Goal: Task Accomplishment & Management: Complete application form

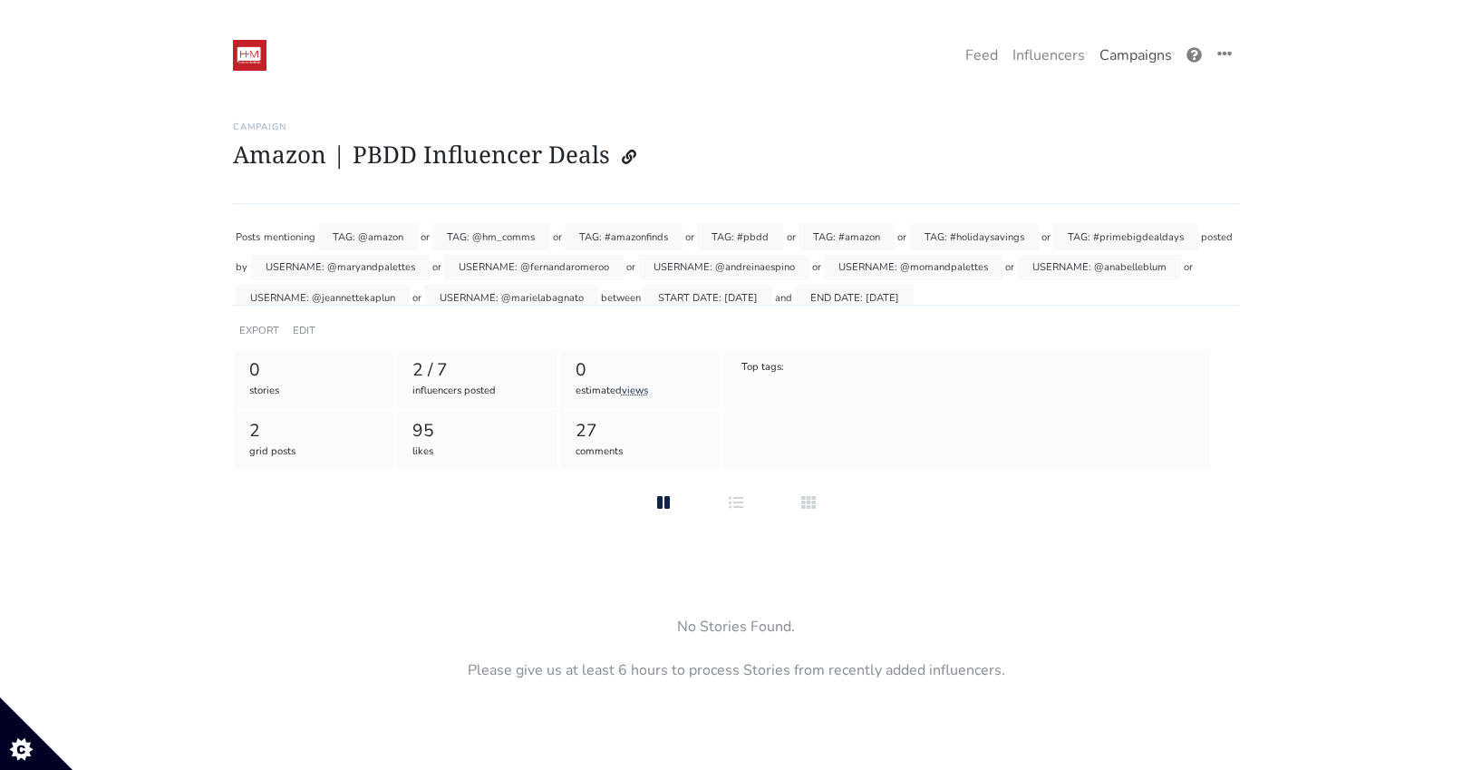
click at [1143, 52] on link "Campaigns" at bounding box center [1135, 55] width 87 height 36
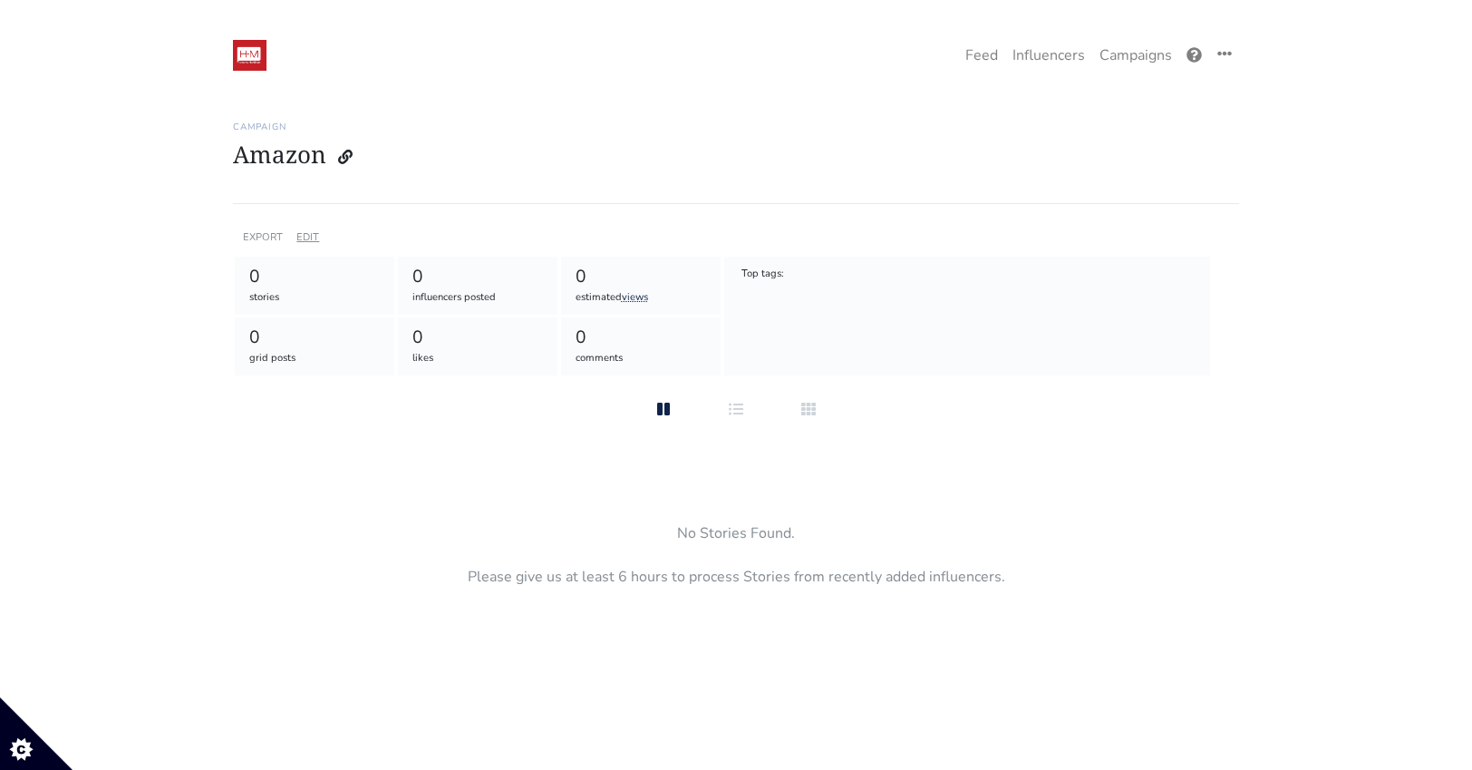
click at [310, 234] on link "EDIT" at bounding box center [307, 237] width 23 height 14
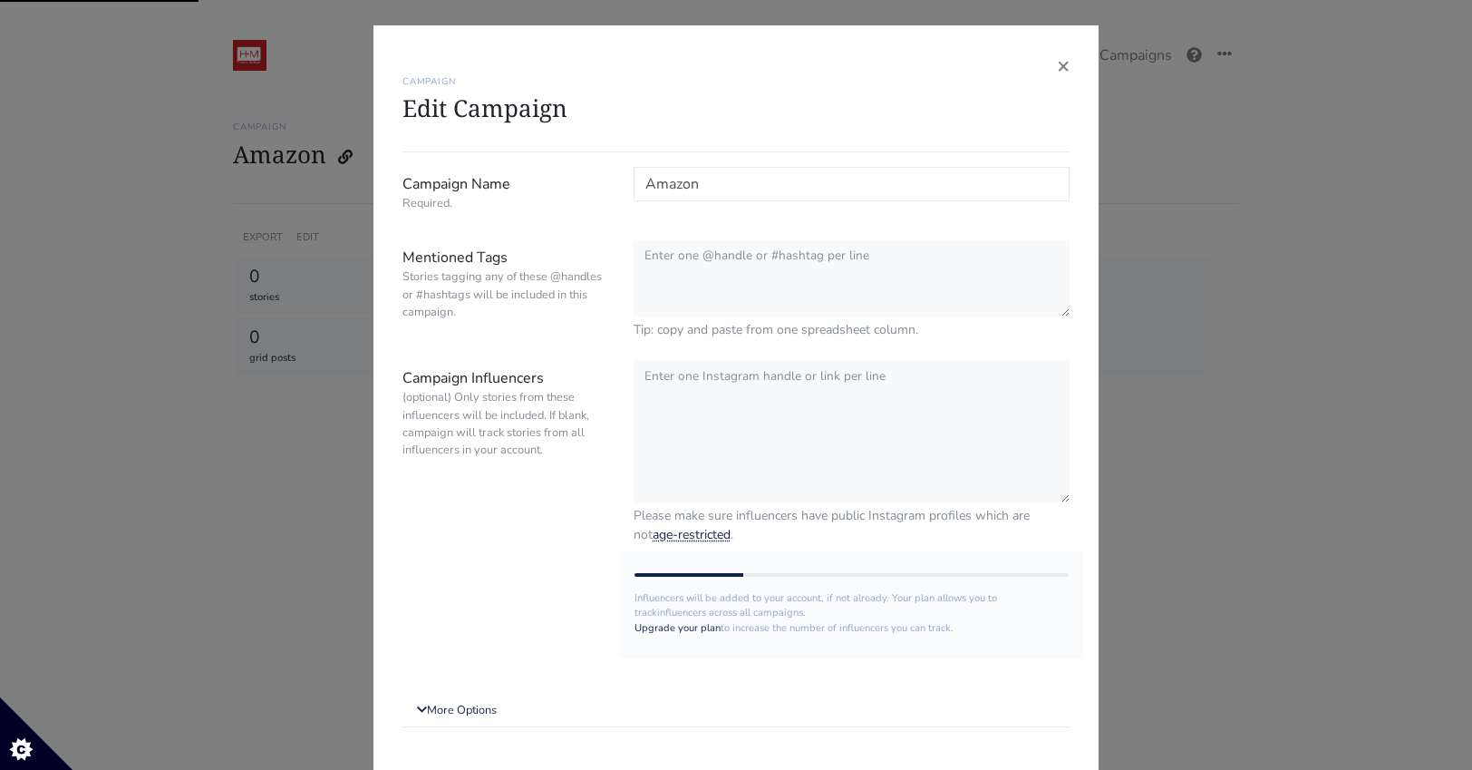
click at [762, 177] on input "Amazon" at bounding box center [852, 184] width 436 height 34
type input "Amazon | DDLM Event 10.02"
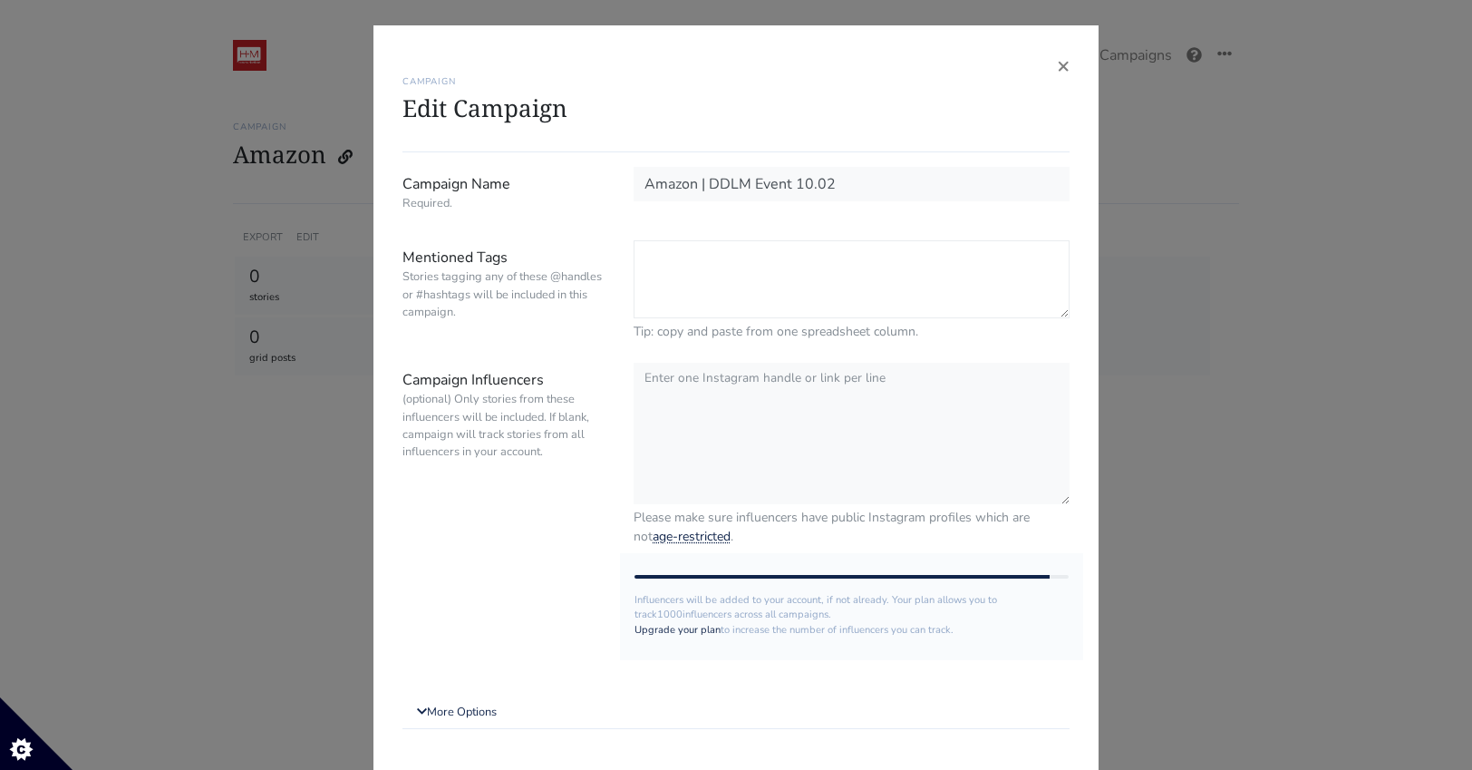
click at [794, 256] on textarea "Mentioned Tags Stories tagging any of these @handles or #hashtags will be inclu…" at bounding box center [852, 279] width 436 height 78
type textarea "@amazon #amazon #PrimeBigDealDays #PBDD #DDLM #DiaDeLosMuertos"
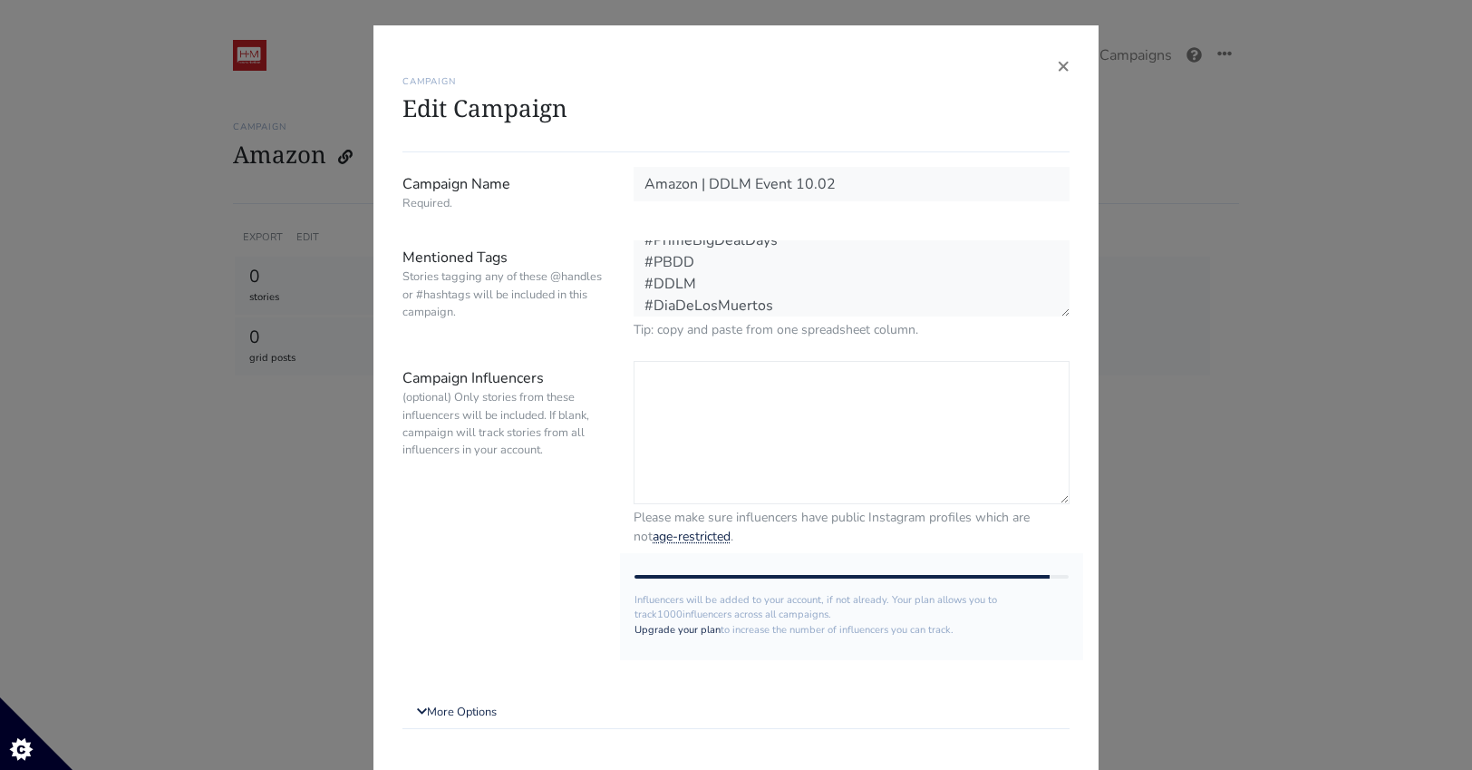
click at [770, 392] on textarea "Campaign Influencers (optional) Only stories from these influencers will be inc…" at bounding box center [852, 432] width 436 height 143
paste textarea "@dance.like.[PERSON_NAME]"
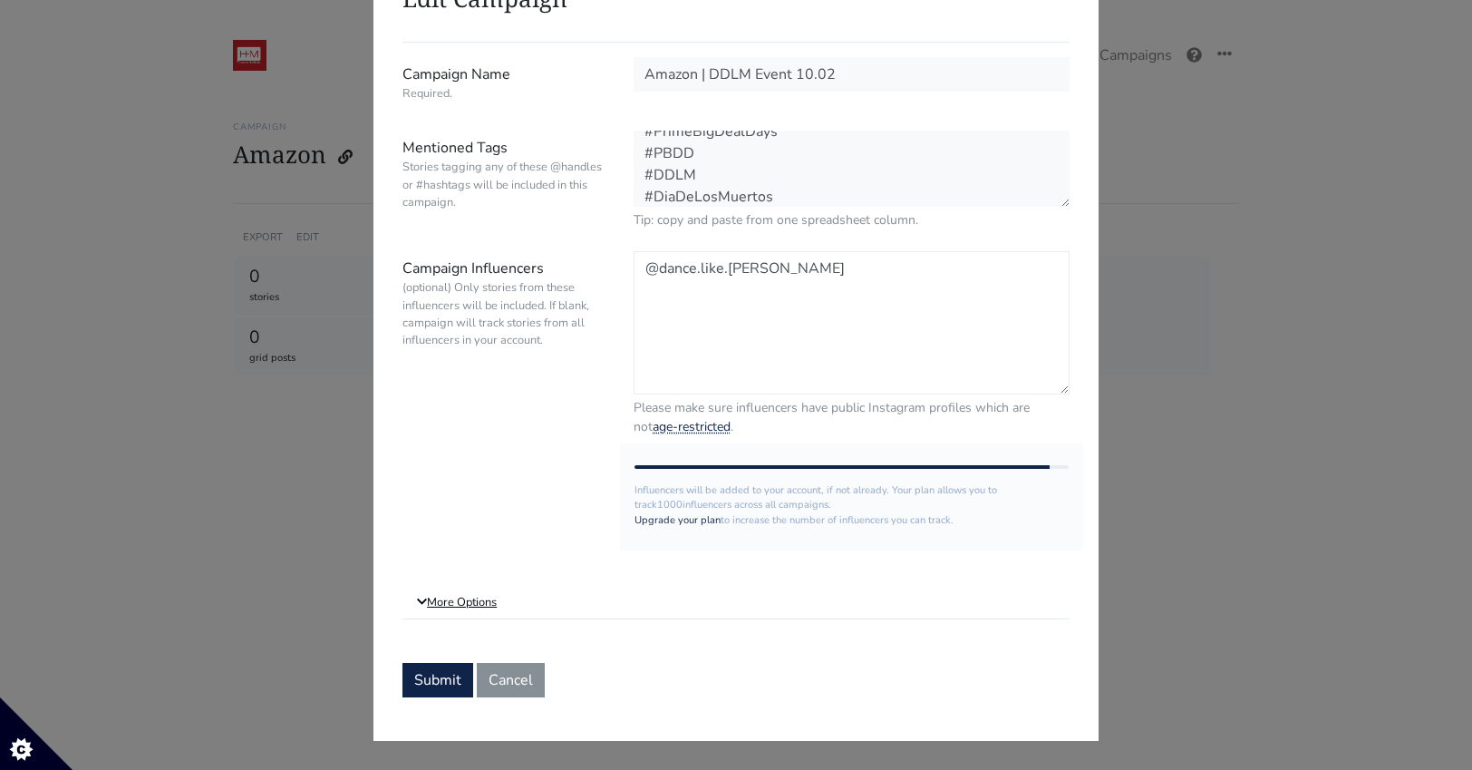
type textarea "@dance.like.[PERSON_NAME]"
click at [500, 600] on link "More Options" at bounding box center [735, 602] width 667 height 33
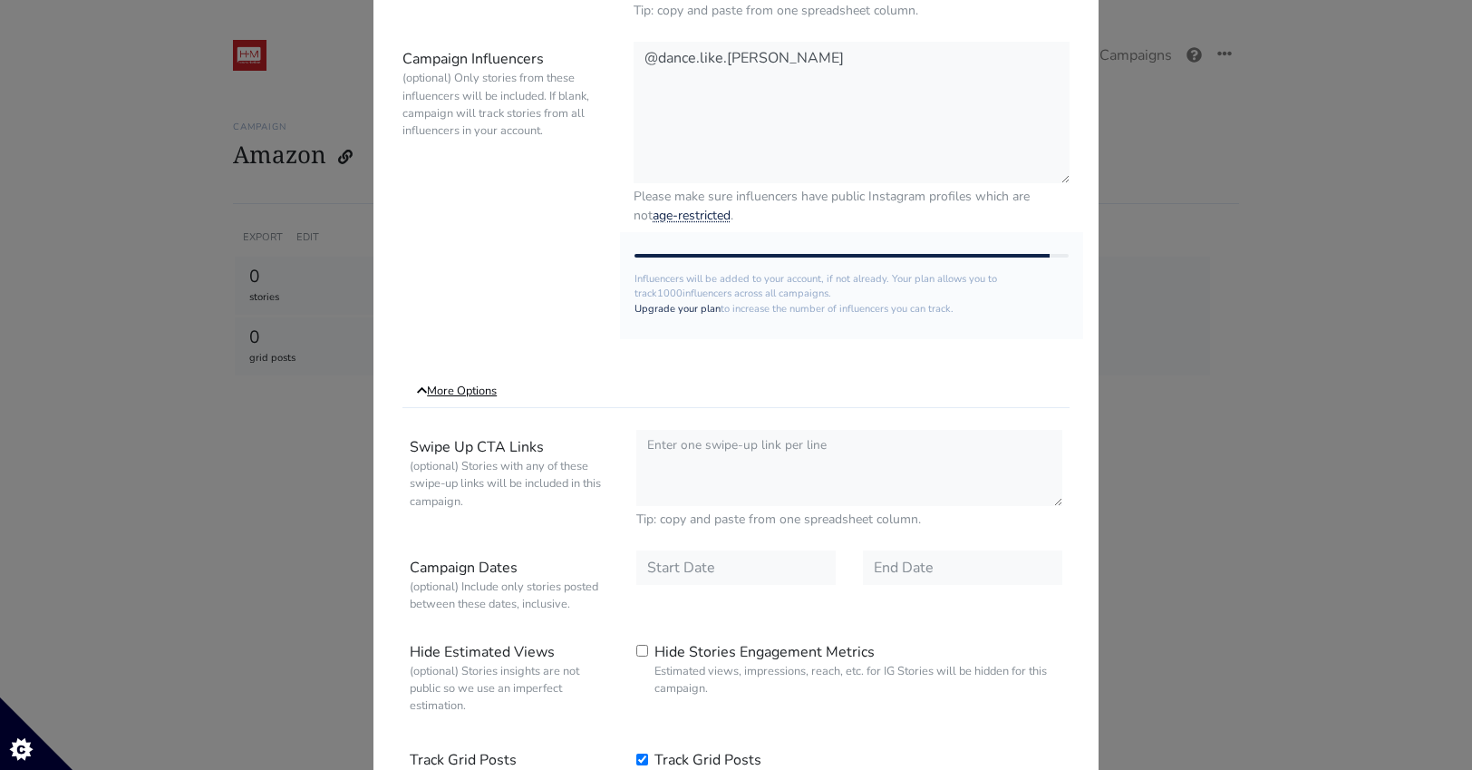
scroll to position [541, 0]
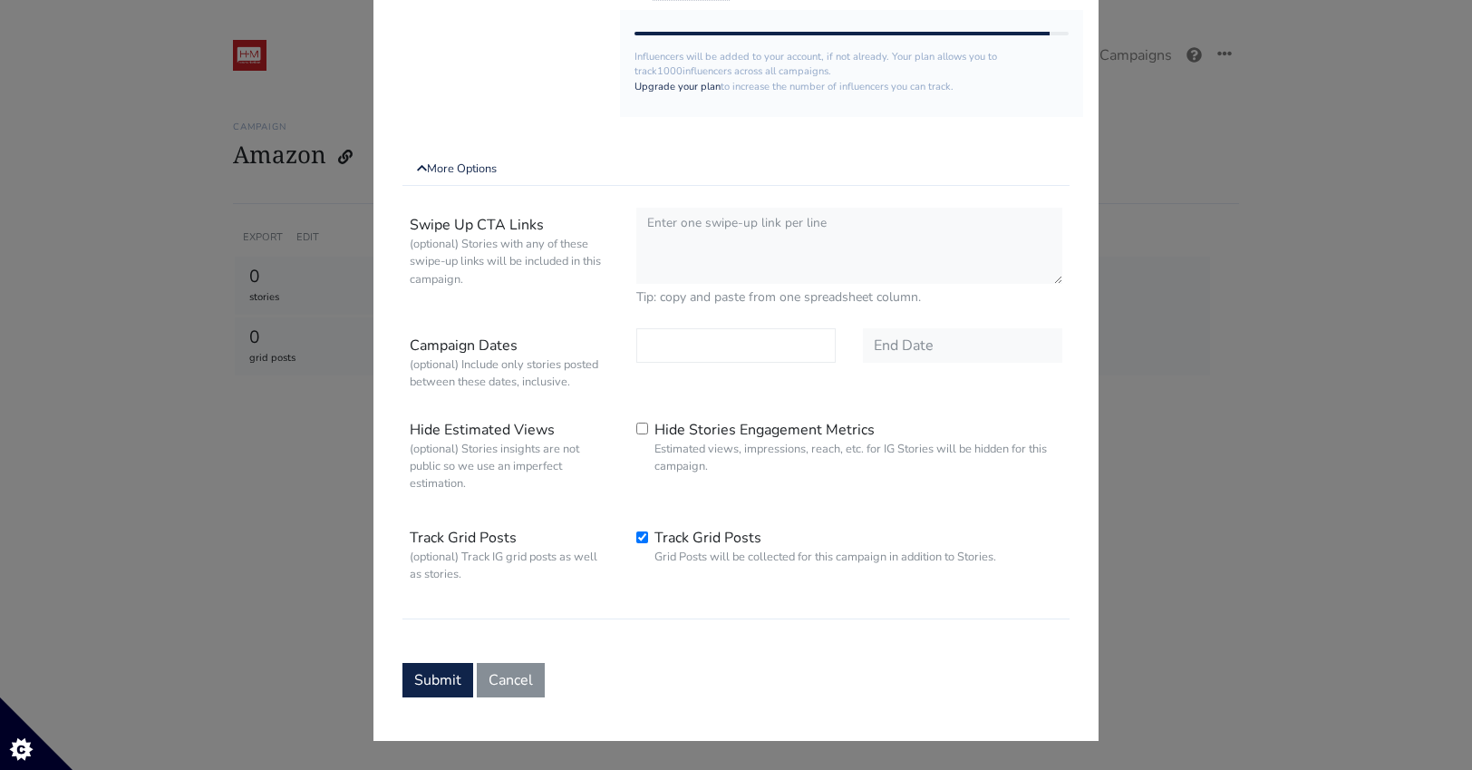
click at [718, 344] on input "text" at bounding box center [735, 345] width 199 height 34
click at [770, 181] on div "2" at bounding box center [782, 182] width 32 height 29
type input "2025-10-02"
click at [988, 345] on input "text" at bounding box center [962, 345] width 199 height 34
click at [995, 207] on div "9" at bounding box center [1009, 211] width 32 height 29
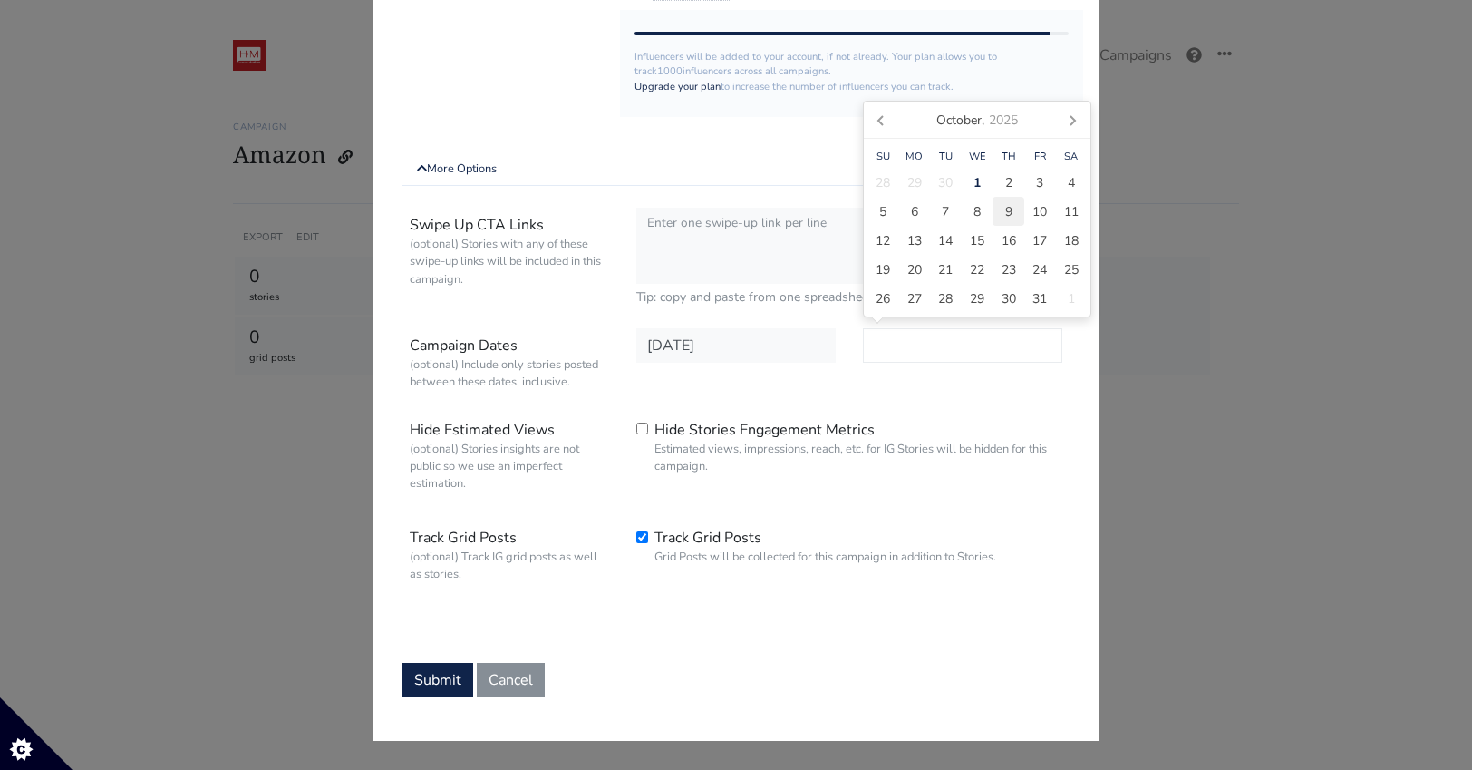
type input "2025-10-09"
click at [813, 182] on link "More Options" at bounding box center [735, 169] width 667 height 33
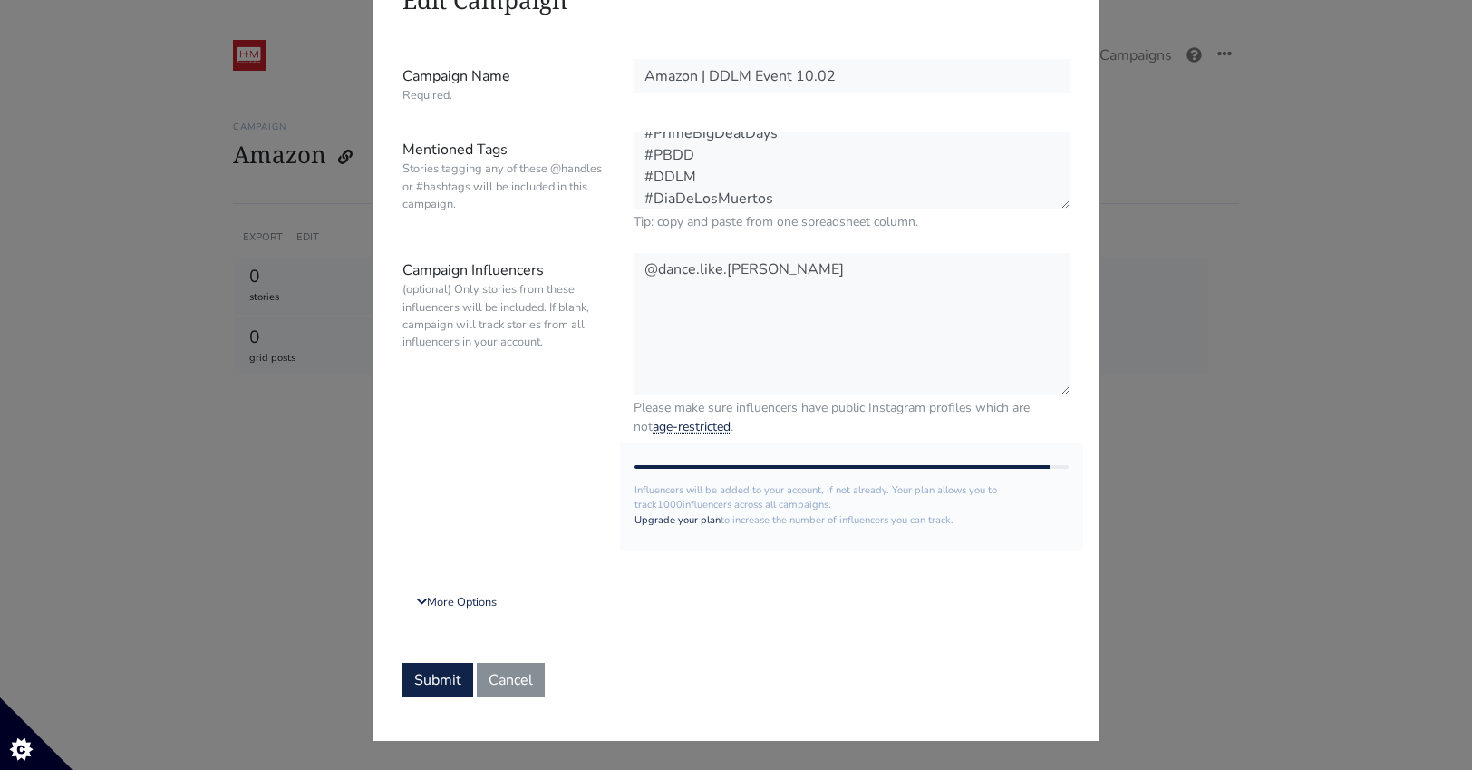
scroll to position [106, 0]
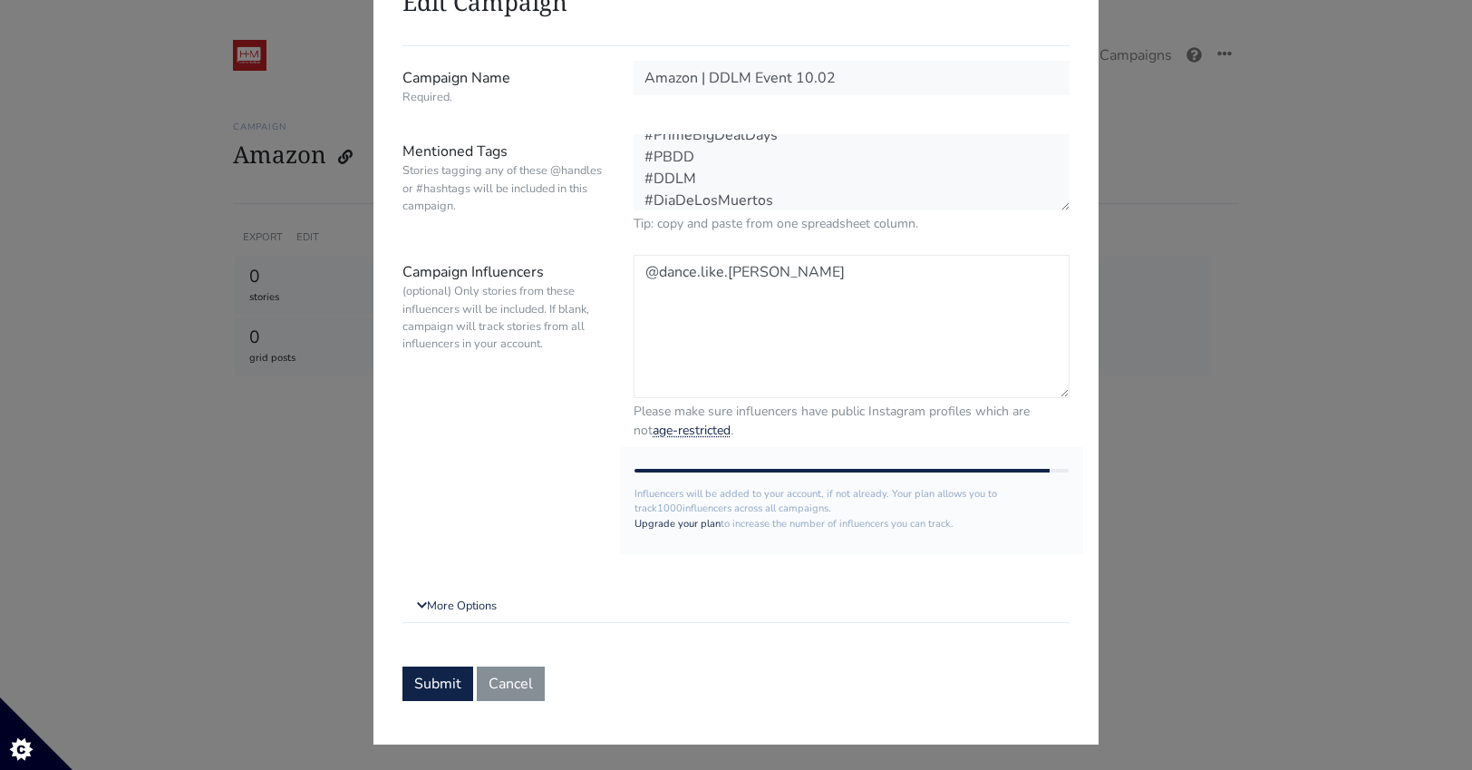
click at [818, 303] on textarea "@dance.like.[PERSON_NAME]" at bounding box center [852, 326] width 436 height 143
paste textarea "@andreinaespino"
paste textarea "@momandpalettes"
paste textarea "@annettesoto_"
paste textarea "@barbaracamilas"
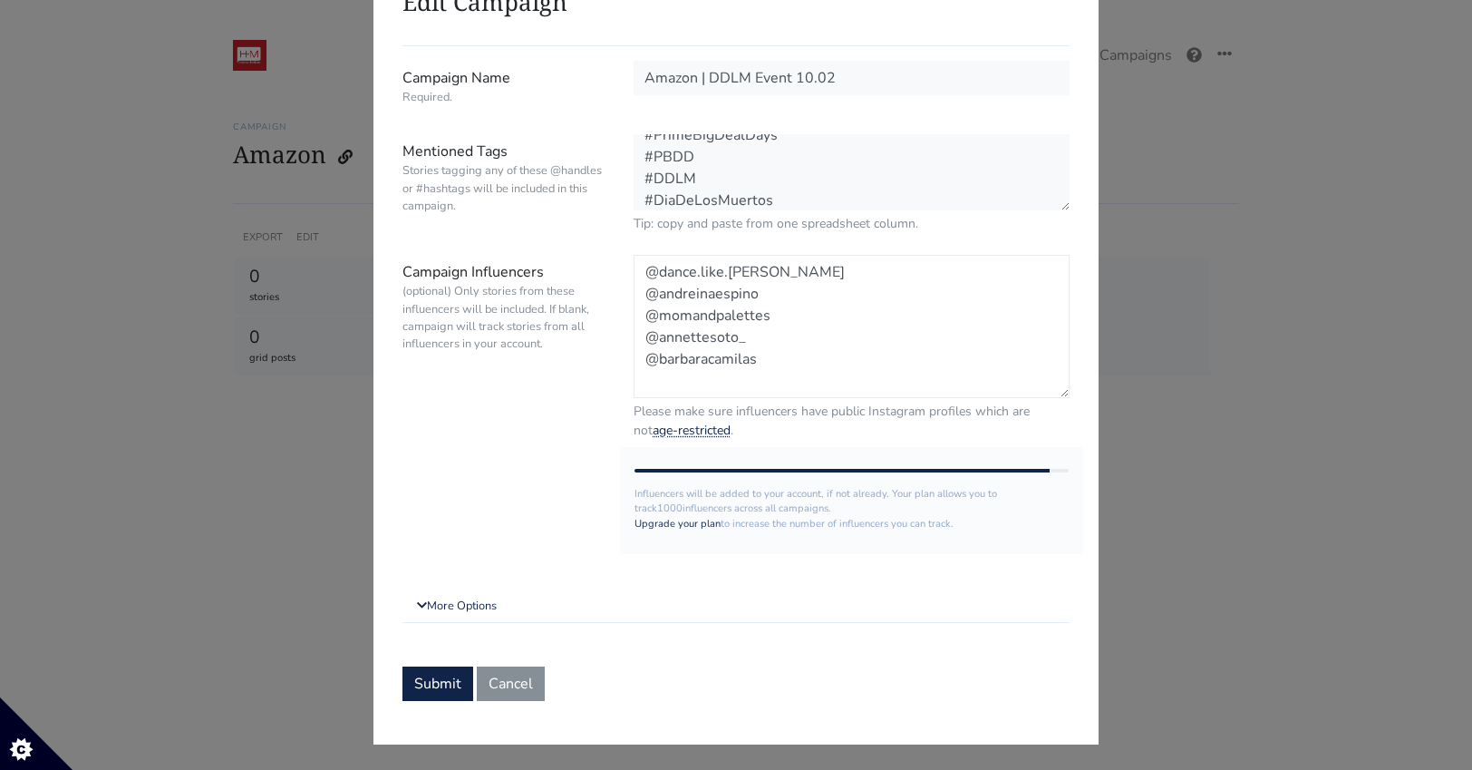
paste textarea "@trillizcatalano"
paste textarea "@danimonacelli"
paste textarea "@fabtvg"
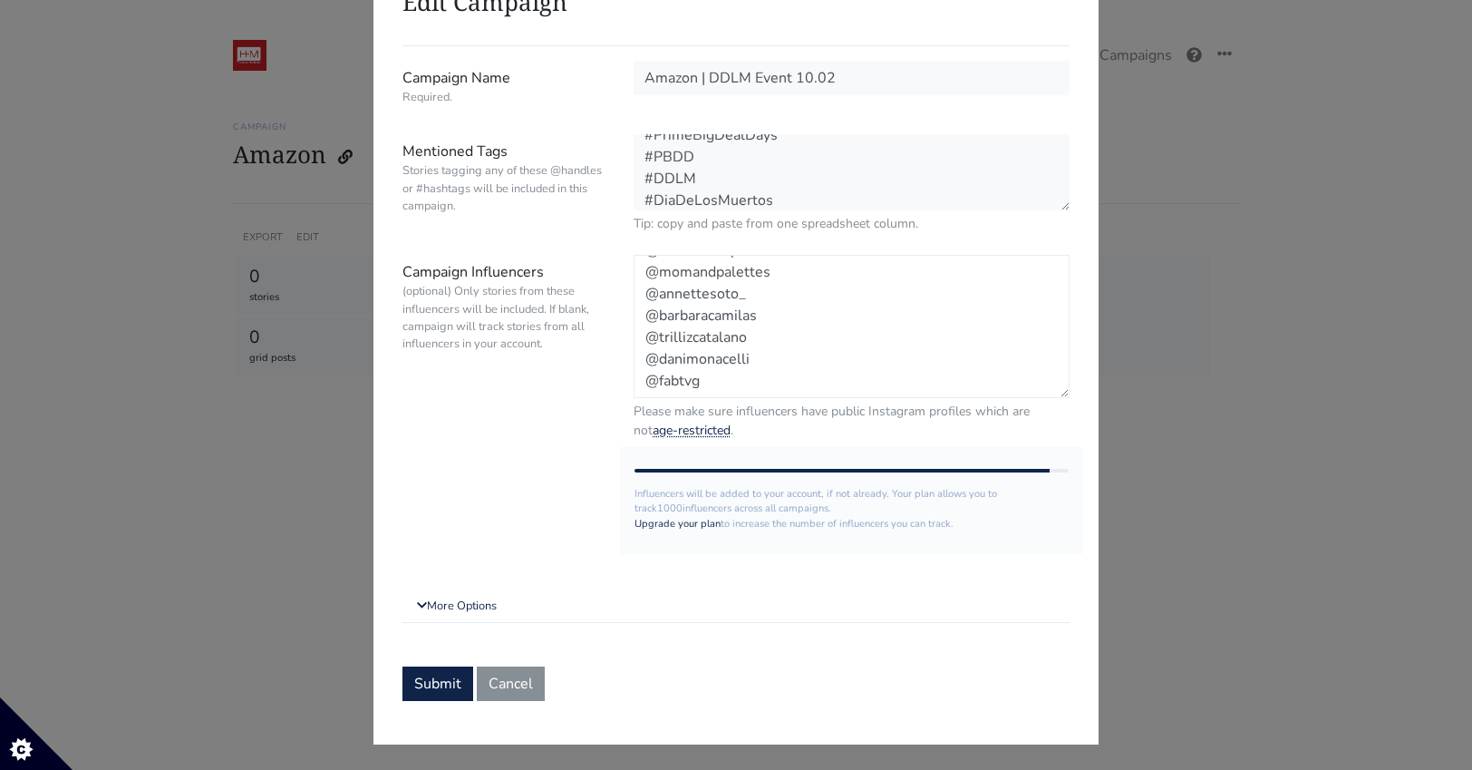
scroll to position [60, 0]
paste textarea "@jessicaxfuen"
paste textarea "@jessivaleri"
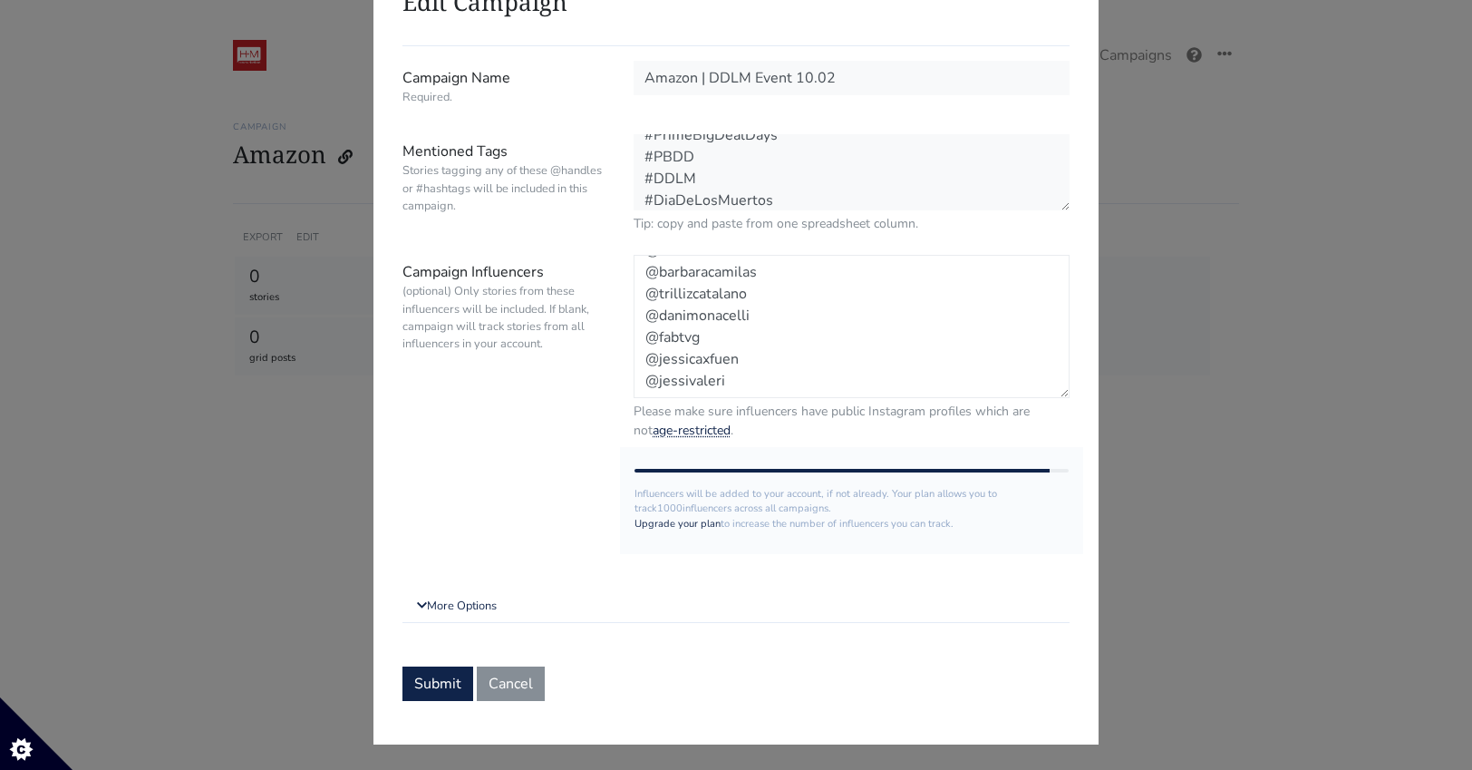
paste textarea "@karisalmen"
paste textarea "@makeupbymcruz"
paste textarea "@melissaellyy"
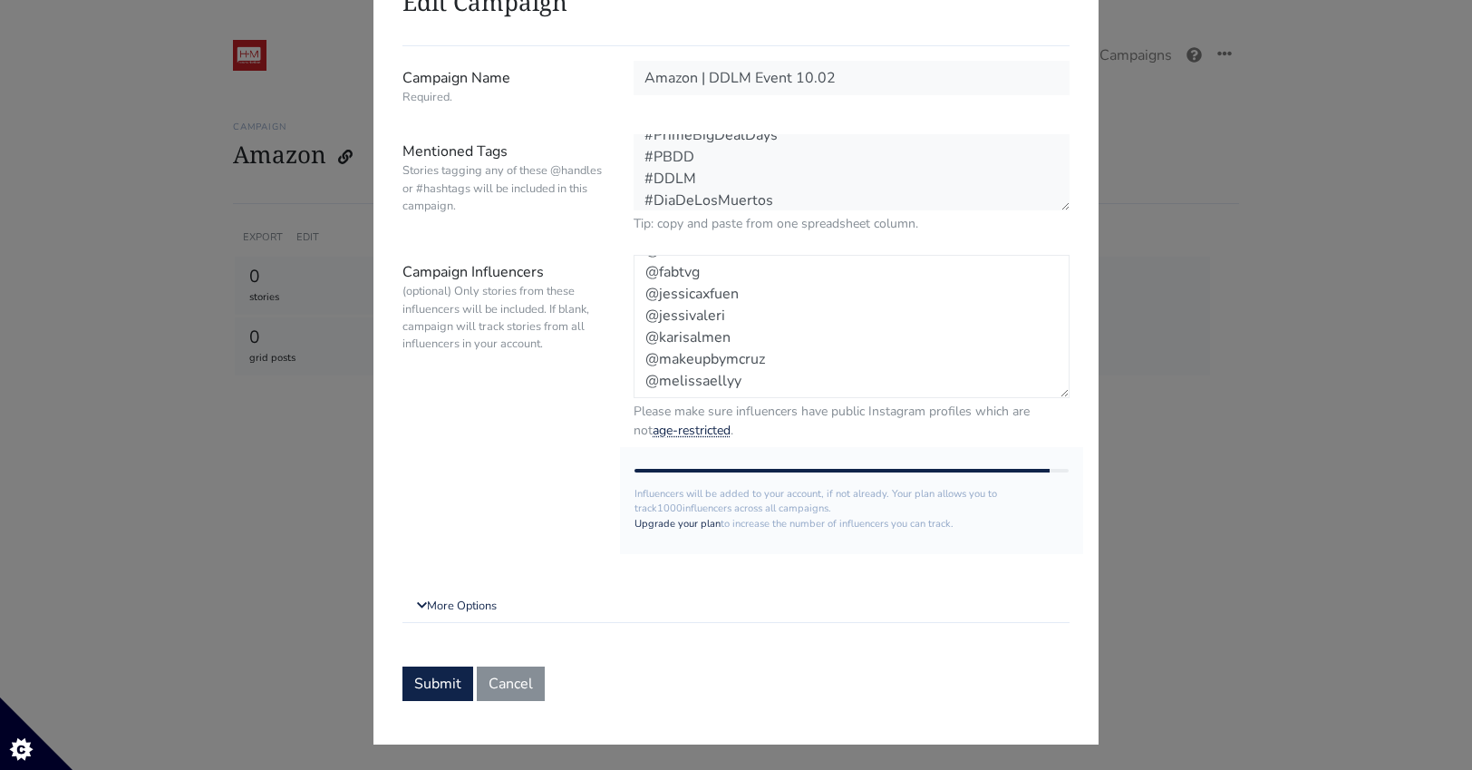
scroll to position [169, 0]
paste textarea "@michellemonroy"
paste textarea "@paujoaristi"
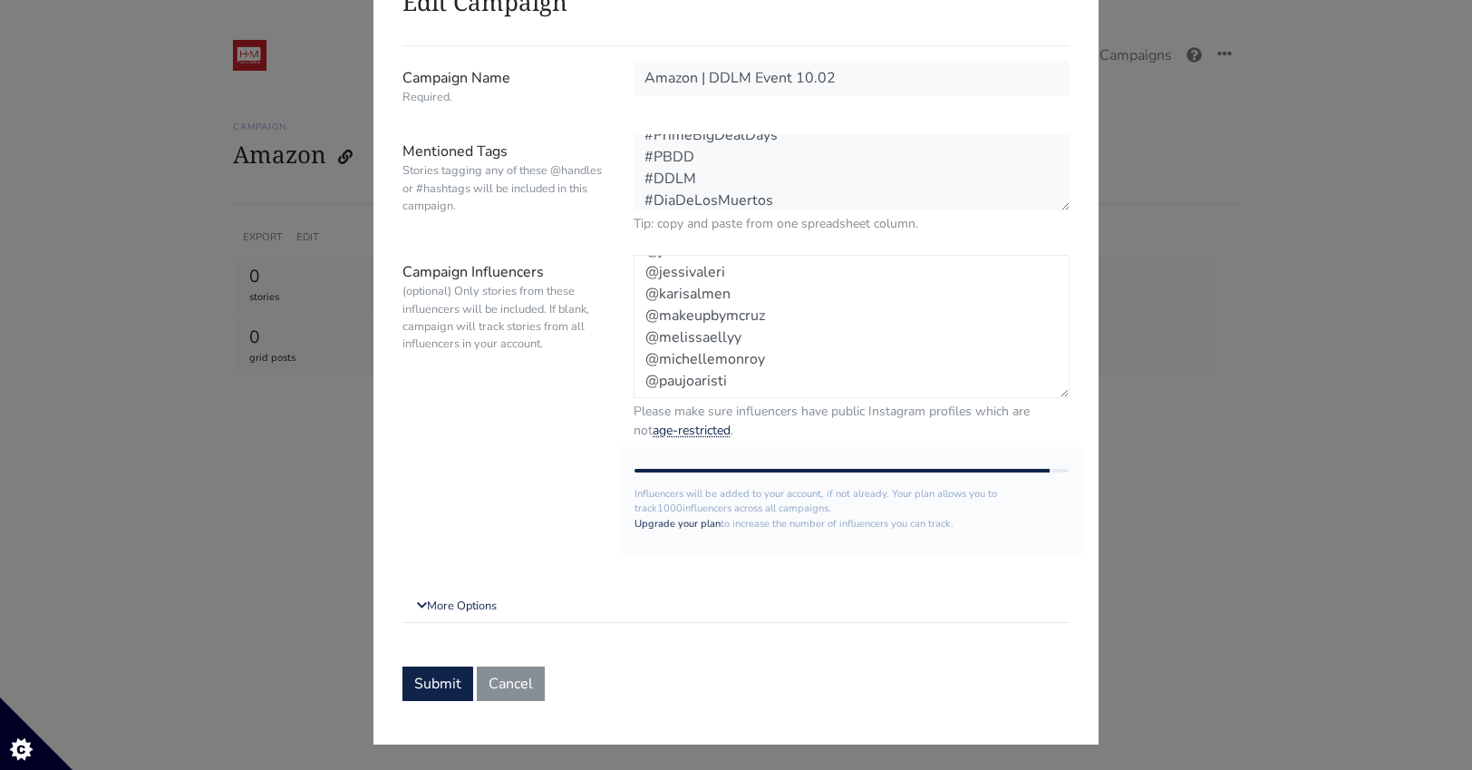
paste textarea "@rominachiodi"
paste textarea "@melaniesugert"
paste textarea "@sophiatalamas24"
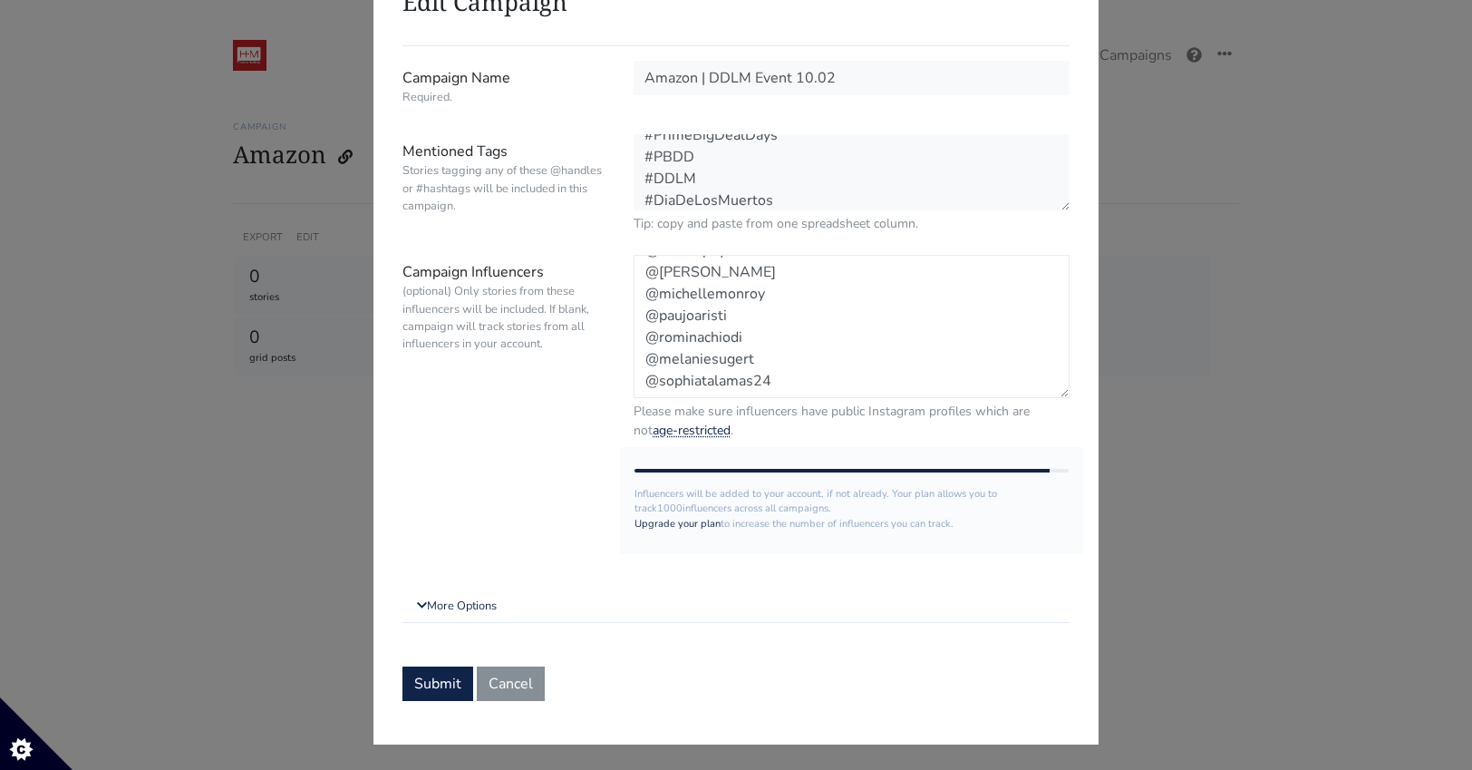
scroll to position [277, 0]
paste textarea "@vaneoliveiras"
paste textarea "@xileniamena"
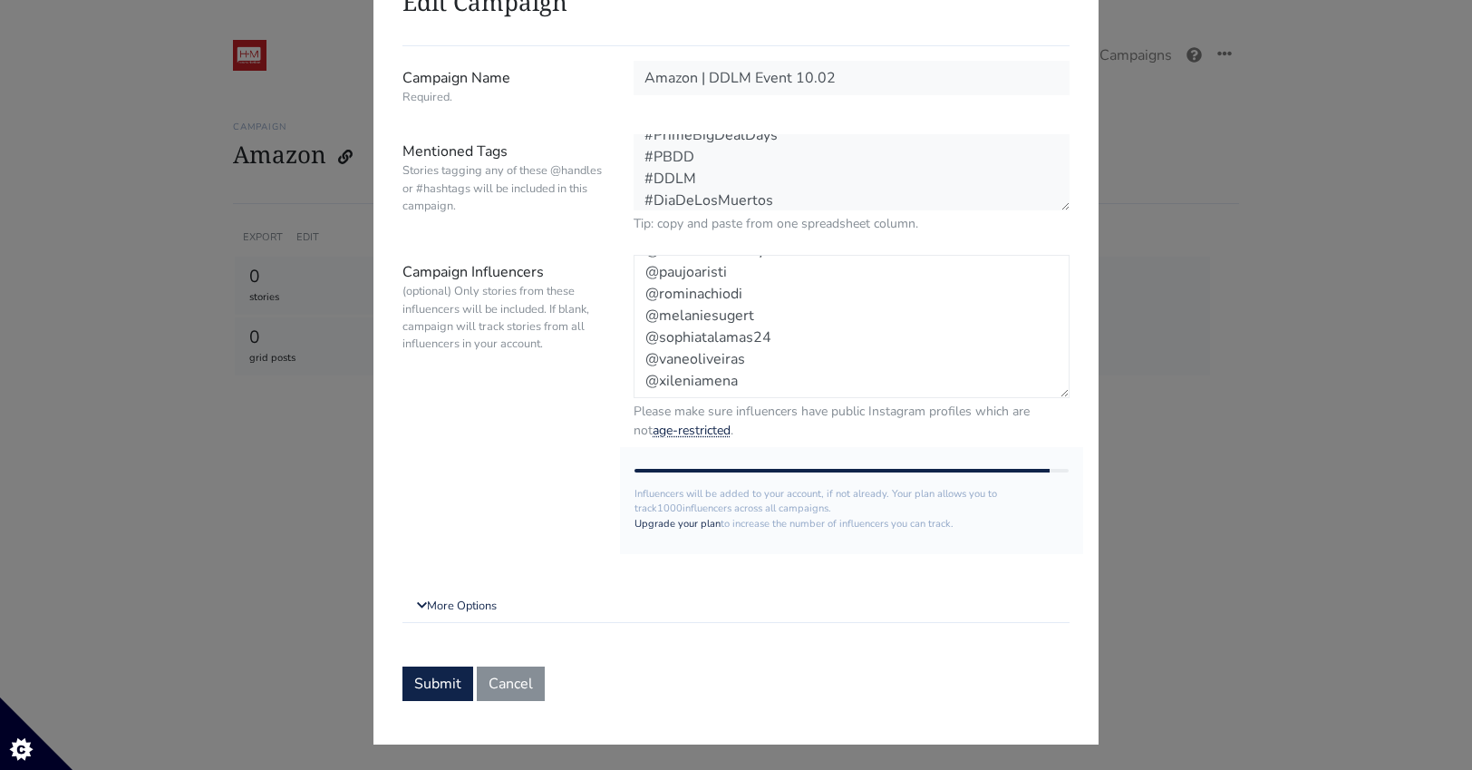
paste textarea "@abbyjahaira"
paste textarea "@andreatnunezz"
paste textarea "@ariana_weldon"
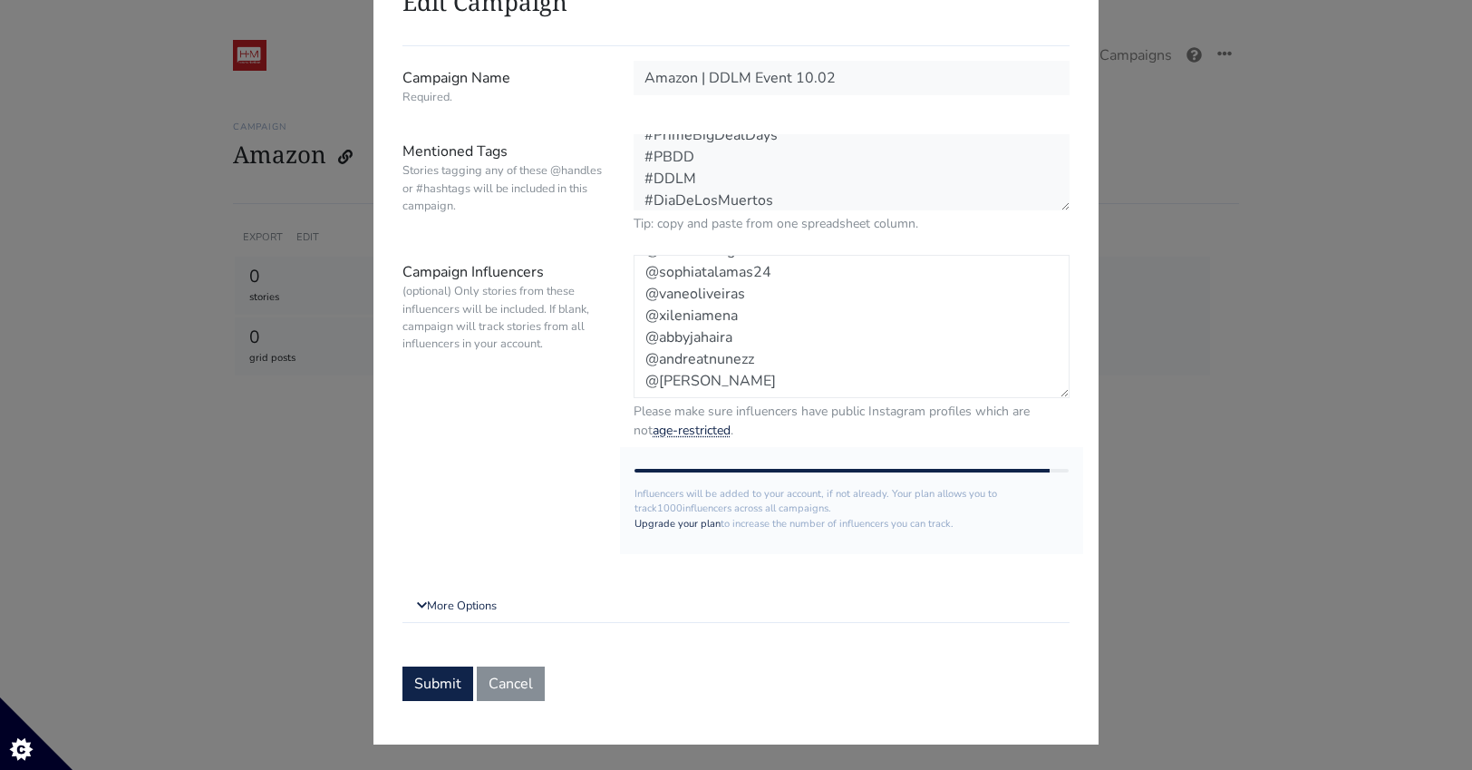
scroll to position [386, 0]
paste textarea "@gillyambatista"
paste textarea "@kilennyk"
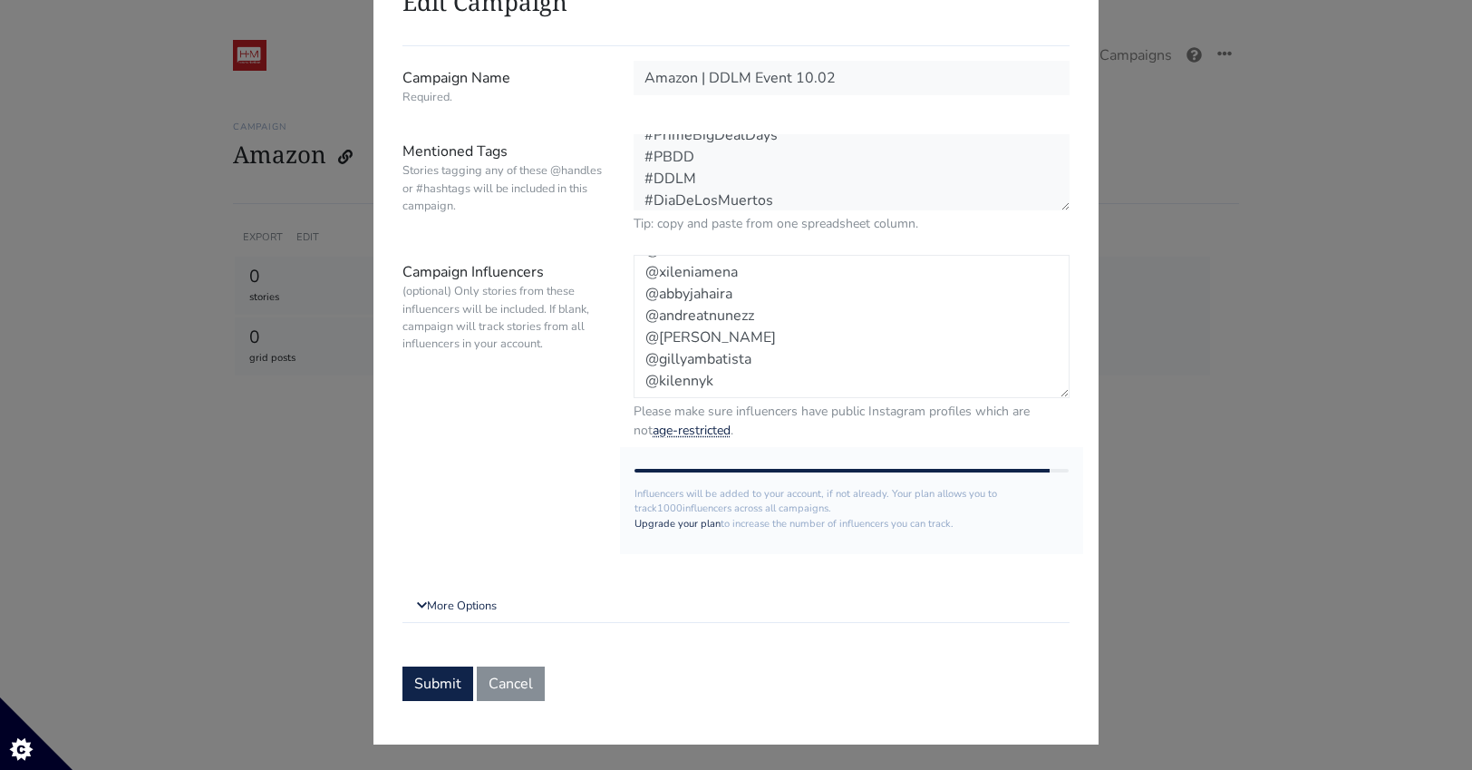
paste textarea "@nicoleholt_ac"
paste textarea "@sofiagragirena"
paste textarea "@arevalostephany"
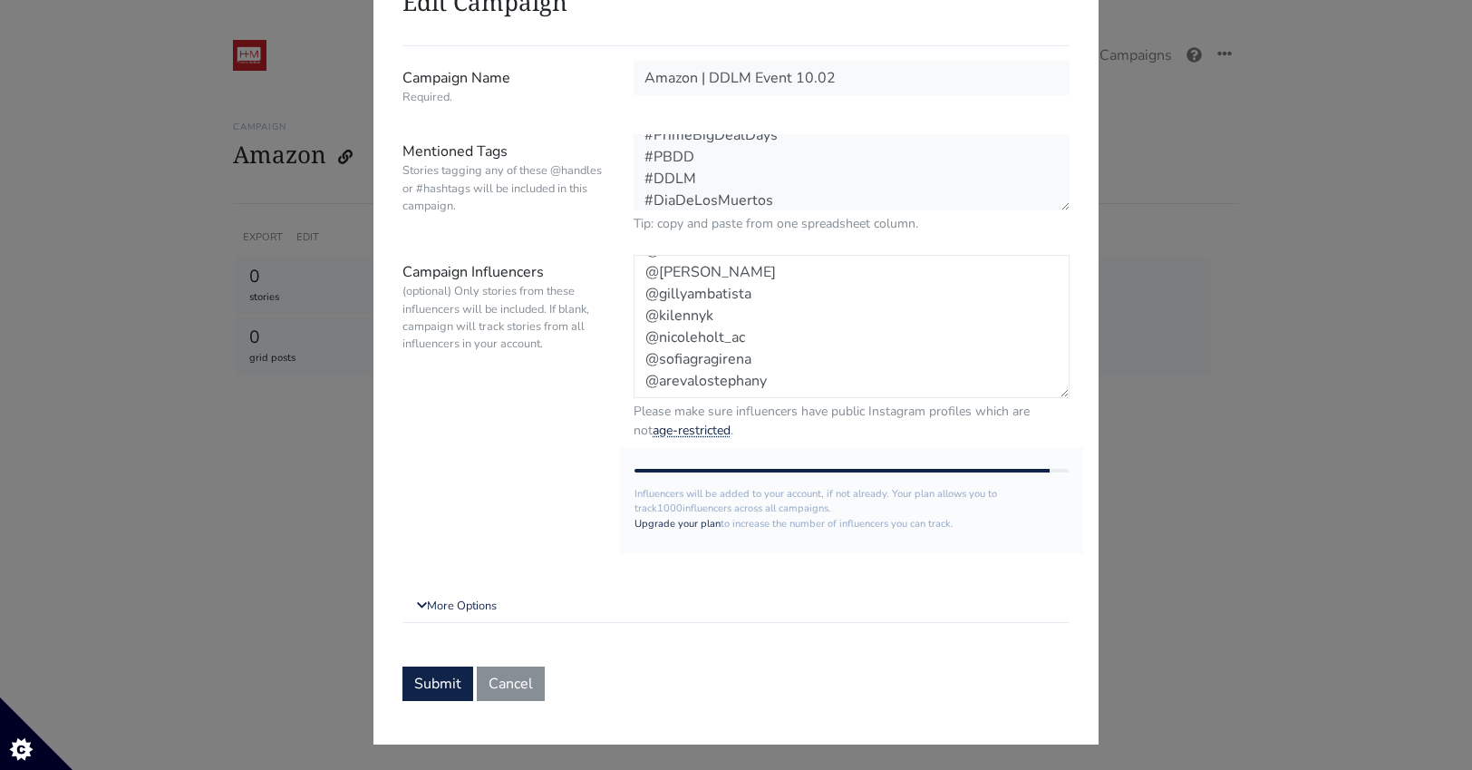
scroll to position [495, 0]
paste textarea "@stephbllstr"
paste textarea "@nessathinkz"
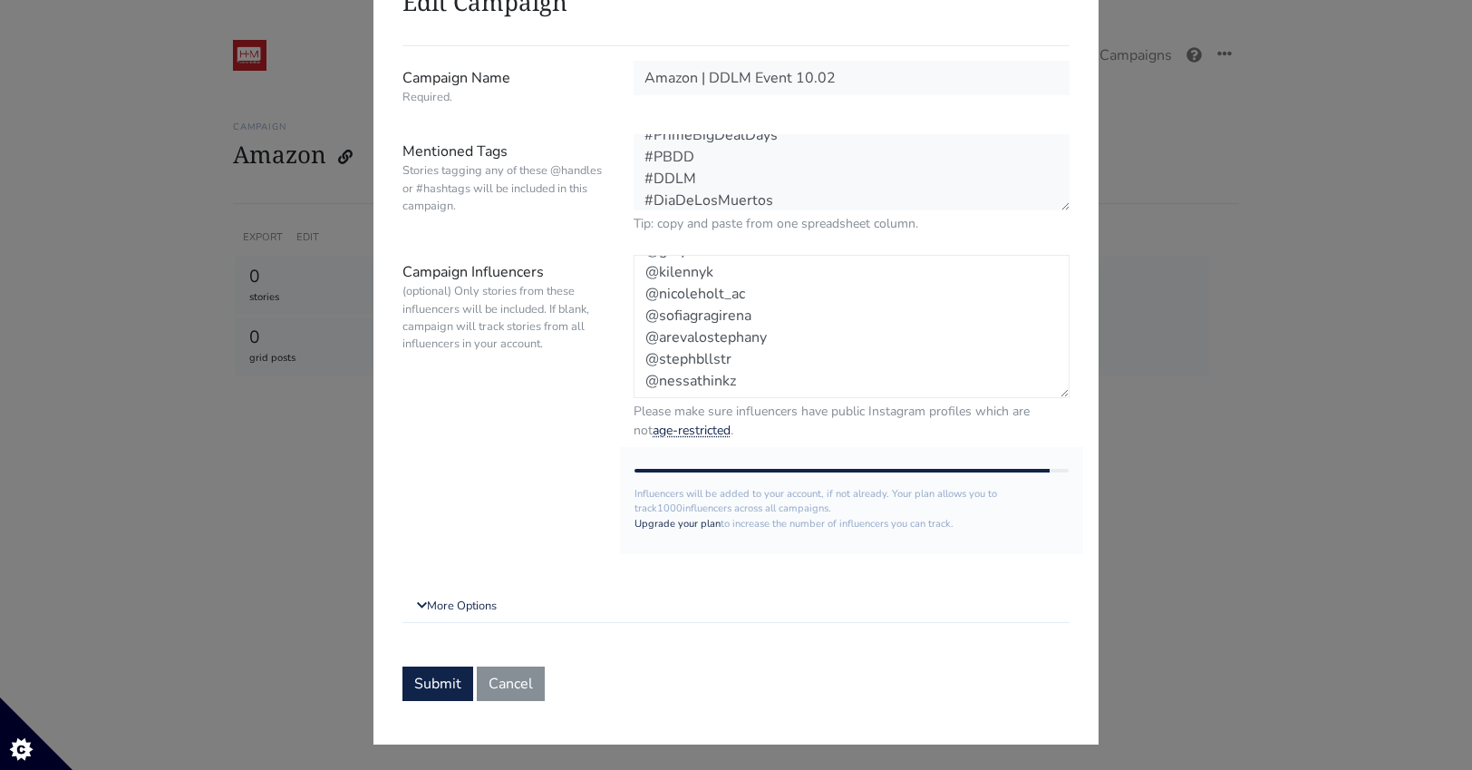
paste textarea "@victoriaarreaza"
paste textarea "@enshliebeauty"
paste textarea "@kathleensaraiii"
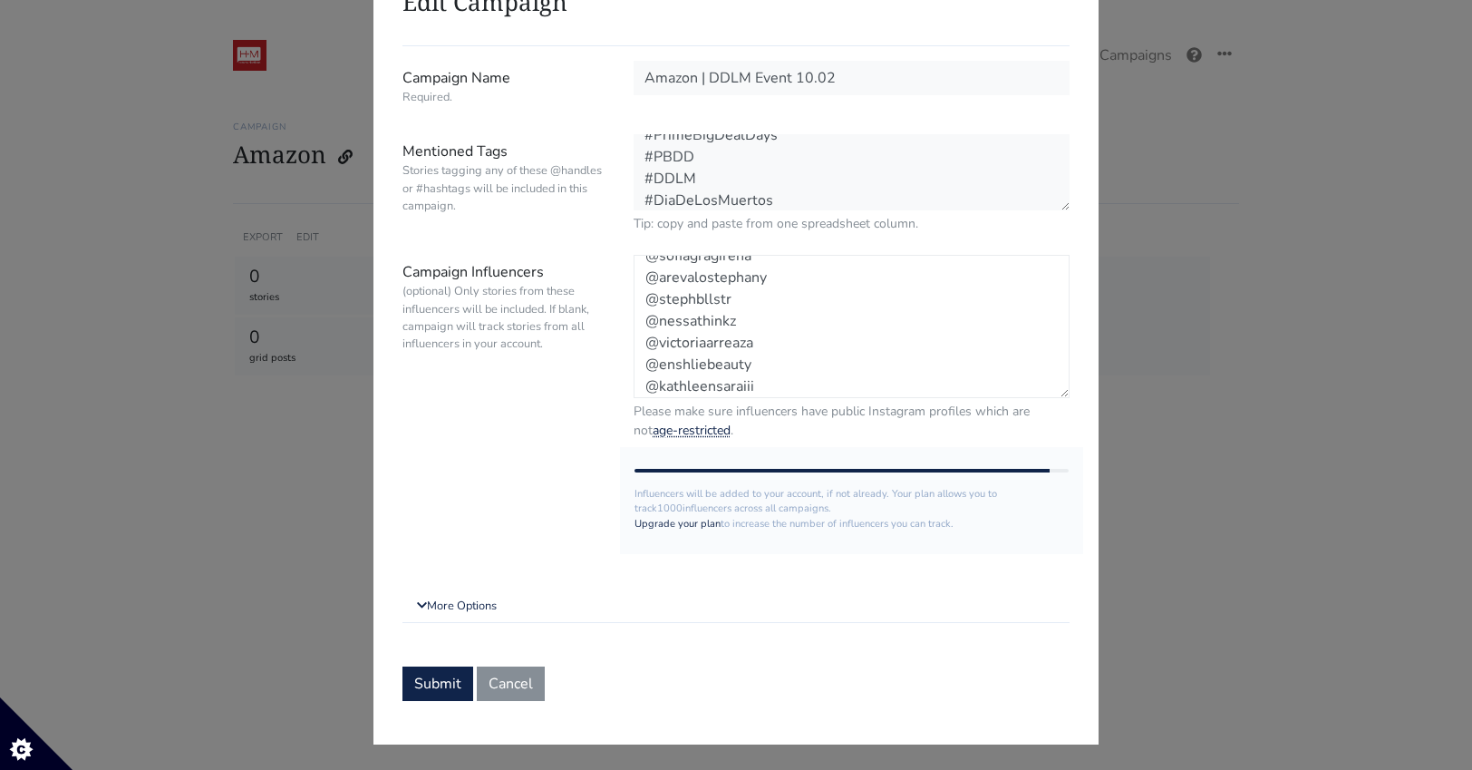
scroll to position [604, 0]
paste textarea "elmundodeberly_"
paste textarea "lorenmarie_c"
click at [639, 385] on textarea "@dance.like.andrea @andreinaespino @momandpalettes @annettesoto_ @barbaracamila…" at bounding box center [852, 326] width 436 height 143
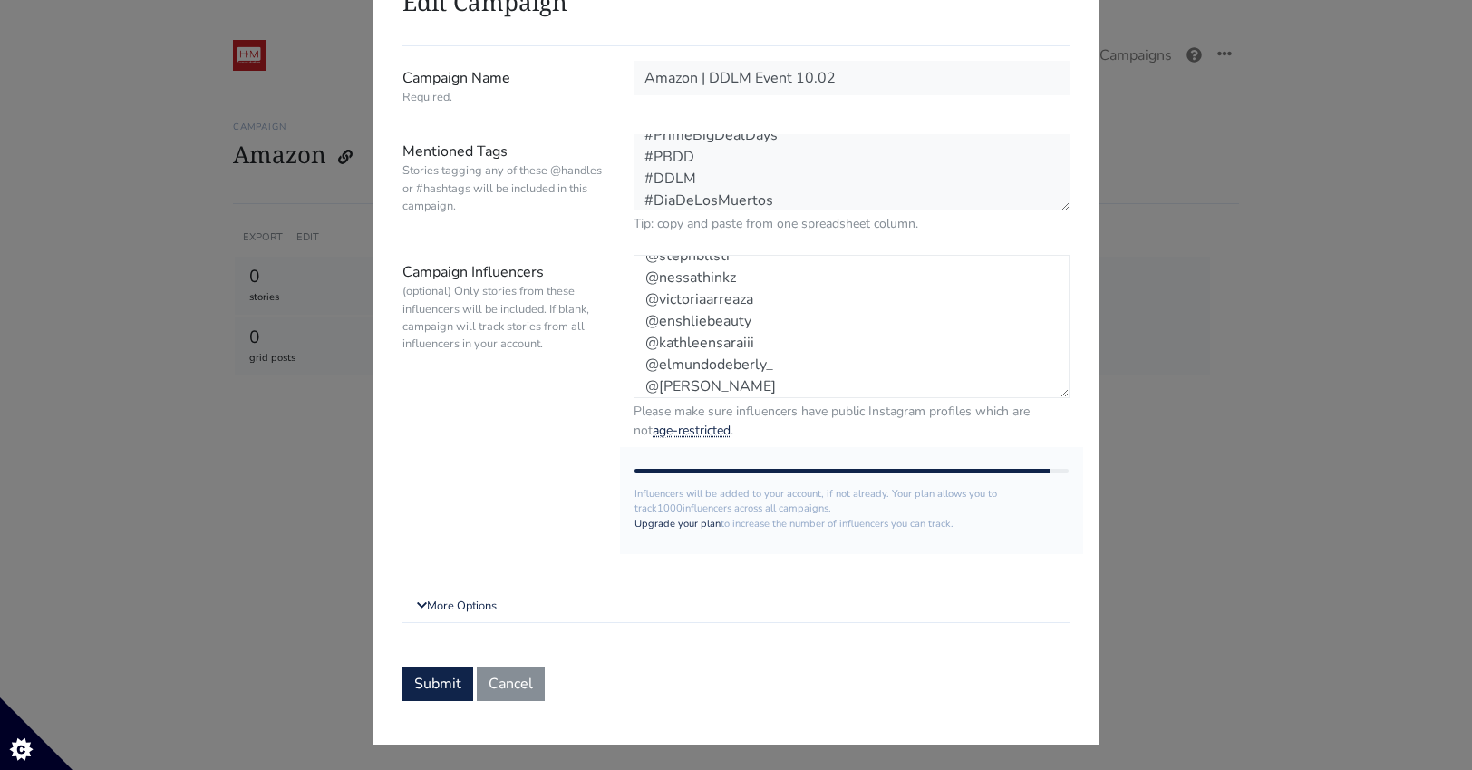
type textarea "@dance.like.andrea @andreinaespino @momandpalettes @annettesoto_ @barbaracamila…"
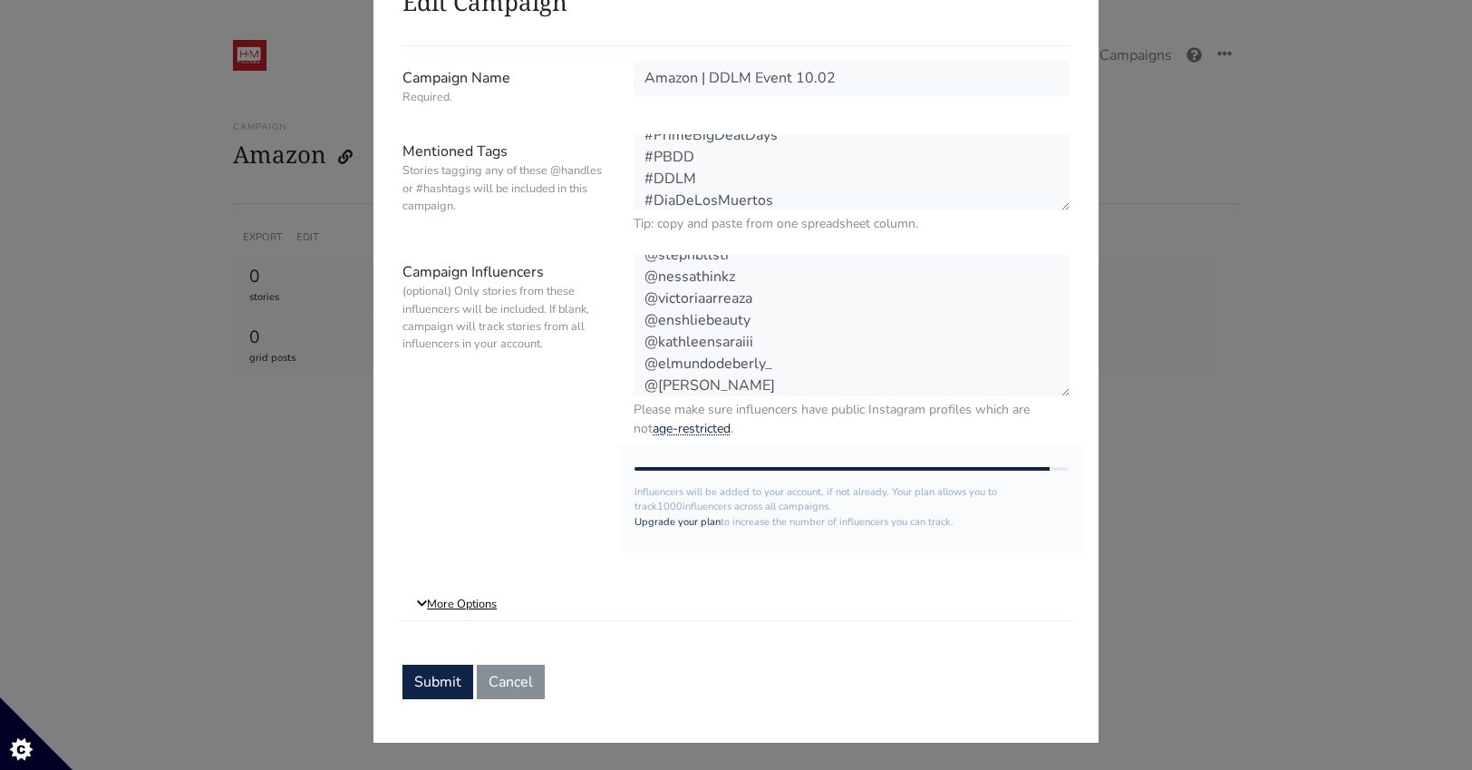
scroll to position [625, 0]
click at [453, 605] on link "More Options" at bounding box center [735, 604] width 667 height 33
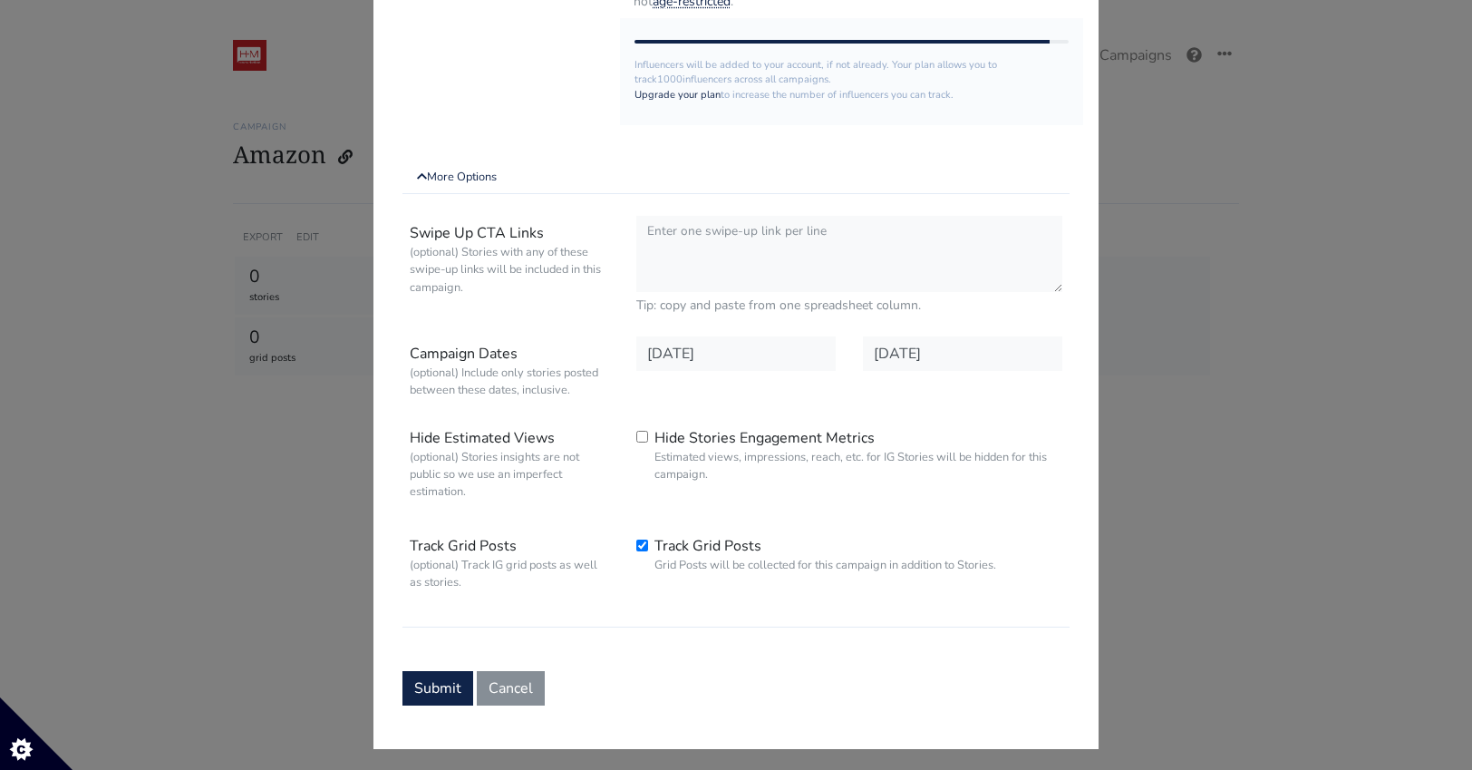
scroll to position [541, 0]
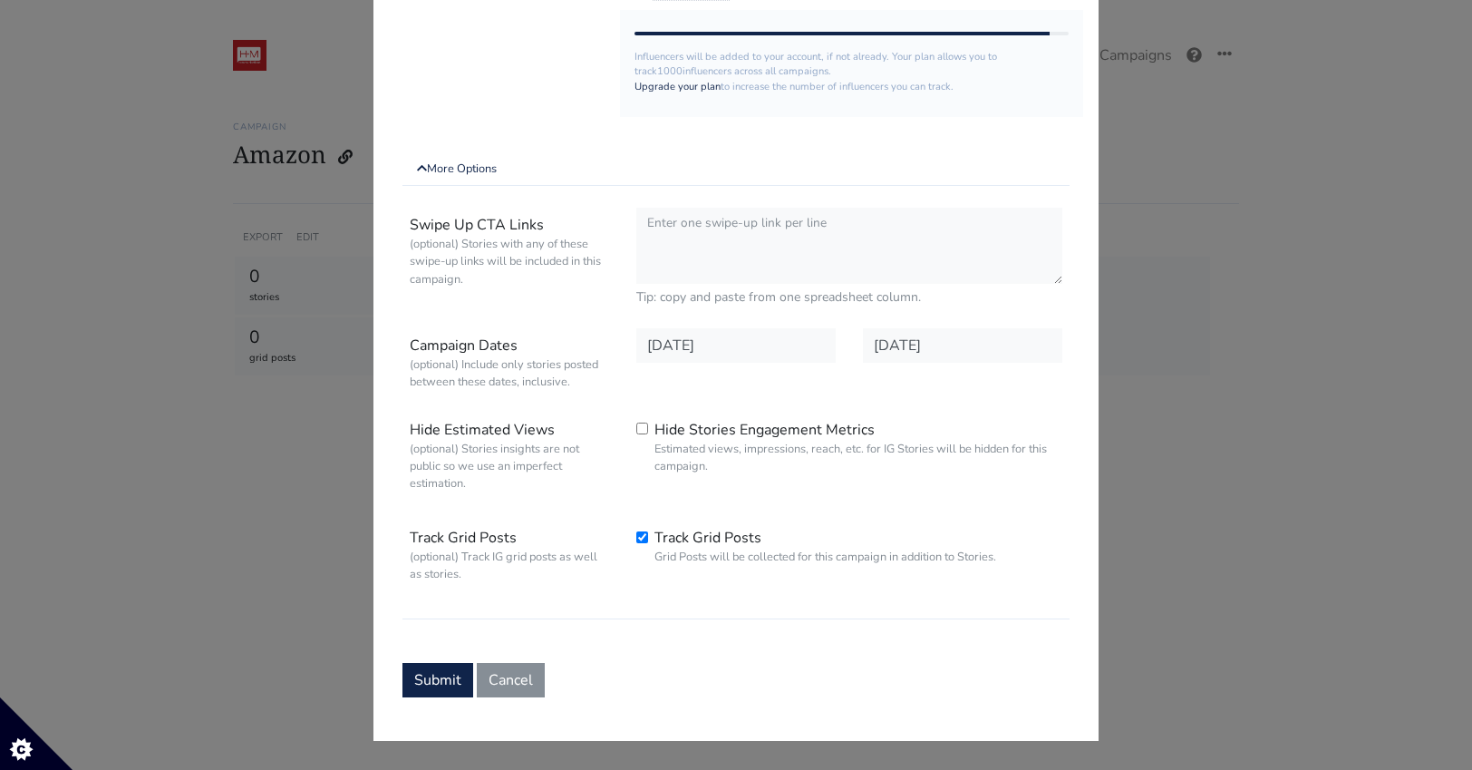
click at [450, 660] on form "Campaign Name Required. Amazon | DDLM Event 10.02 Mentioned Tags Stories taggin…" at bounding box center [735, 161] width 667 height 1071
click at [444, 675] on button "Submit" at bounding box center [437, 680] width 71 height 34
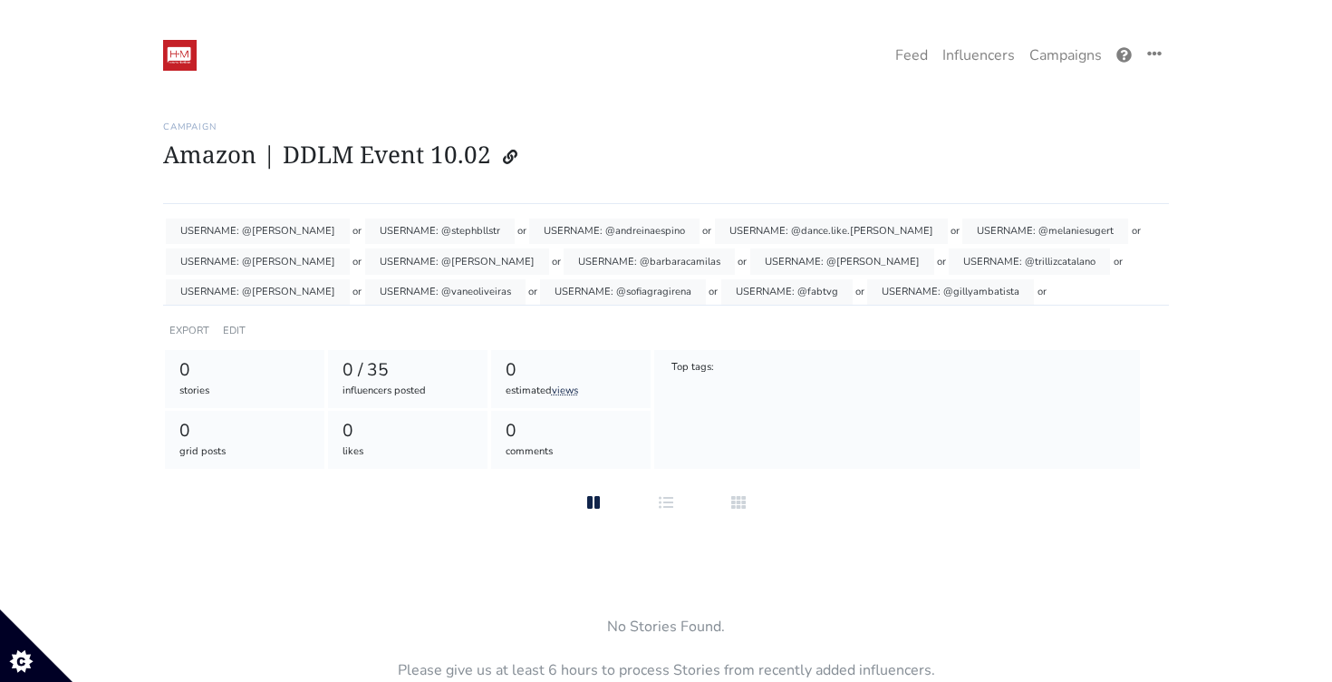
scroll to position [36, 0]
click at [593, 158] on h1 "Amazon | DDLM Event 10.02" at bounding box center [666, 157] width 1006 height 34
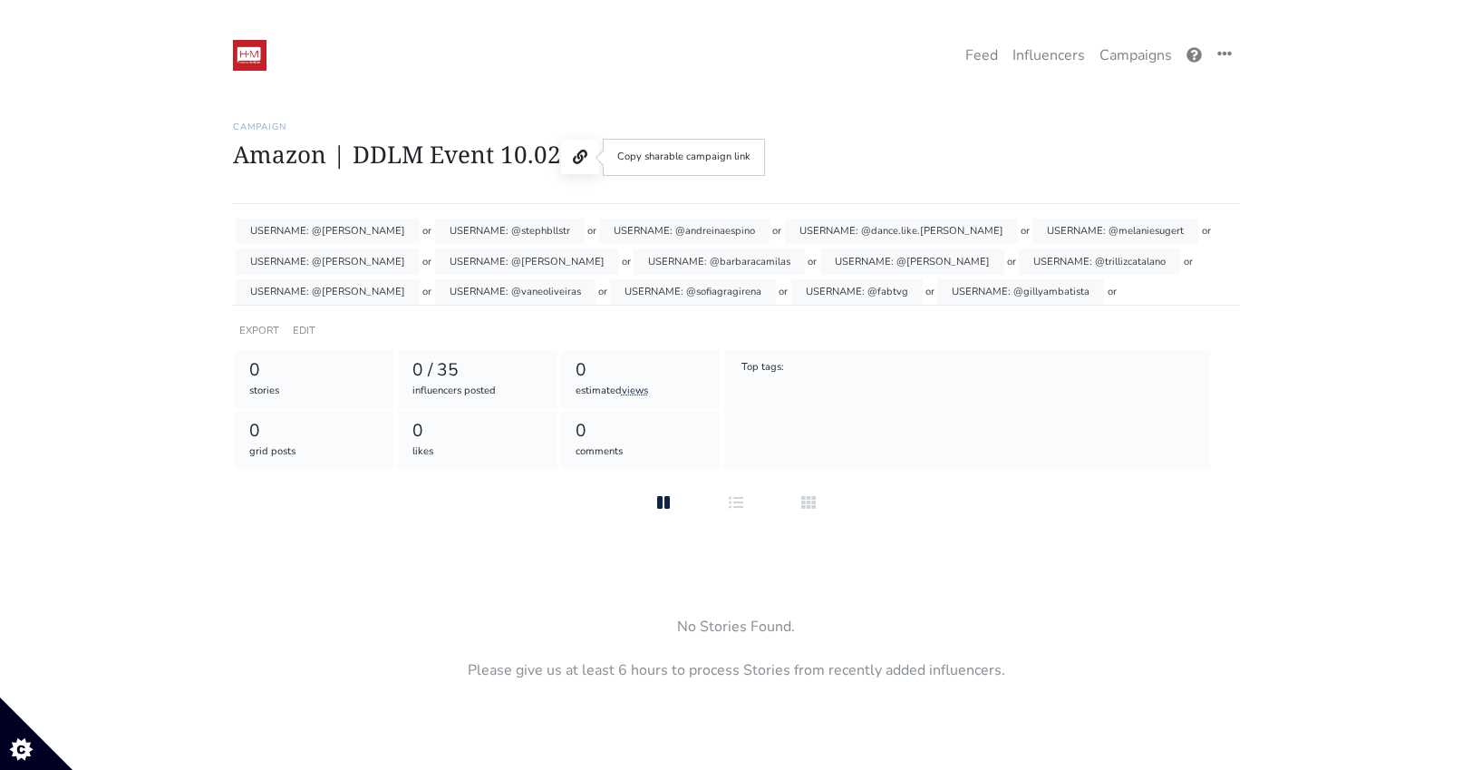
click at [576, 159] on icon at bounding box center [580, 157] width 15 height 15
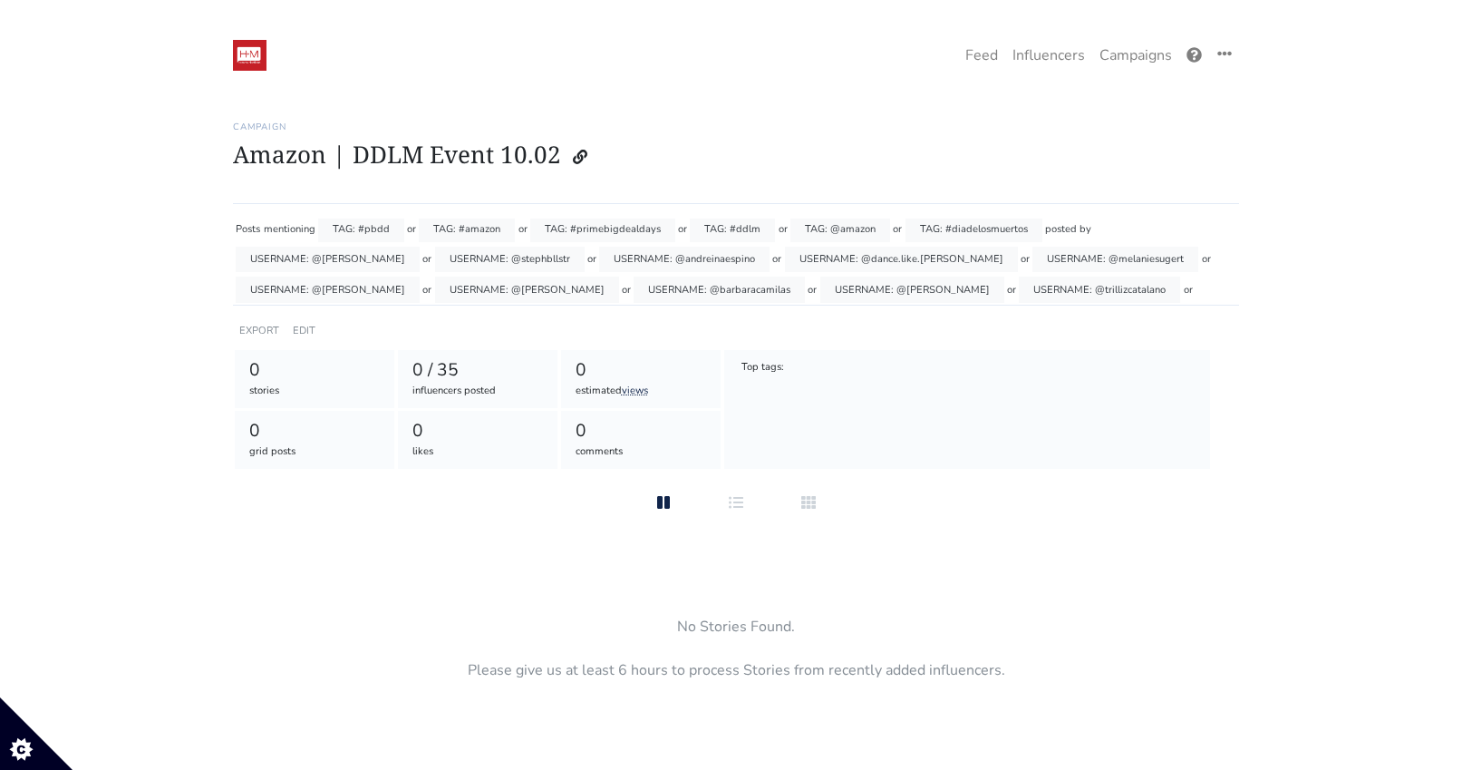
scroll to position [0, 0]
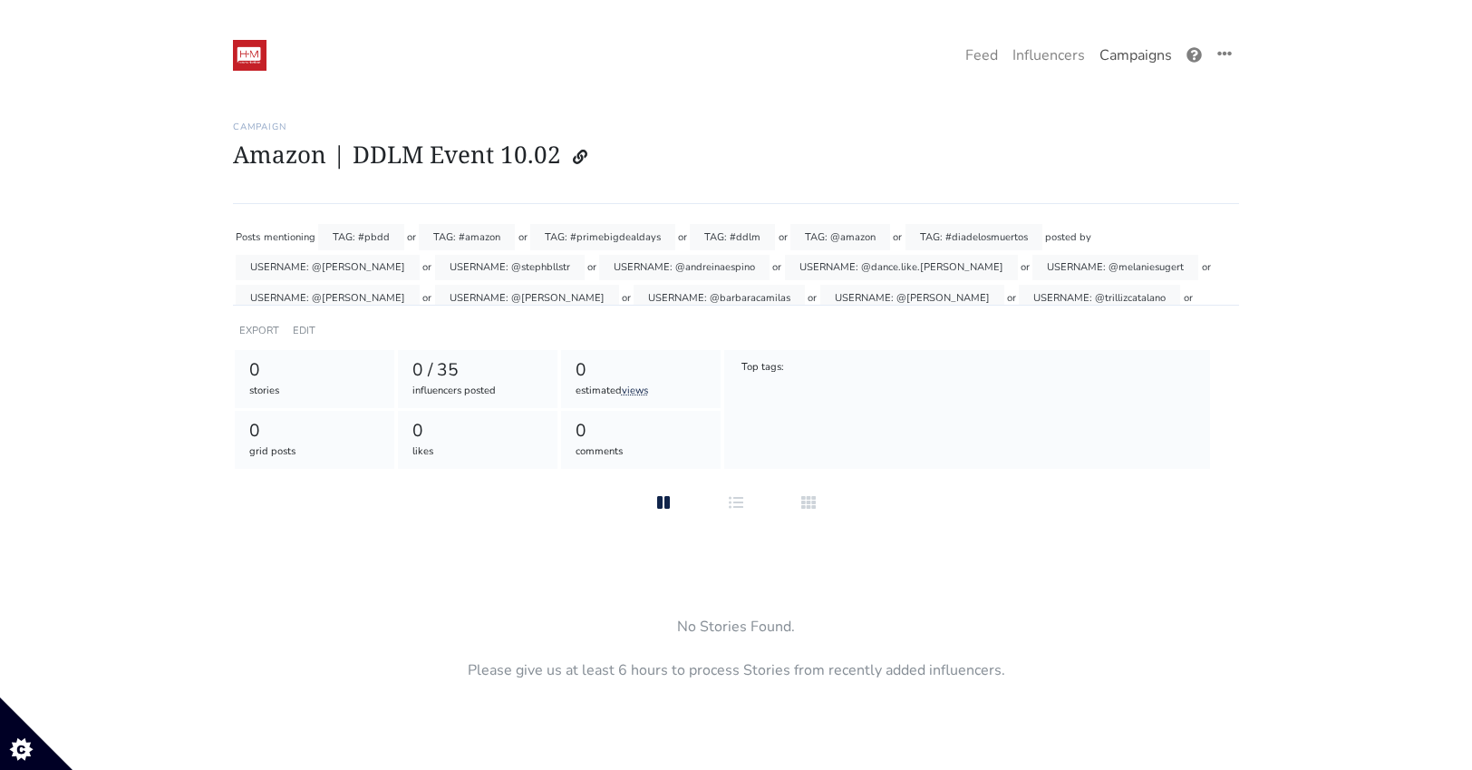
click at [1134, 55] on link "Campaigns" at bounding box center [1135, 55] width 87 height 36
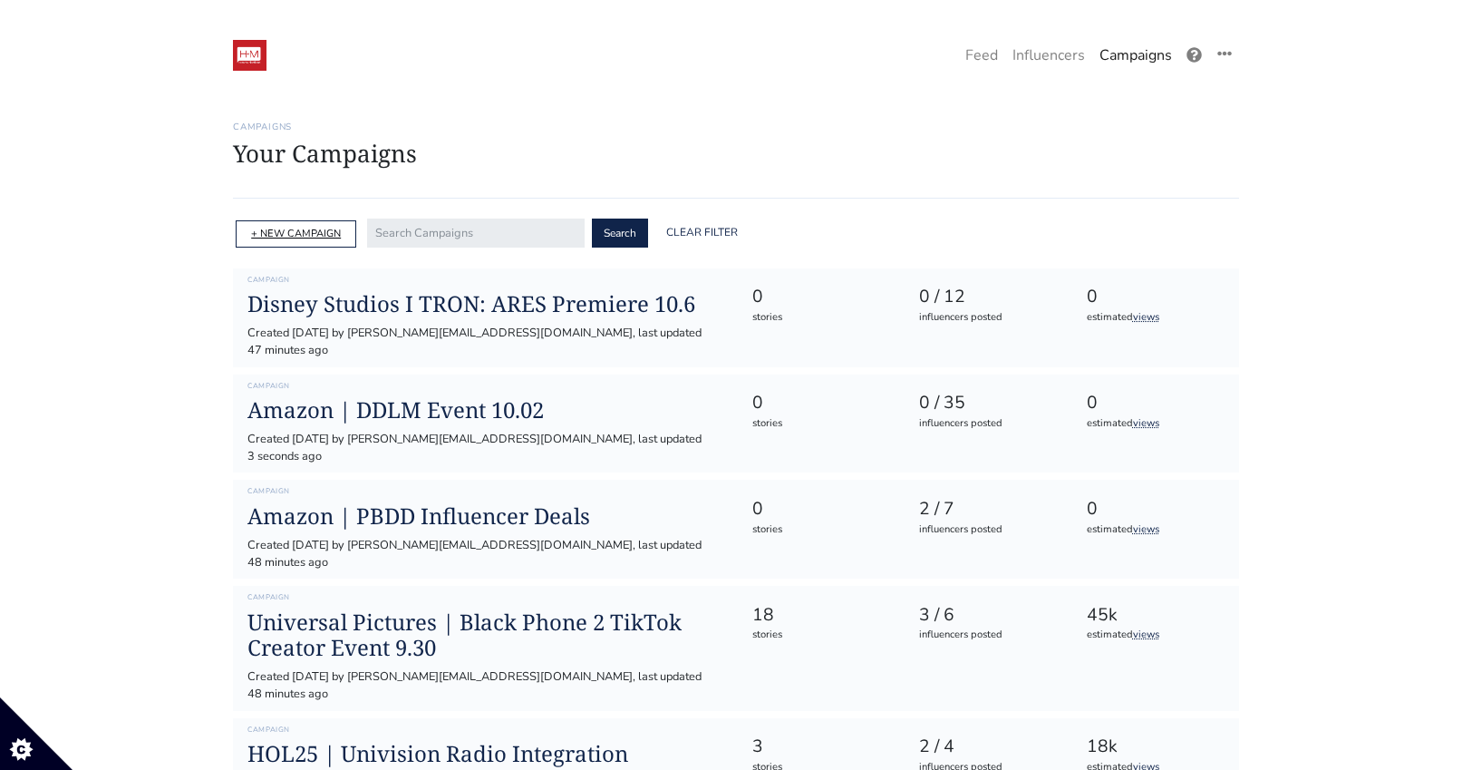
click at [310, 227] on link "+ NEW CAMPAIGN" at bounding box center [296, 234] width 90 height 14
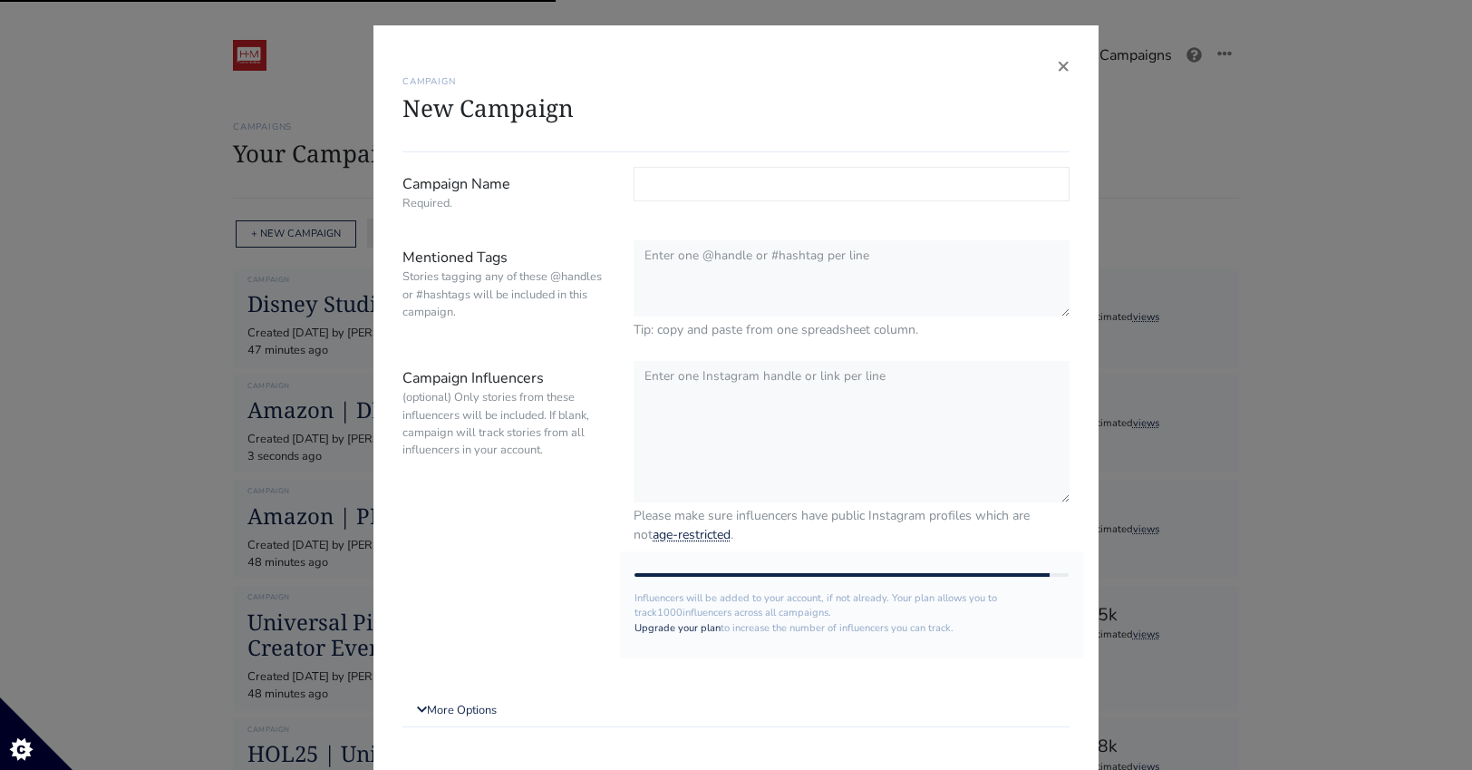
click at [654, 177] on input "Campaign Name Required." at bounding box center [852, 184] width 436 height 34
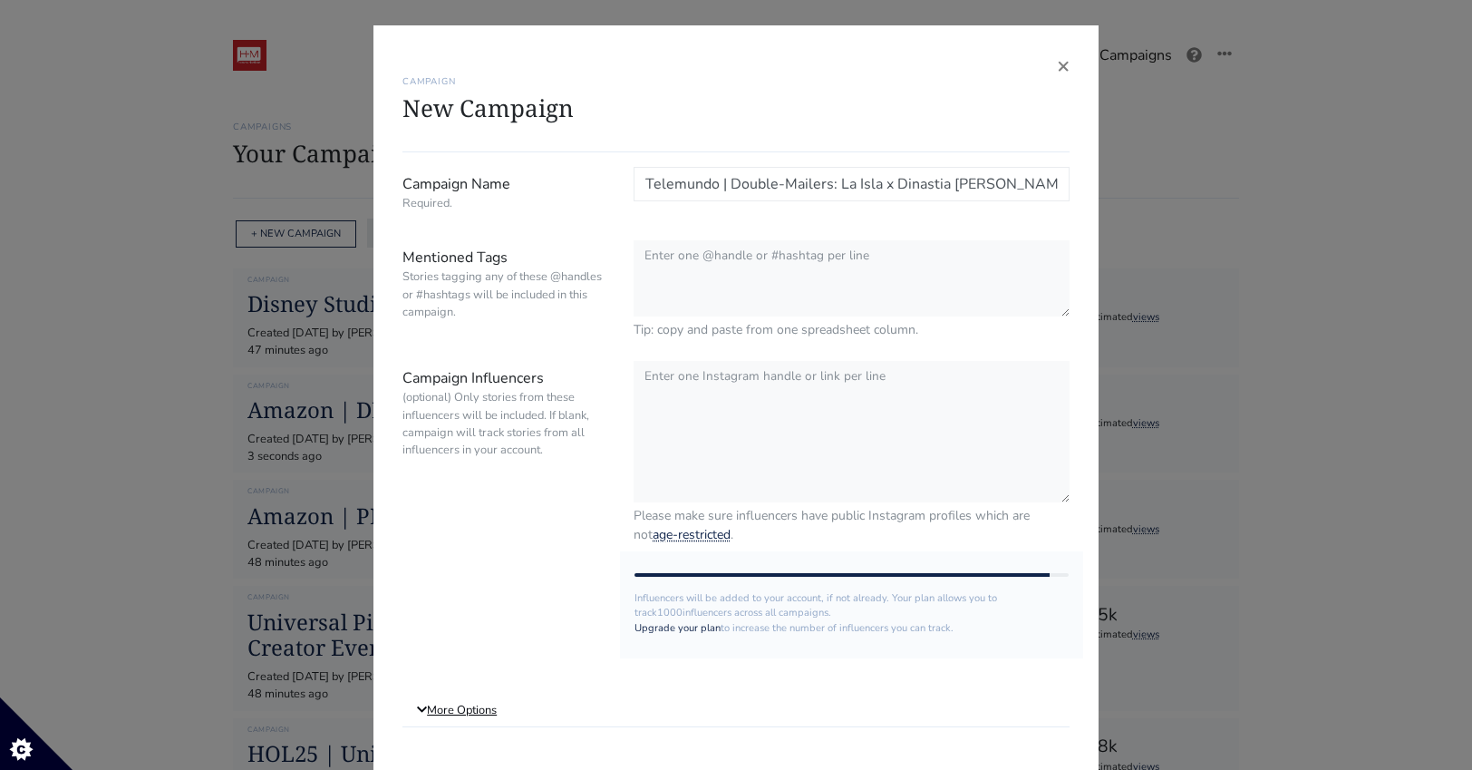
type input "Telemundo | Double-Mailers: La Isla x Dinastia Casillas"
click at [501, 708] on link "More Options" at bounding box center [735, 710] width 667 height 33
click at [818, 383] on textarea "Campaign Influencers (optional) Only stories from these influencers will be inc…" at bounding box center [852, 431] width 436 height 143
paste textarea "@eccmanuel15"
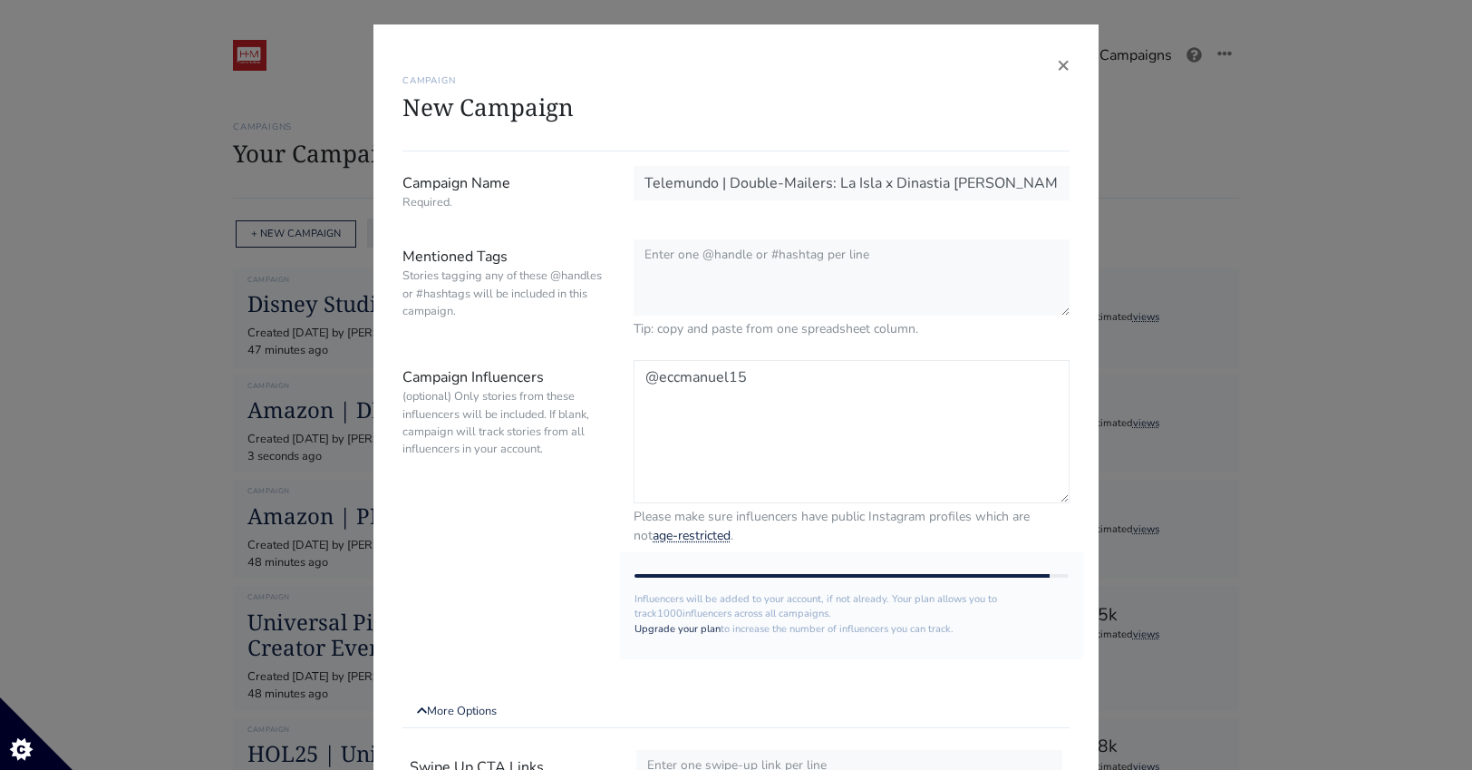
paste textarea "@valeria.villalobos.vc"
type textarea "@eccmanuel15 @valeria.villalobos.vc"
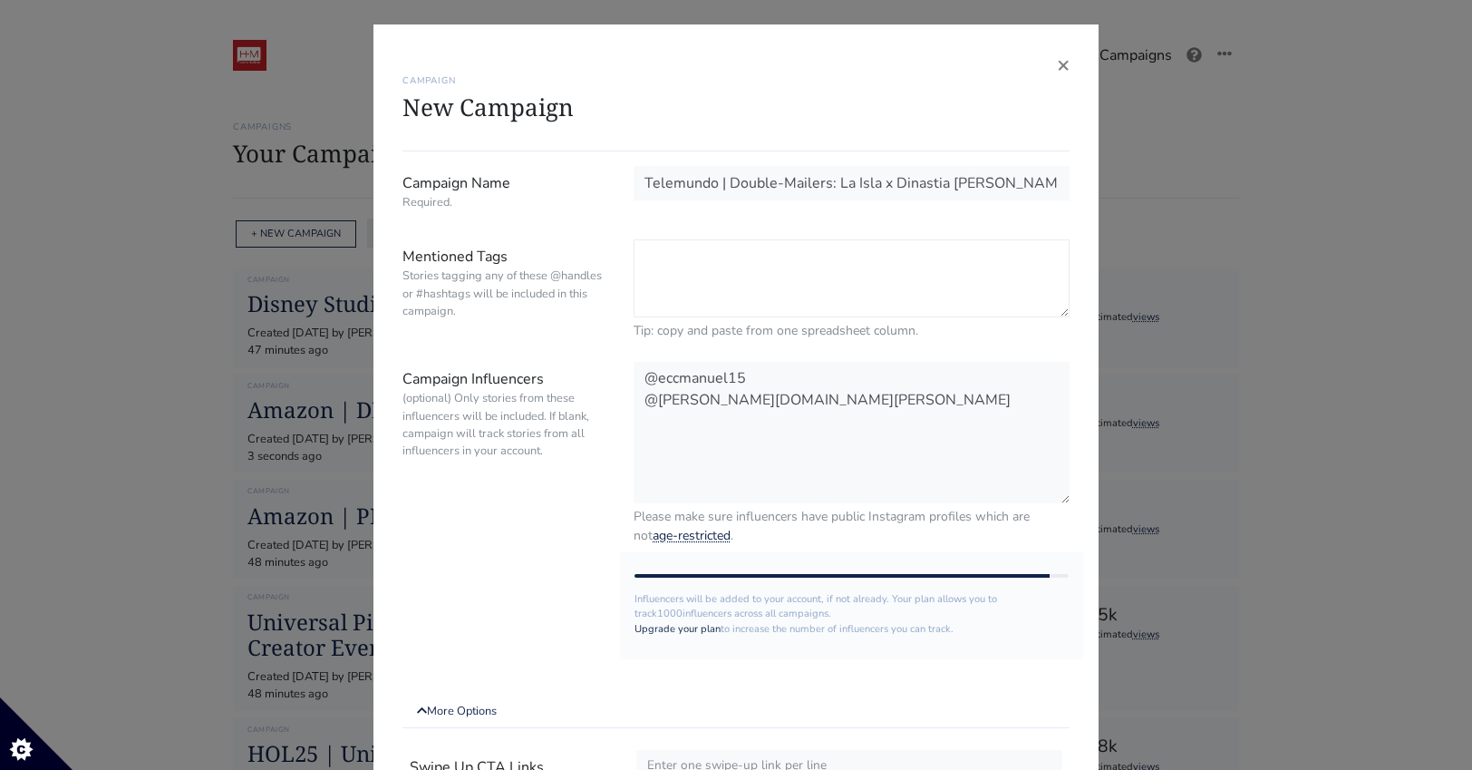
click at [857, 262] on textarea "Mentioned Tags Stories tagging any of these @handles or #hashtags will be inclu…" at bounding box center [852, 278] width 436 height 78
paste textarea "@LaIslaTLMD"
drag, startPoint x: 705, startPoint y: 281, endPoint x: 593, endPoint y: 286, distance: 112.5
click at [593, 286] on div "Mentioned Tags Stories tagging any of these @handles or #hashtags will be inclu…" at bounding box center [736, 289] width 694 height 101
paste textarea "@telemundo @telemundorealities"
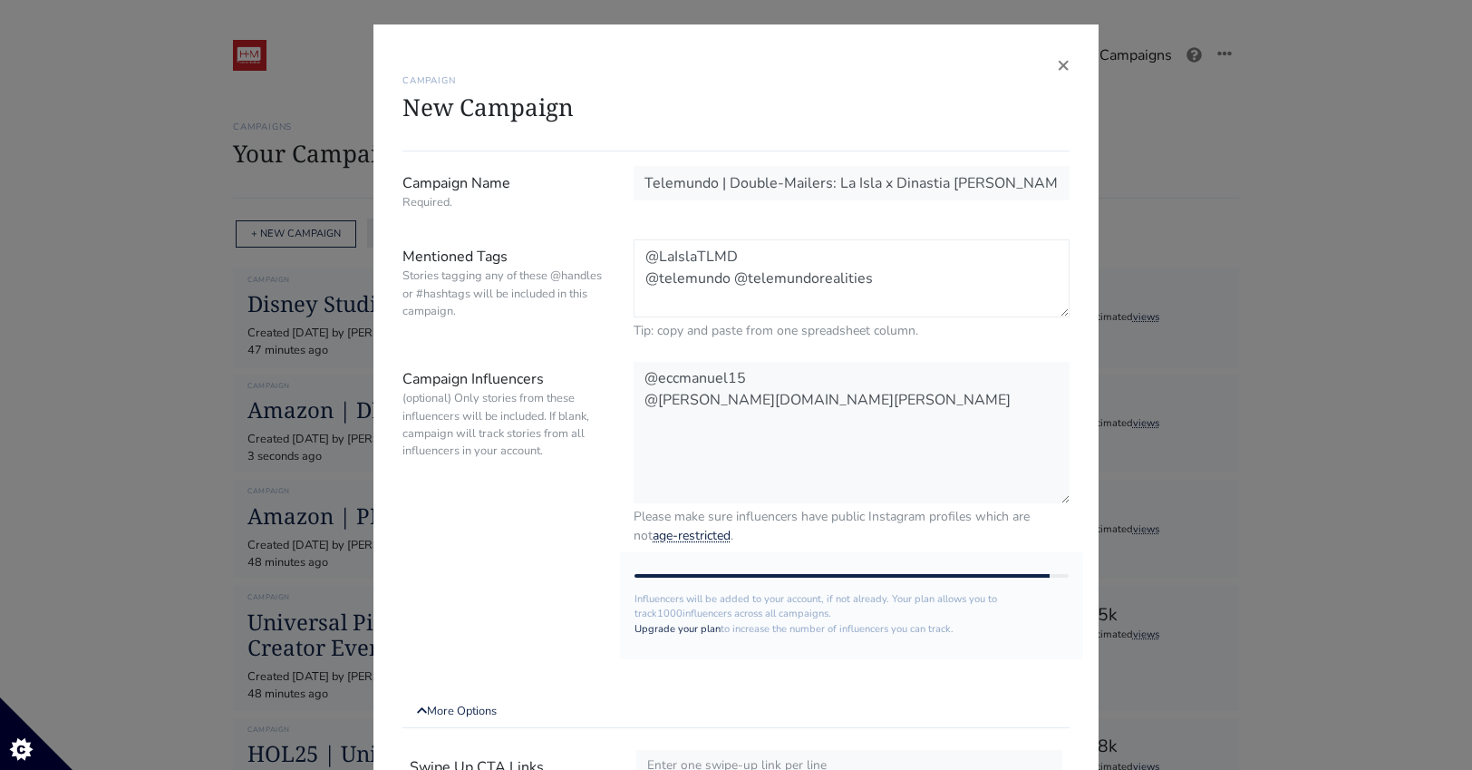
click at [735, 281] on textarea "@LaIslaTLMD @telemundo @telemundorealities" at bounding box center [852, 278] width 436 height 78
click at [836, 298] on textarea "@LaIslaTLMD @telemundo @telemundorealities" at bounding box center [852, 278] width 436 height 78
paste textarea "@ludsoleimani"
paste textarea "@julesalmnt"
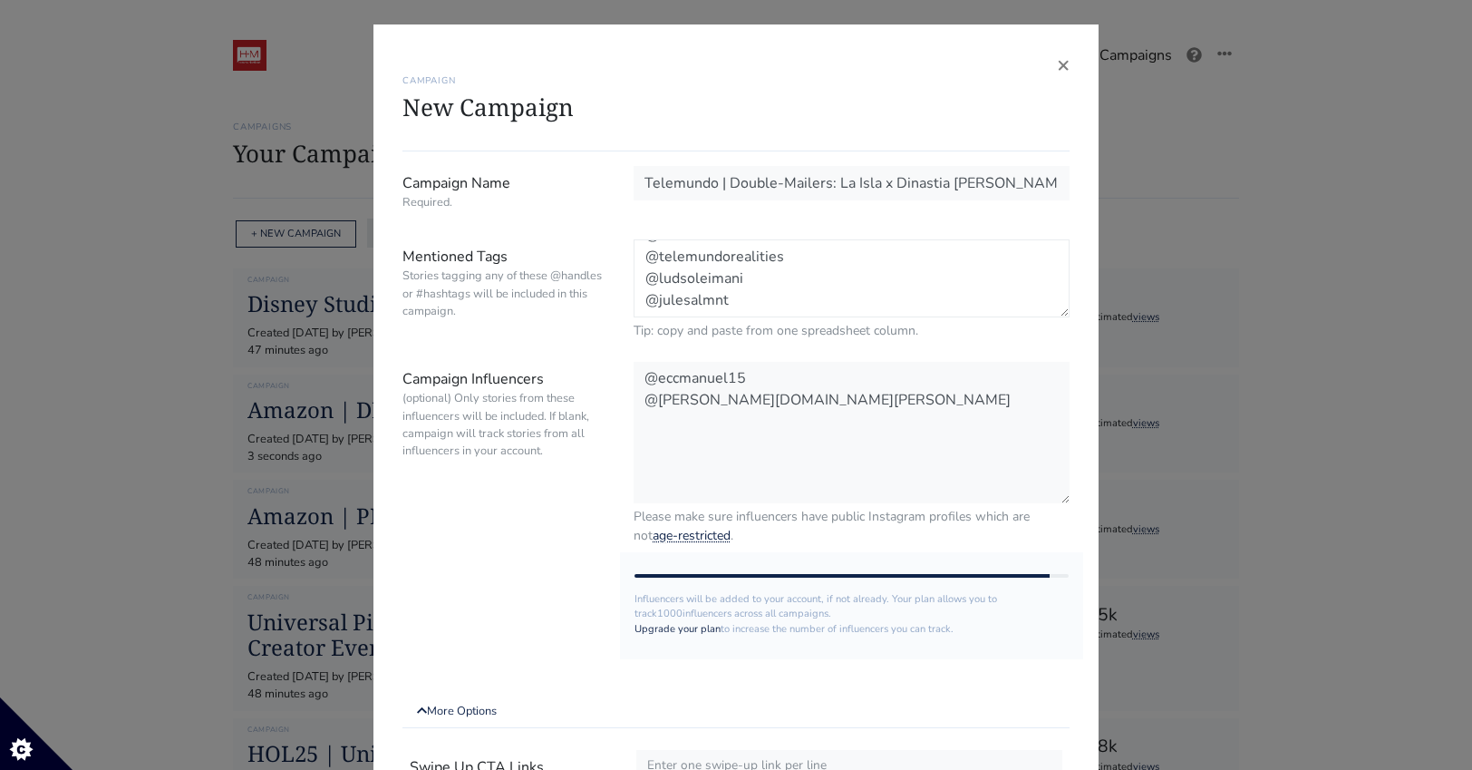
scroll to position [60, 0]
paste textarea "@estrada.twinss"
paste textarea "@happybelliesbyjenny"
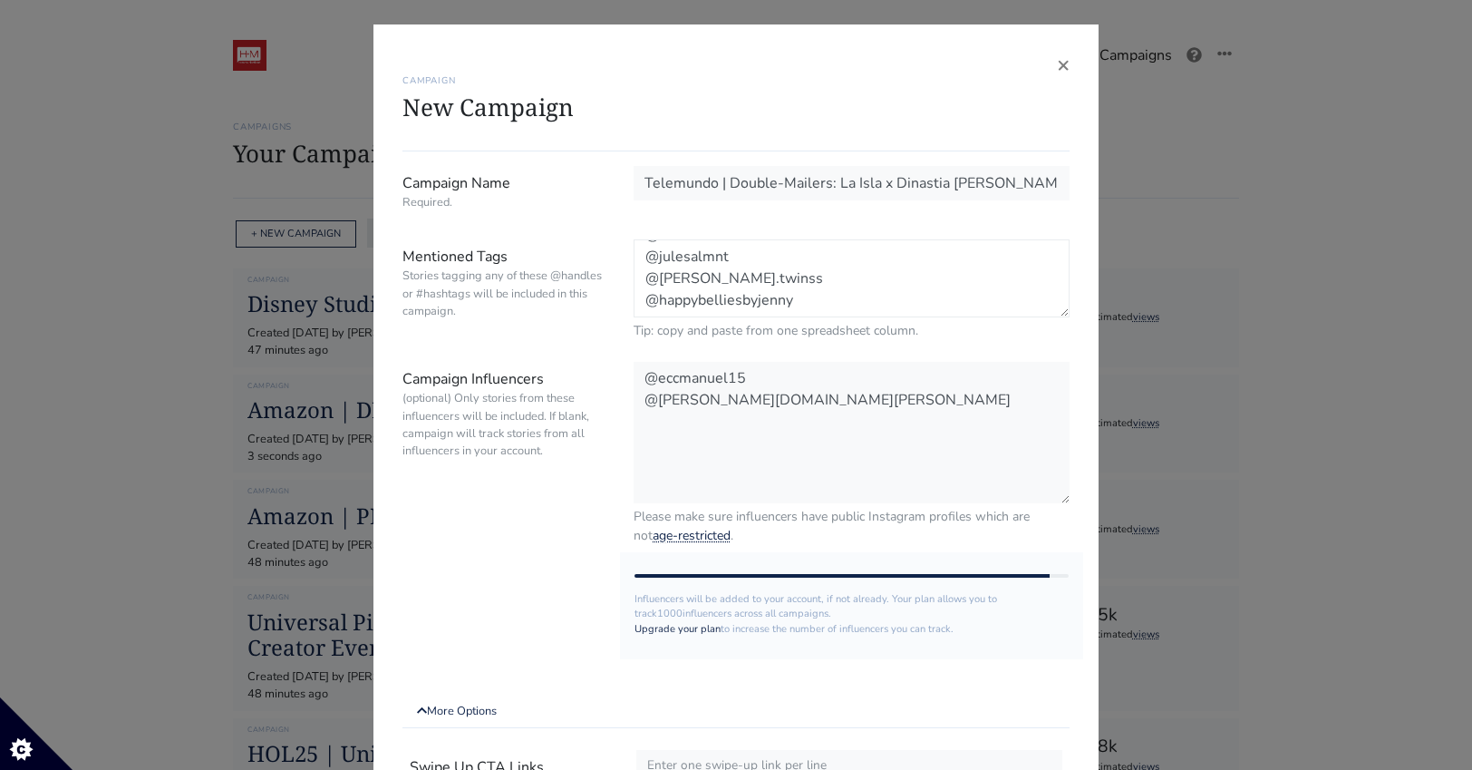
paste textarea "@dayanechrissel"
paste textarea "@vlexisruiz"
paste textarea "@karminreyes"
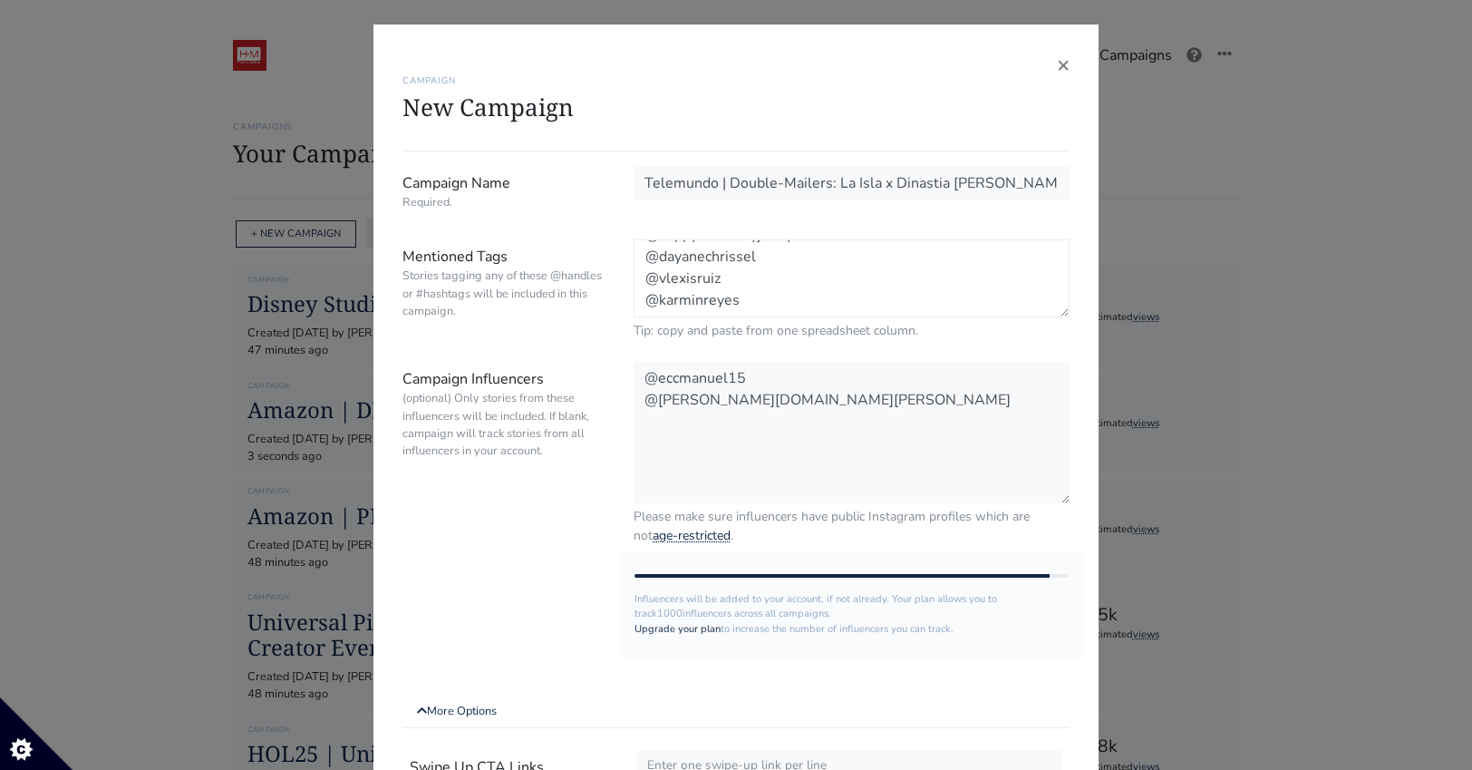
scroll to position [169, 0]
paste textarea "@jessicaxfuen"
paste textarea "@makeupbymcruz"
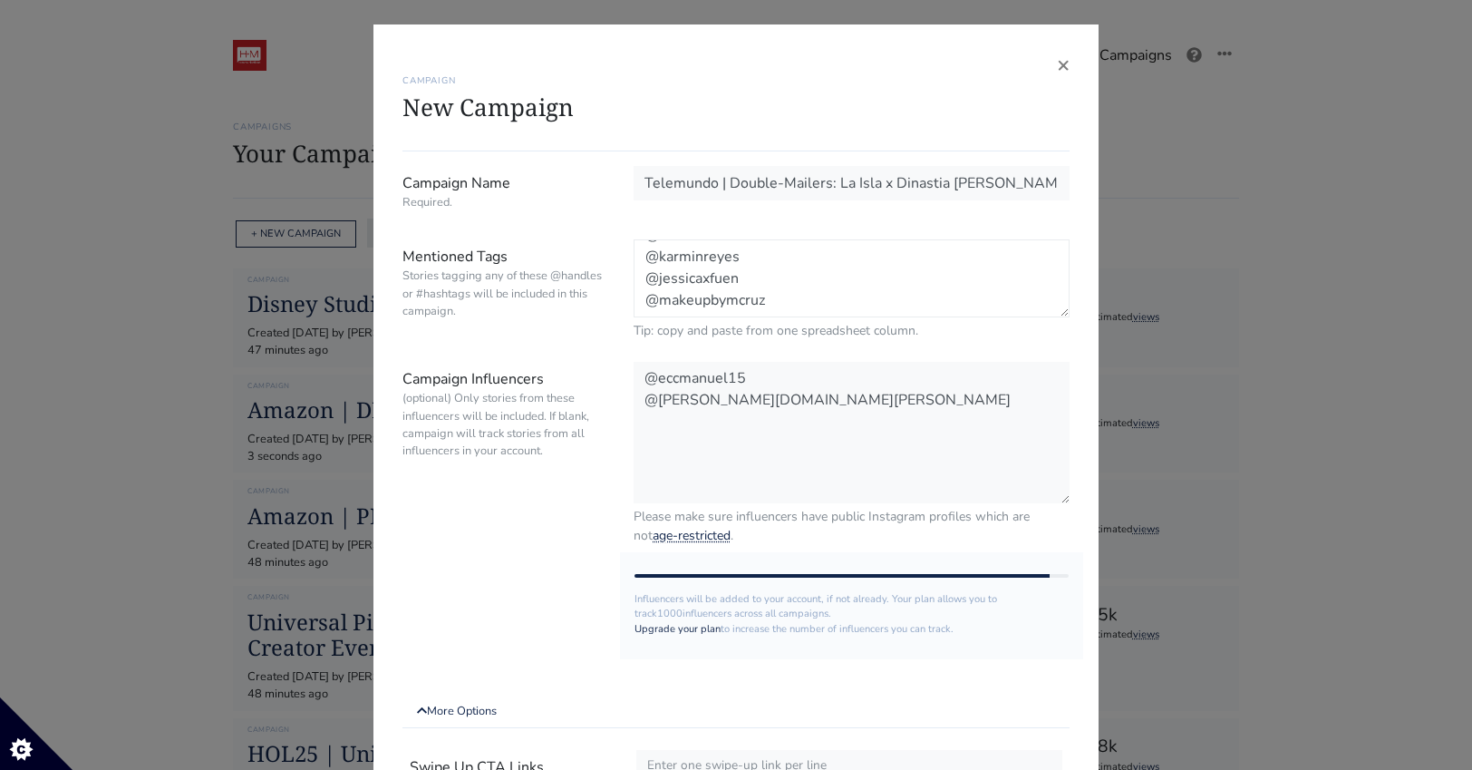
paste textarea "@jose.mizrahi"
paste textarea "@alexsernad"
paste textarea "@yosabo_thegame"
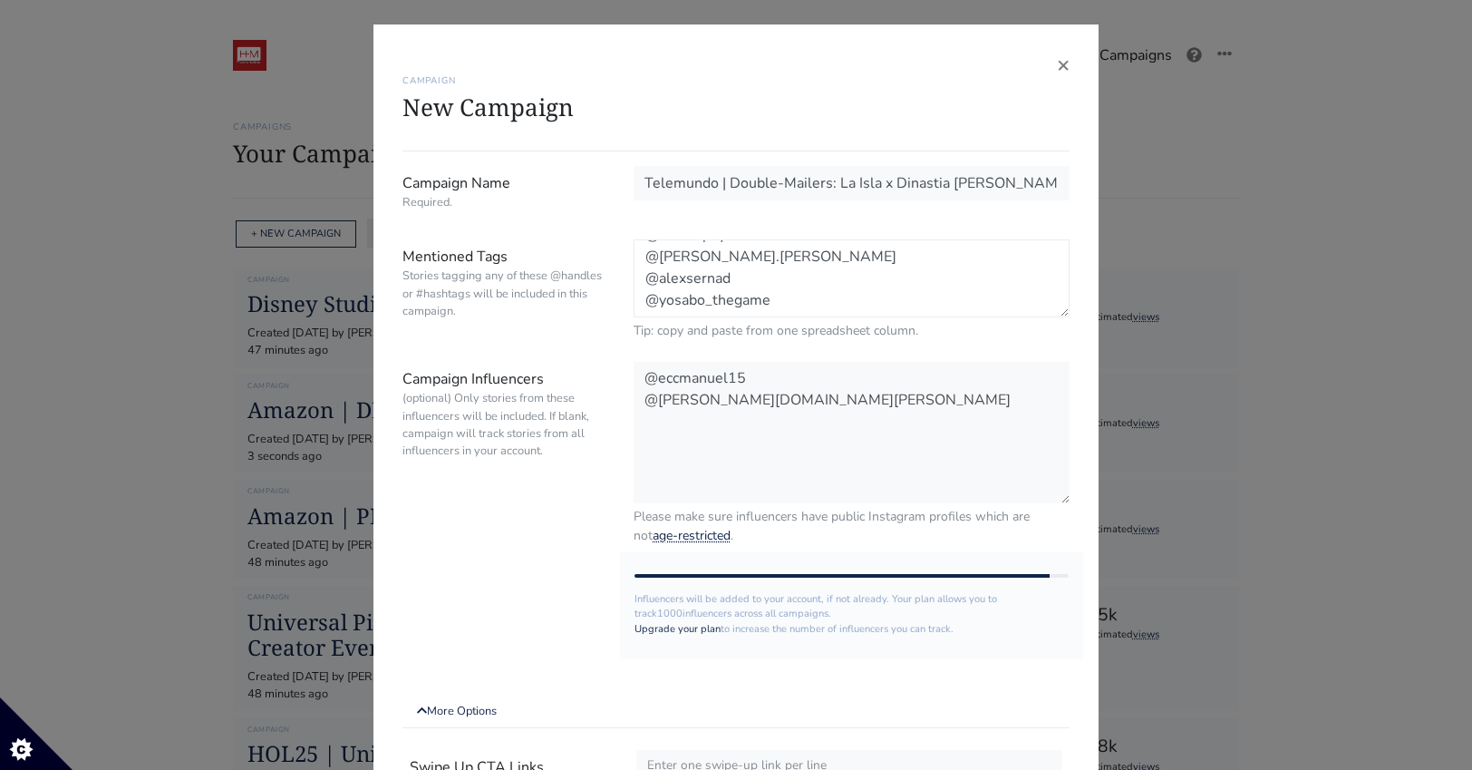
paste textarea "@silvanamarcianaa"
paste textarea "@cristalhdztapia"
drag, startPoint x: 771, startPoint y: 307, endPoint x: 642, endPoint y: 271, distance: 134.6
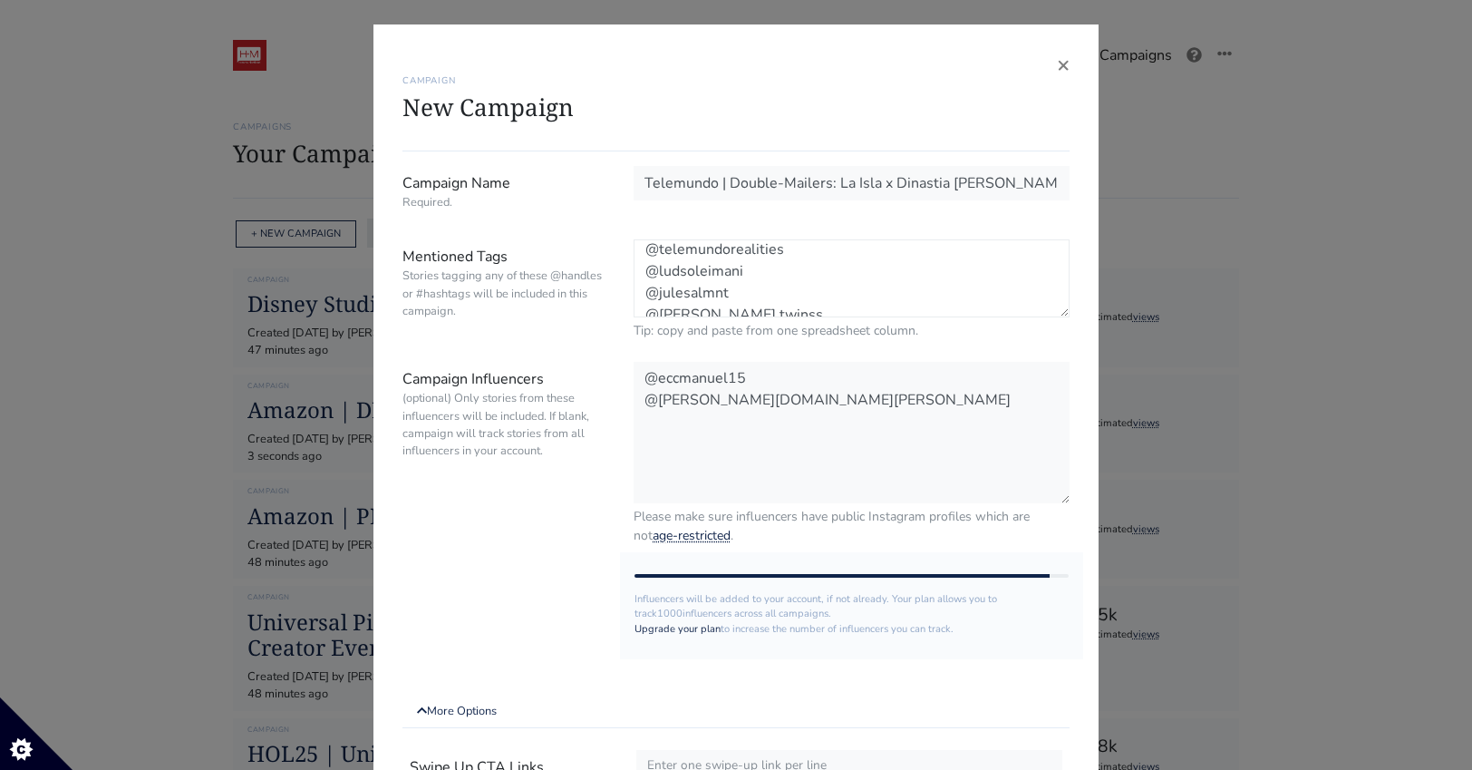
click at [642, 271] on textarea "@LaIslaTLMD @telemundo @telemundorealities @ludsoleimani @julesalmnt @estrada.t…" at bounding box center [852, 278] width 436 height 78
type textarea "@LaIslaTLMD @telemundo @telemundorealities"
click at [675, 414] on textarea "@eccmanuel15 @valeria.villalobos.vc" at bounding box center [852, 431] width 436 height 143
paste textarea "@ludsoleimani @julesalmnt @estrada.twinss @happybelliesbyjenny @dayanechrissel …"
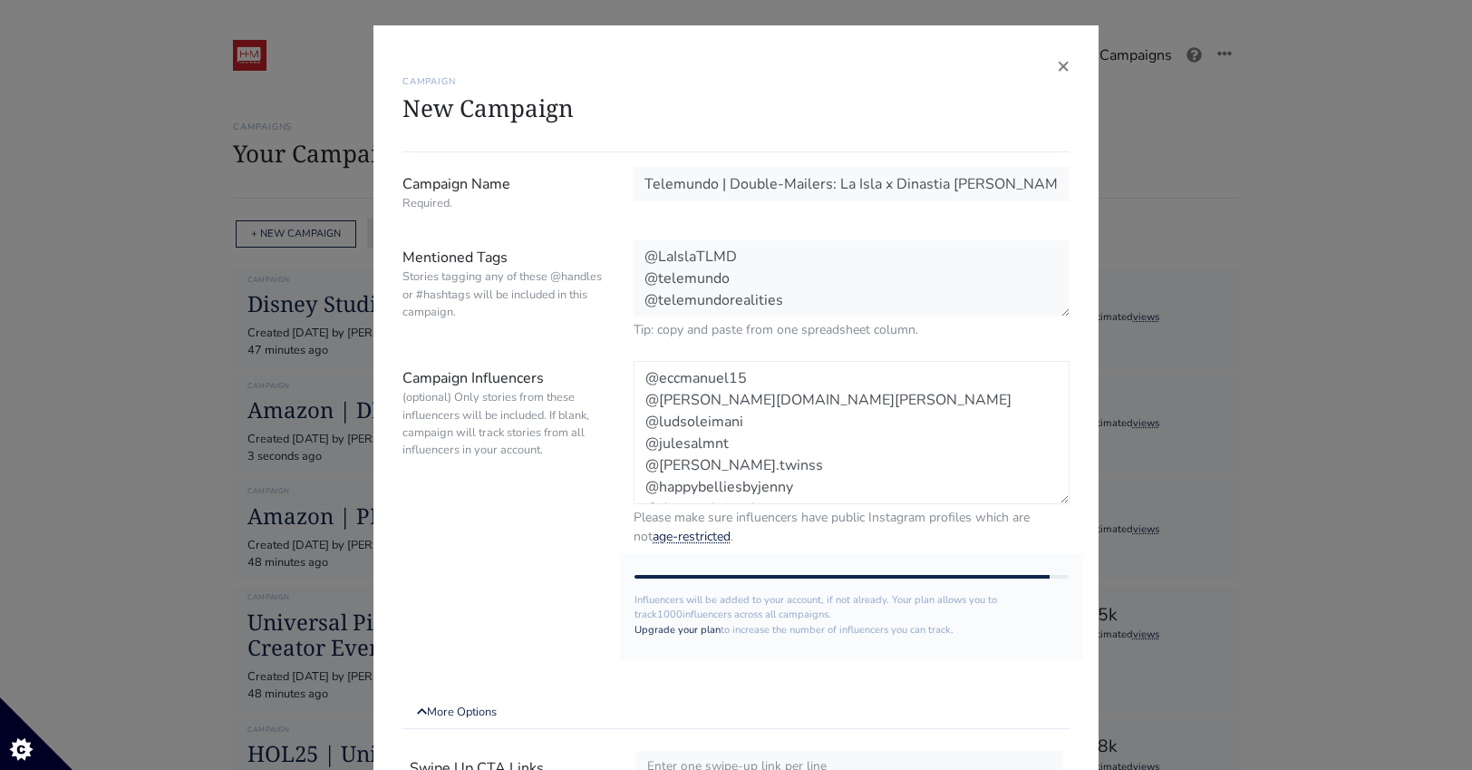
type textarea "@eccmanuel15 @valeria.villalobos.vc @ludsoleimani @julesalmnt @estrada.twinss @…"
click at [793, 298] on textarea "@LaIslaTLMD @telemundo @telemundorealities" at bounding box center [852, 279] width 436 height 78
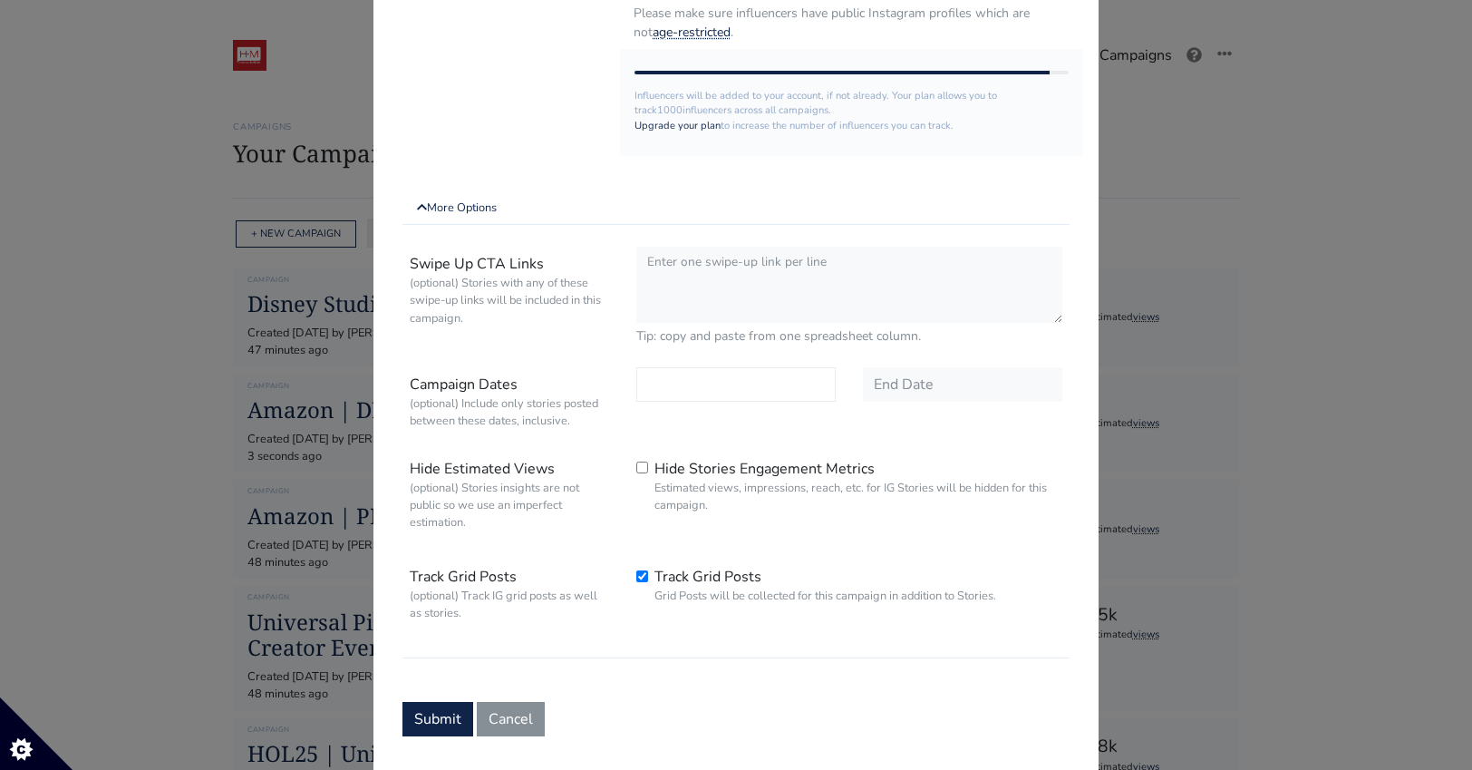
click at [697, 377] on input "text" at bounding box center [735, 384] width 199 height 34
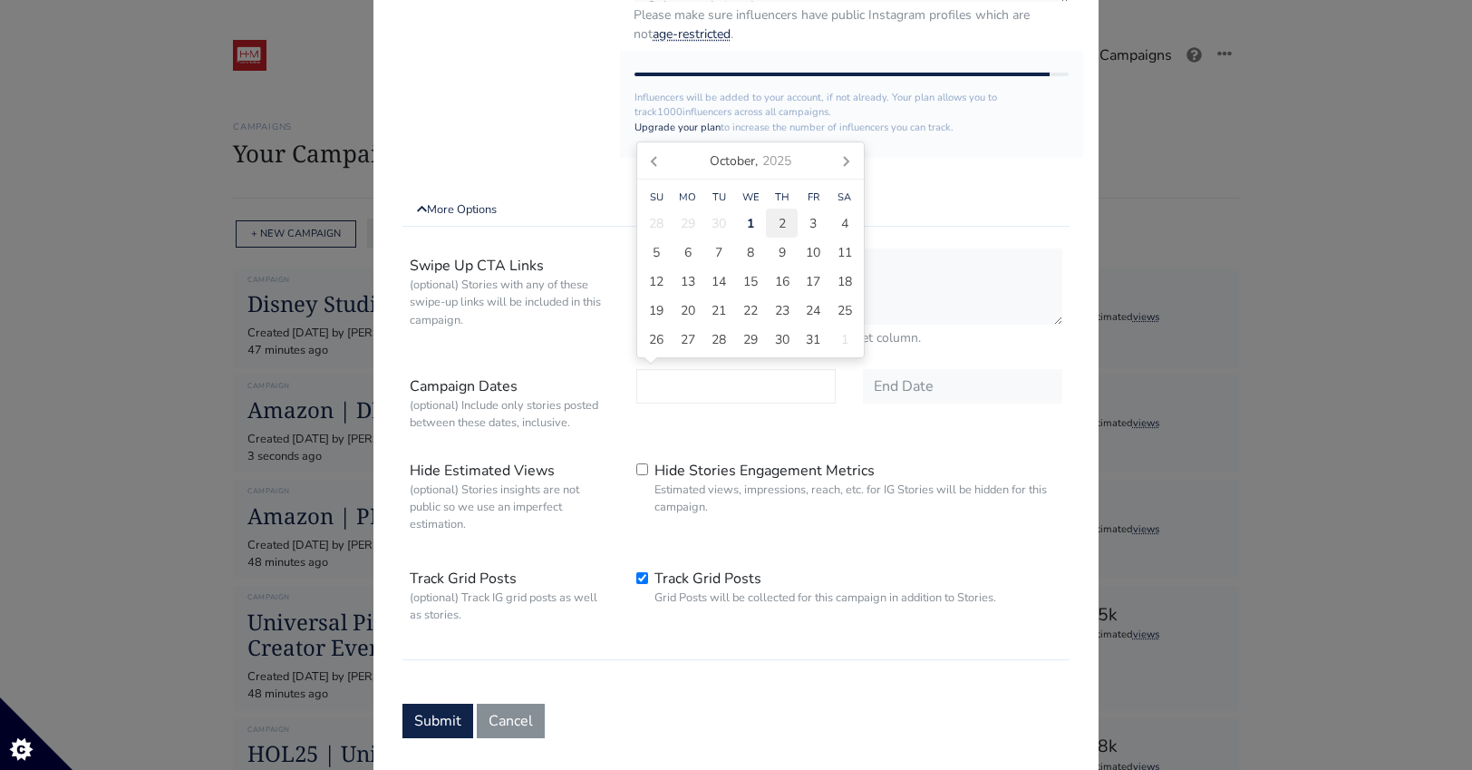
click at [779, 217] on span "2" at bounding box center [782, 223] width 7 height 19
type input "2025-10-02"
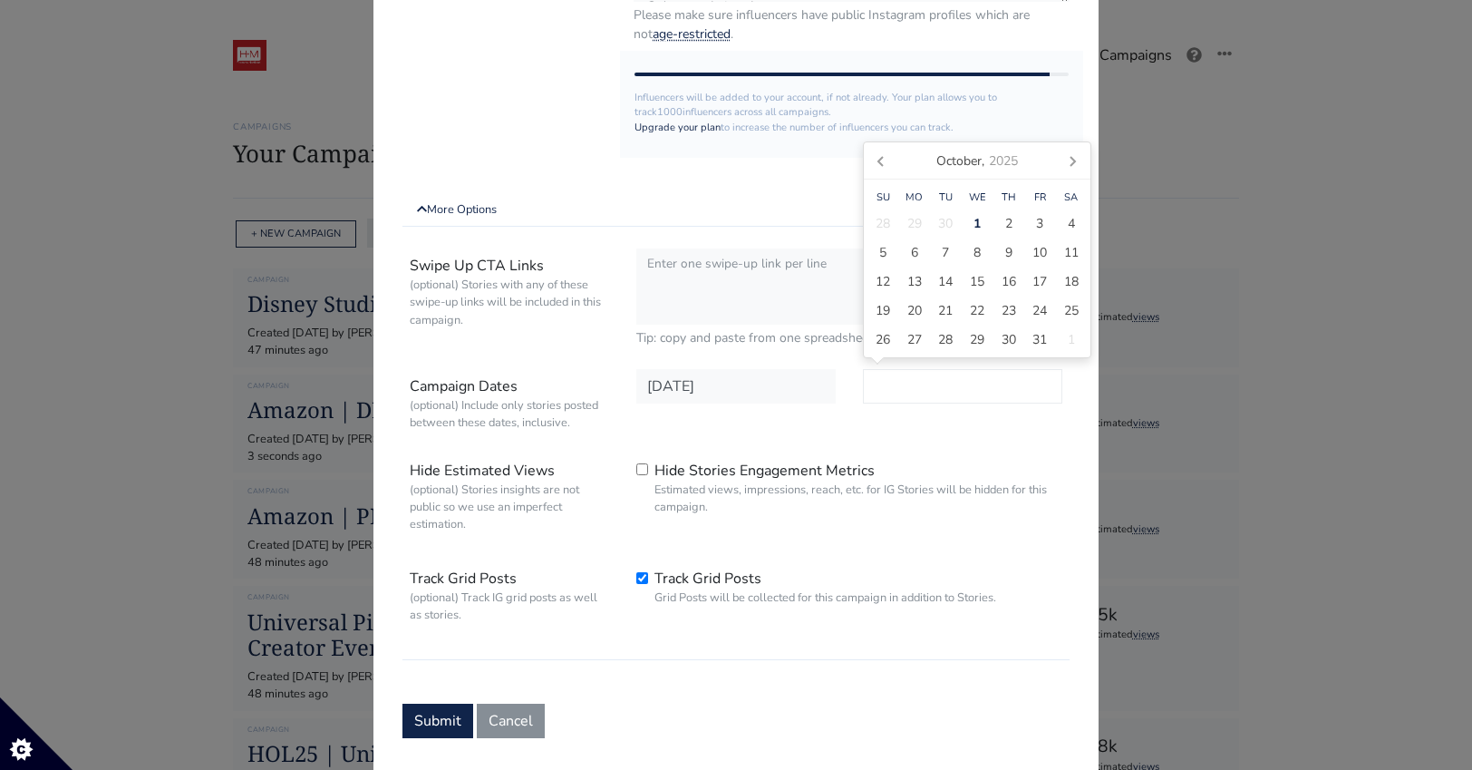
click at [991, 389] on input "text" at bounding box center [962, 386] width 199 height 34
click at [905, 381] on input "text" at bounding box center [962, 386] width 199 height 34
click at [967, 252] on div "8" at bounding box center [978, 251] width 32 height 29
type input "2025-10-08"
click at [895, 441] on div "Swipe Up CTA Links (optional) Stories with any of these swipe-up links will be …" at bounding box center [735, 450] width 667 height 419
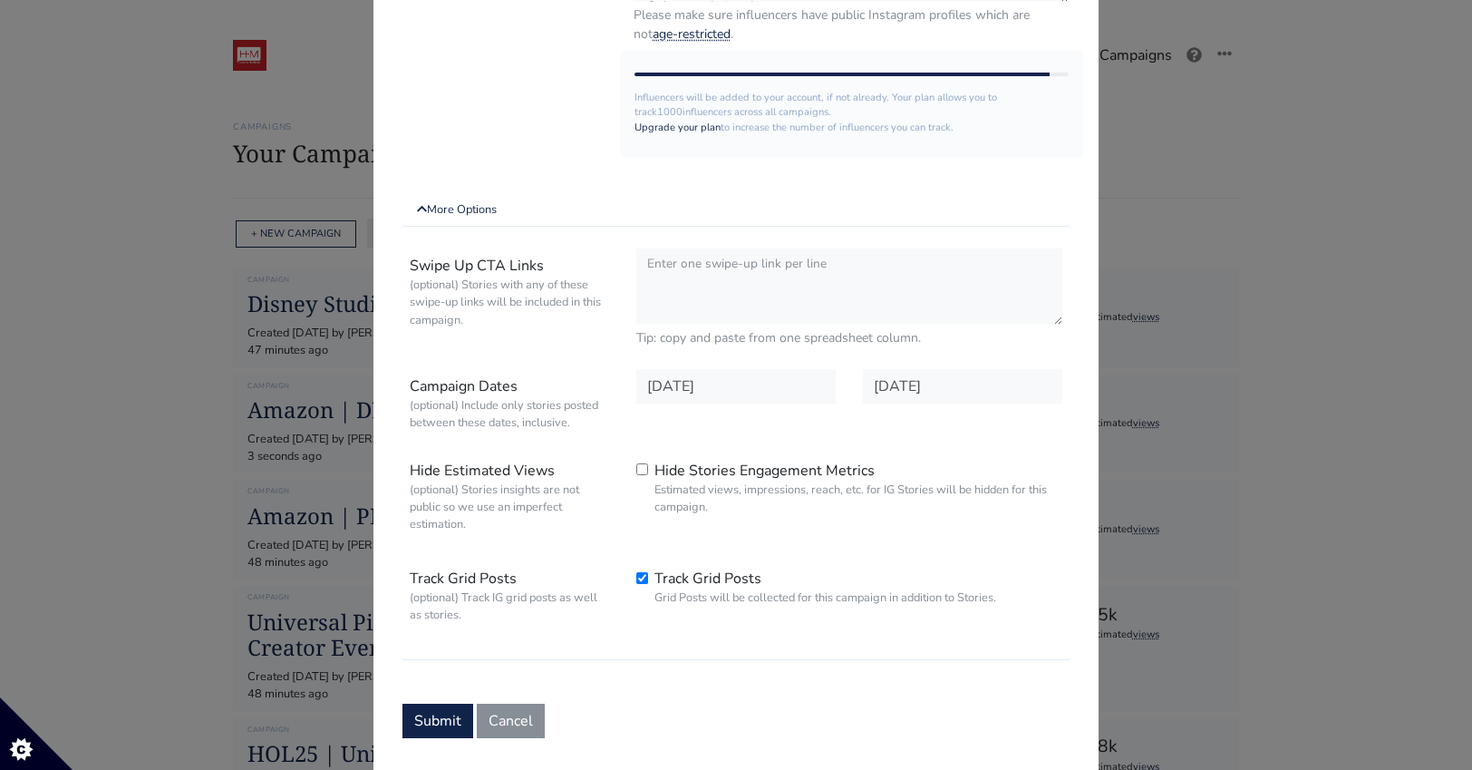
scroll to position [0, 0]
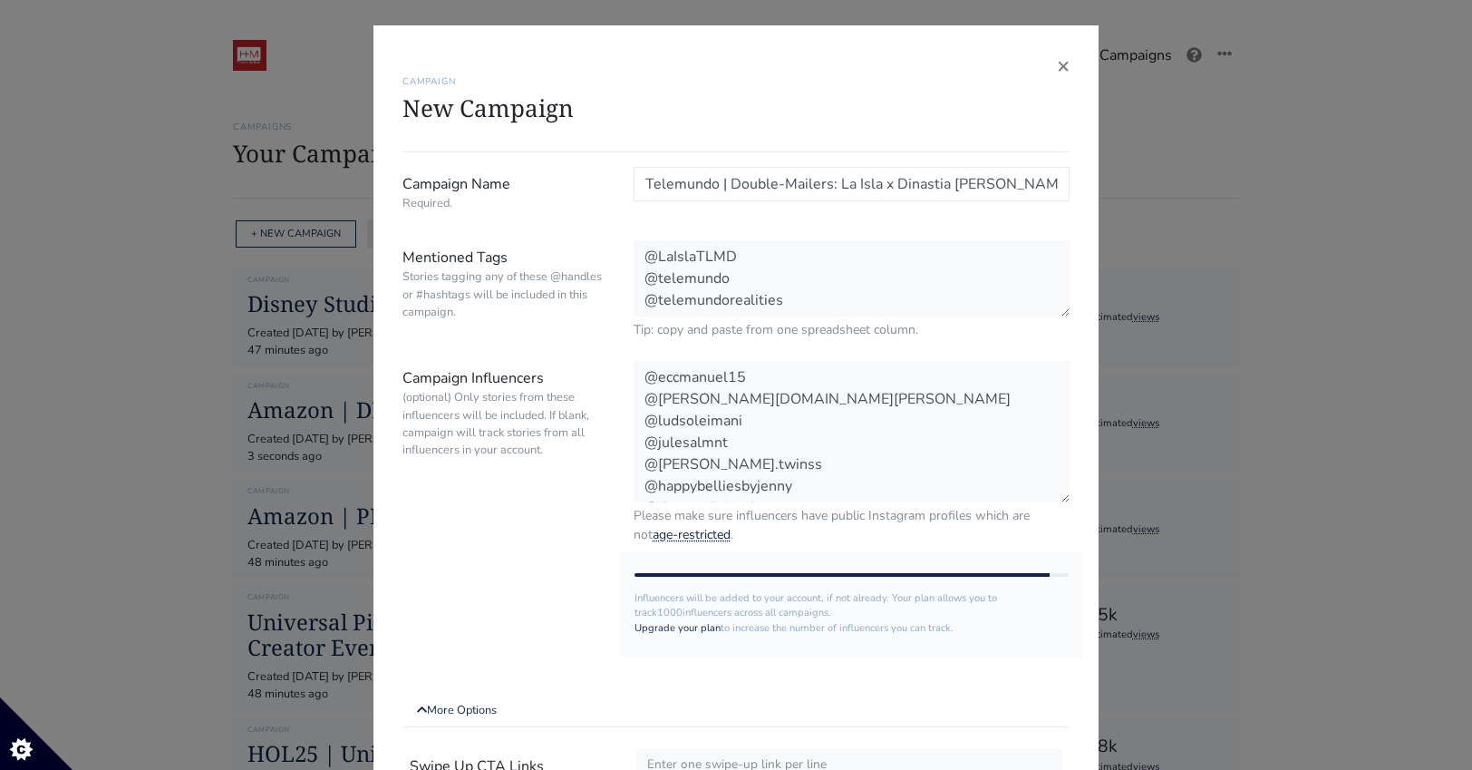
click at [943, 180] on input "Telemundo | Double-Mailers: La Isla x Dinastia Casillas" at bounding box center [852, 184] width 436 height 34
type input "Telemundo | Double-Mailers: La Isla x Dinastía [PERSON_NAME]"
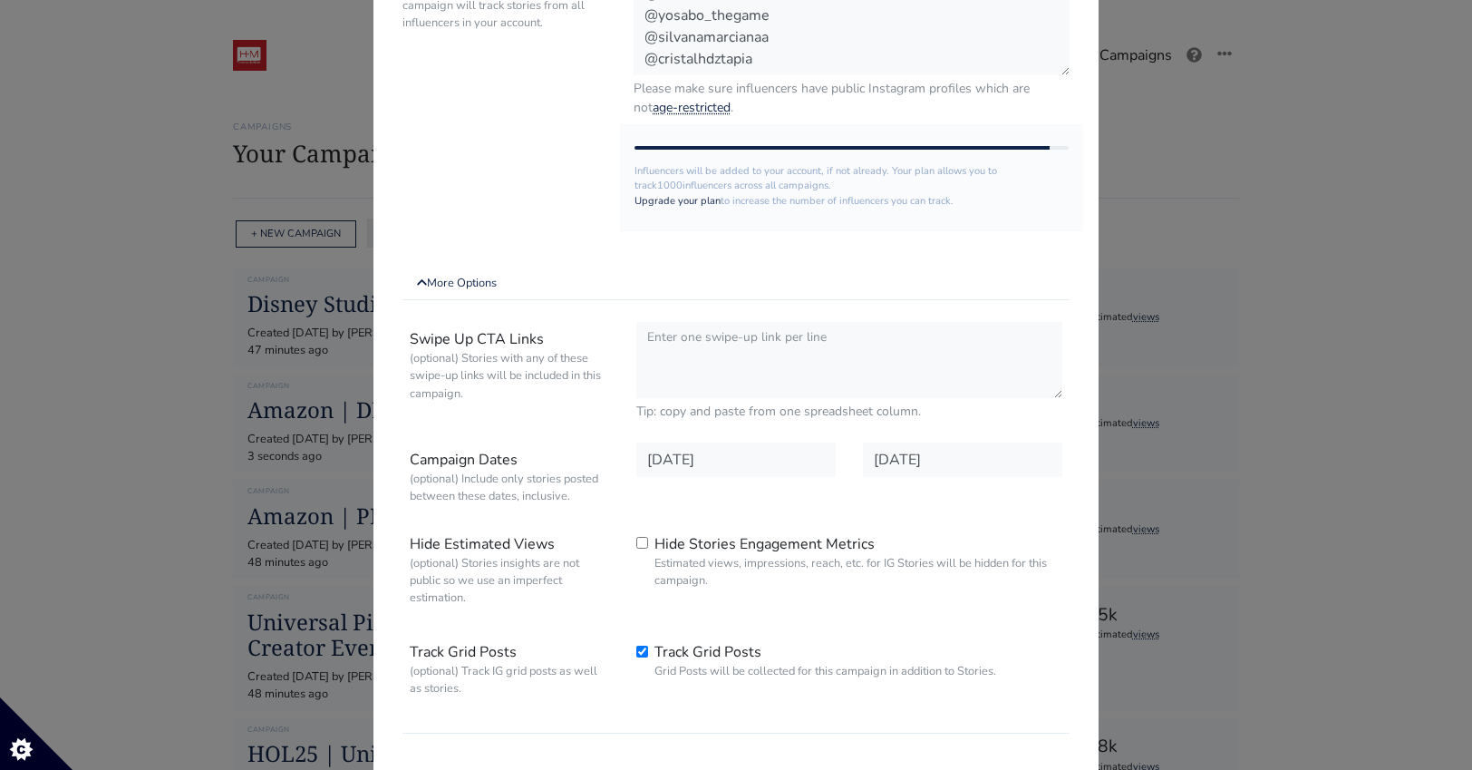
scroll to position [541, 0]
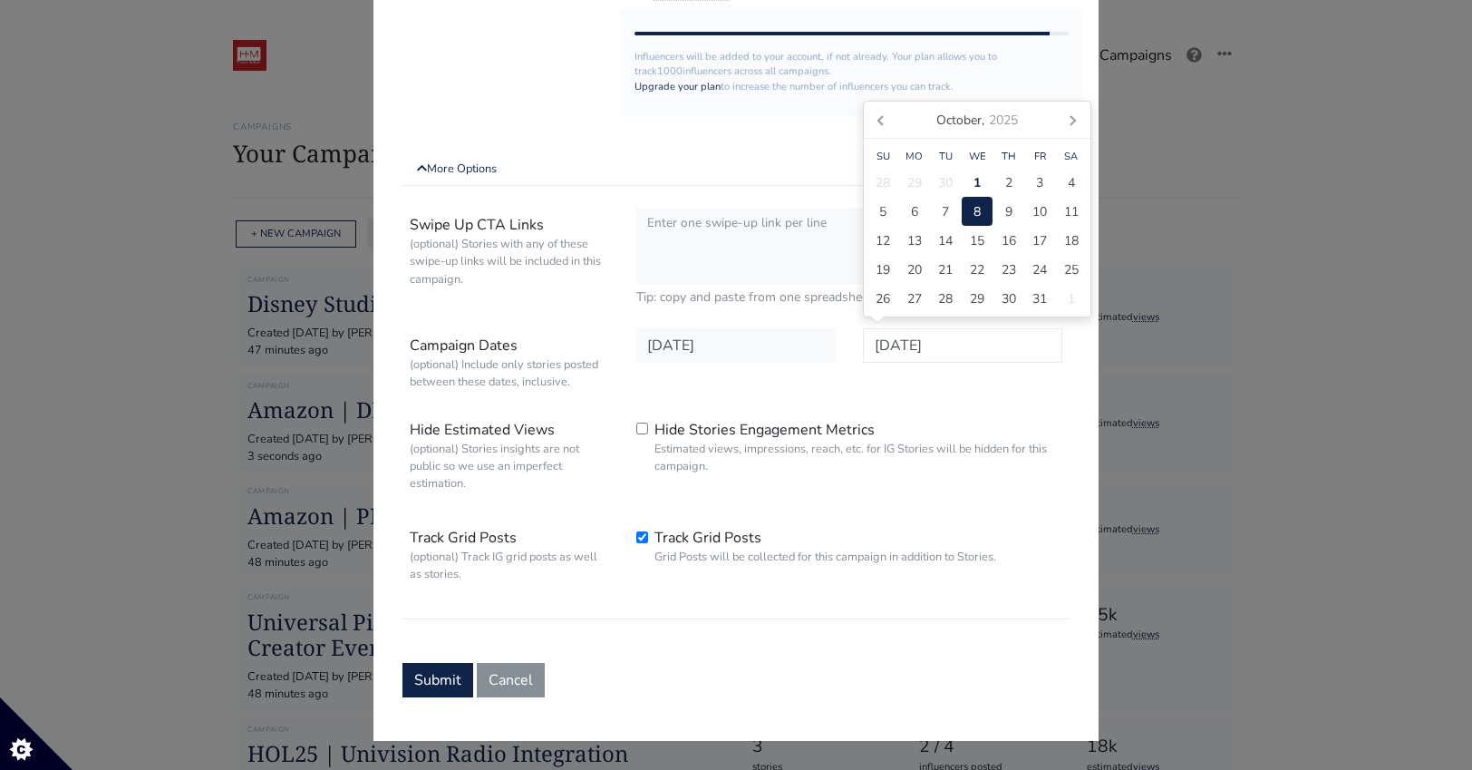
click at [962, 353] on input "2025-10-08" at bounding box center [962, 345] width 199 height 34
click at [450, 680] on button "Submit" at bounding box center [437, 680] width 71 height 34
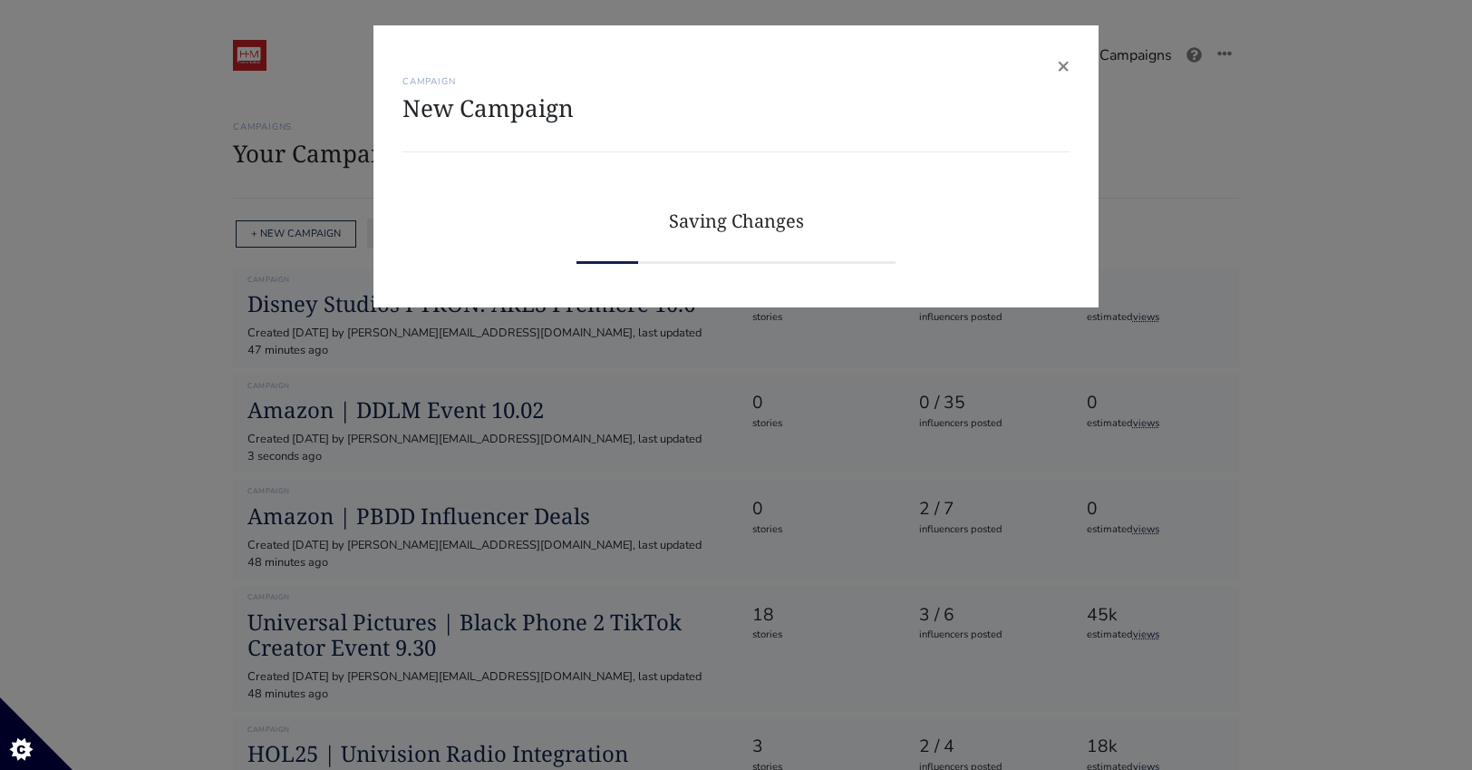
scroll to position [0, 0]
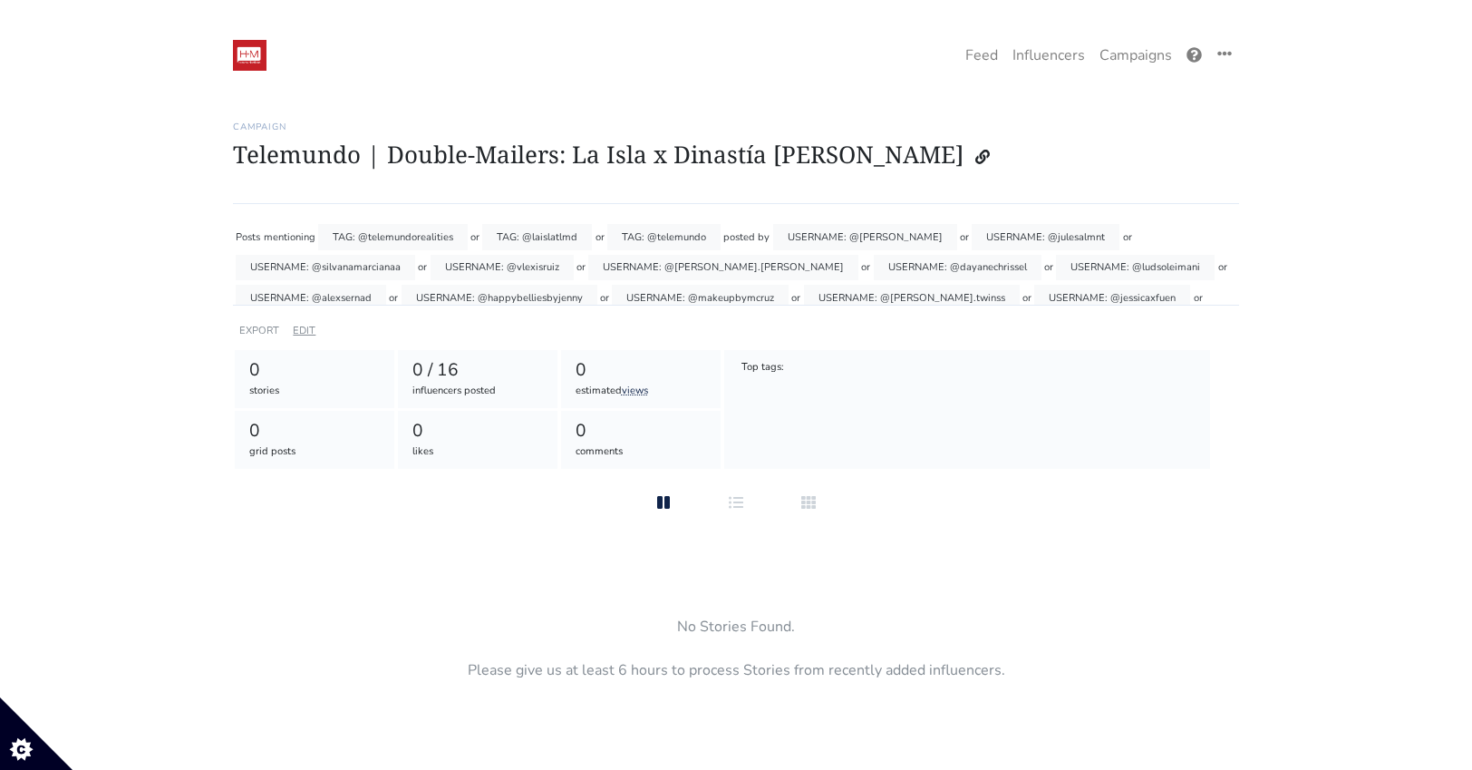
click at [301, 329] on link "EDIT" at bounding box center [304, 331] width 23 height 14
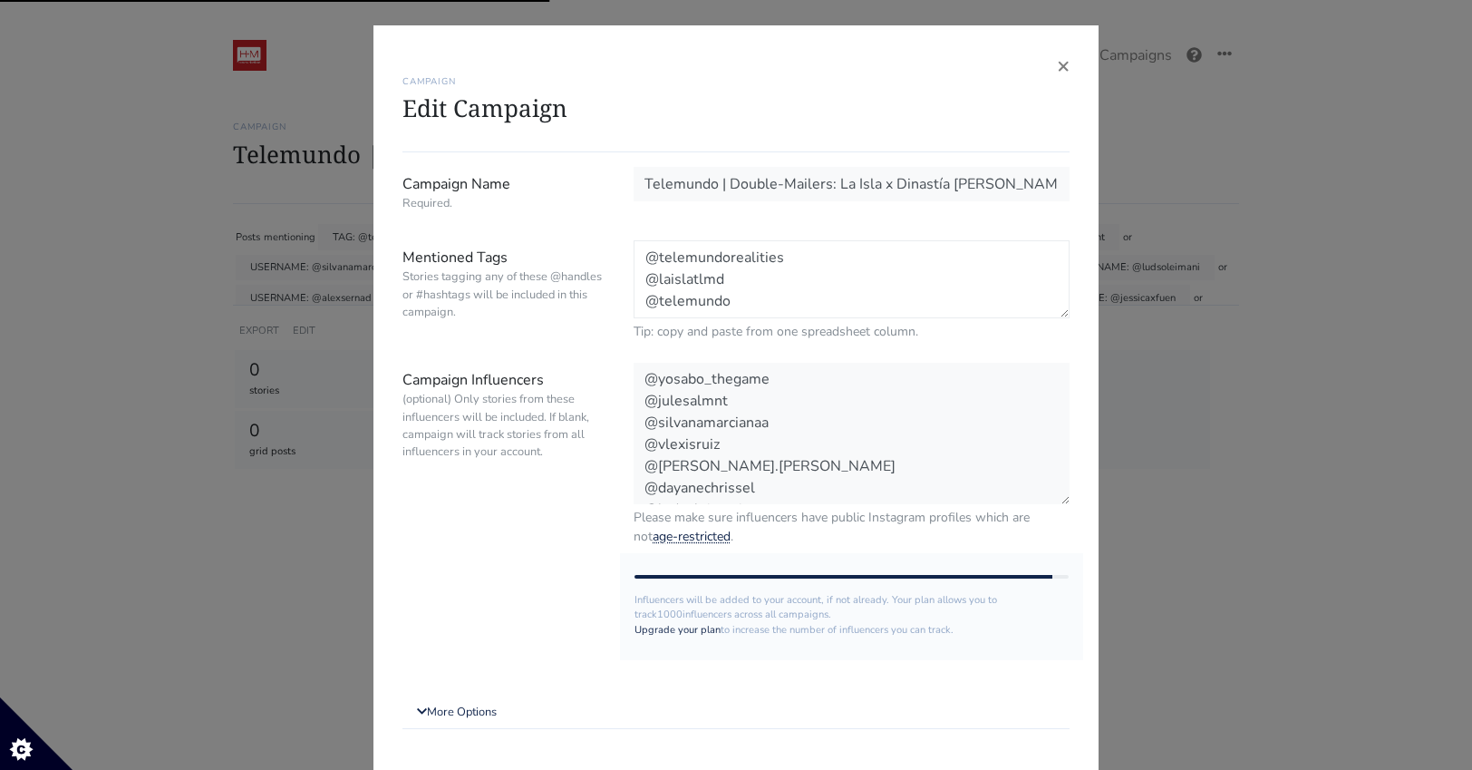
click at [827, 304] on textarea "@telemundorealities @laislatlmd @telemundo" at bounding box center [852, 279] width 436 height 78
paste textarea "@DinastiaCasillas"
paste textarea "@TelemundoSeries"
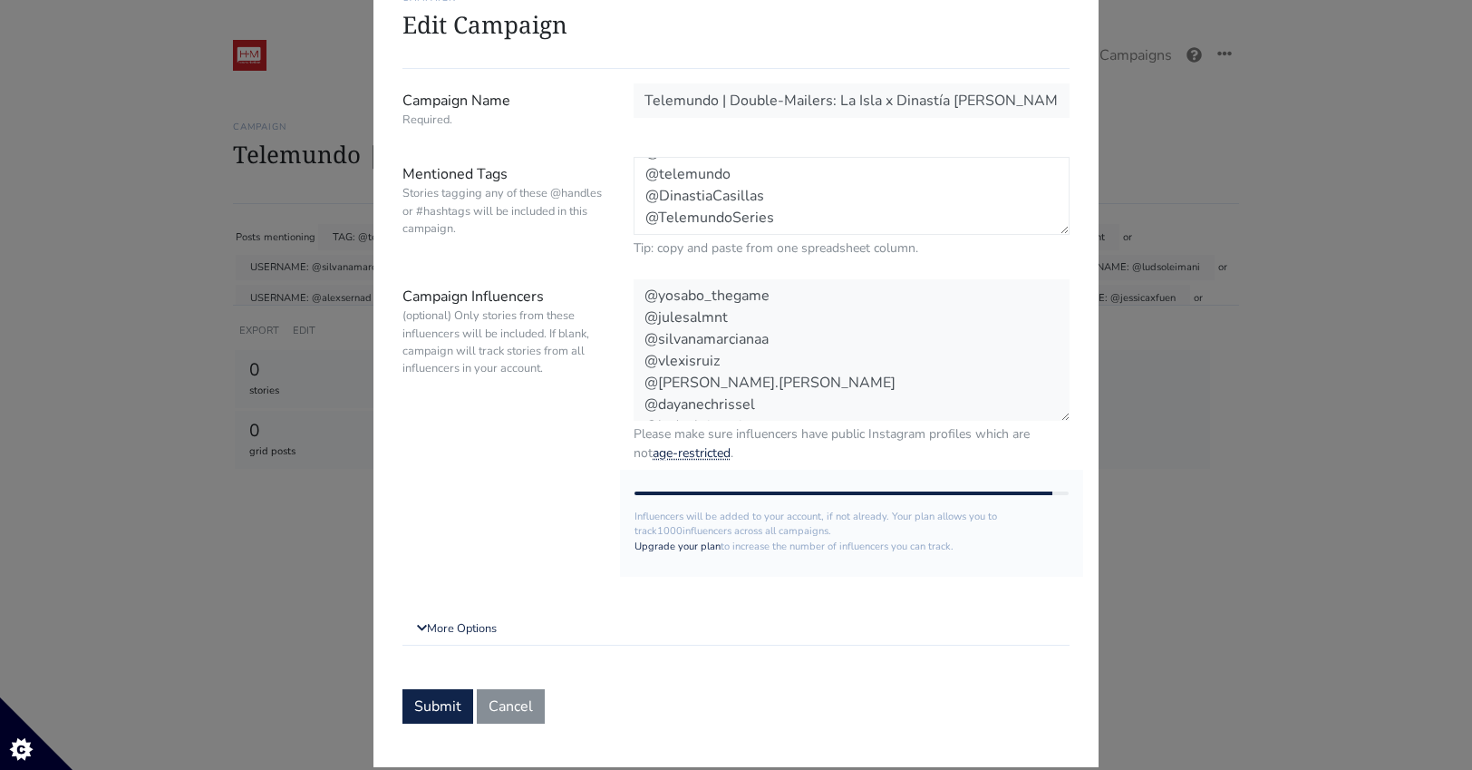
scroll to position [110, 0]
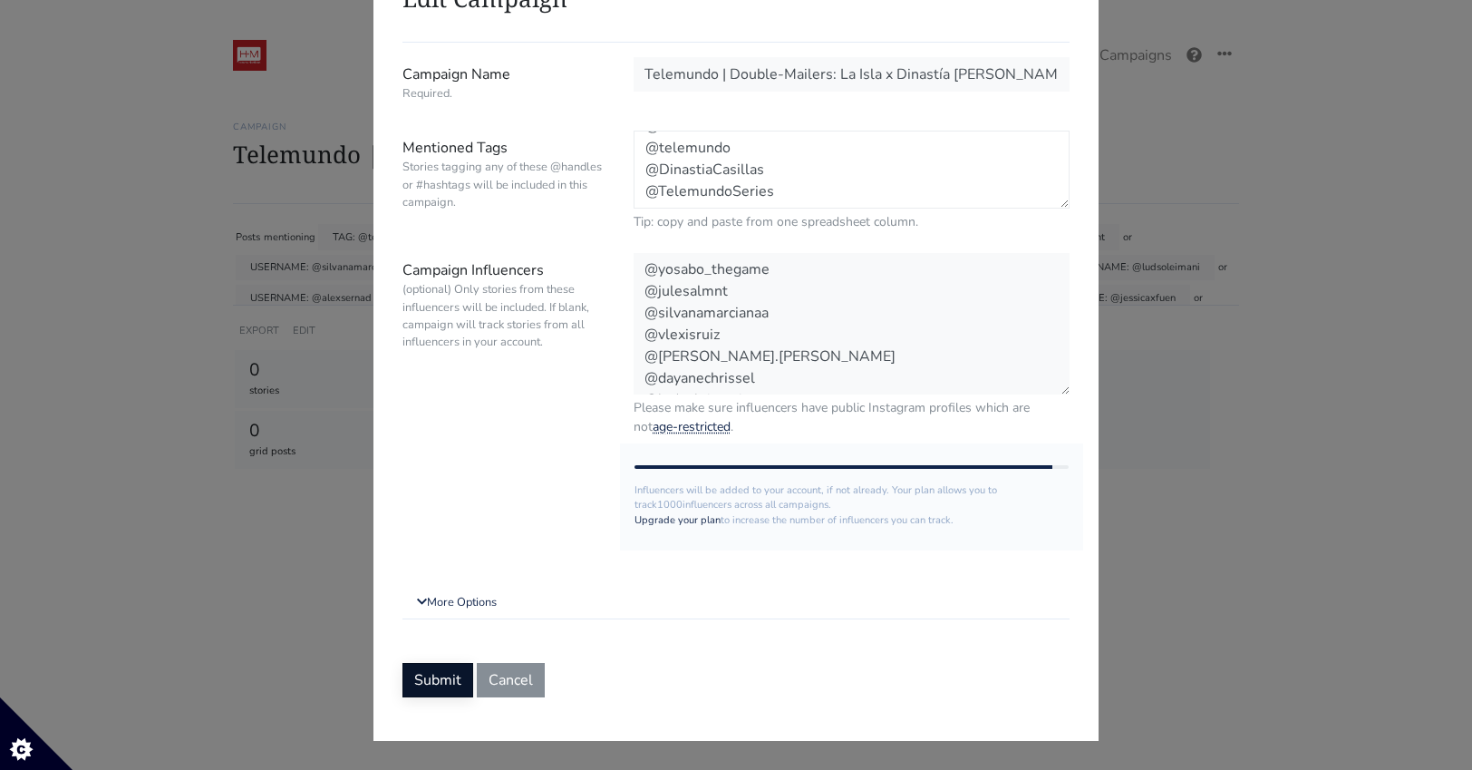
type textarea "@telemundorealities @laislatlmd @telemundo @DinastiaCasillas @TelemundoSeries"
click at [452, 675] on button "Submit" at bounding box center [437, 680] width 71 height 34
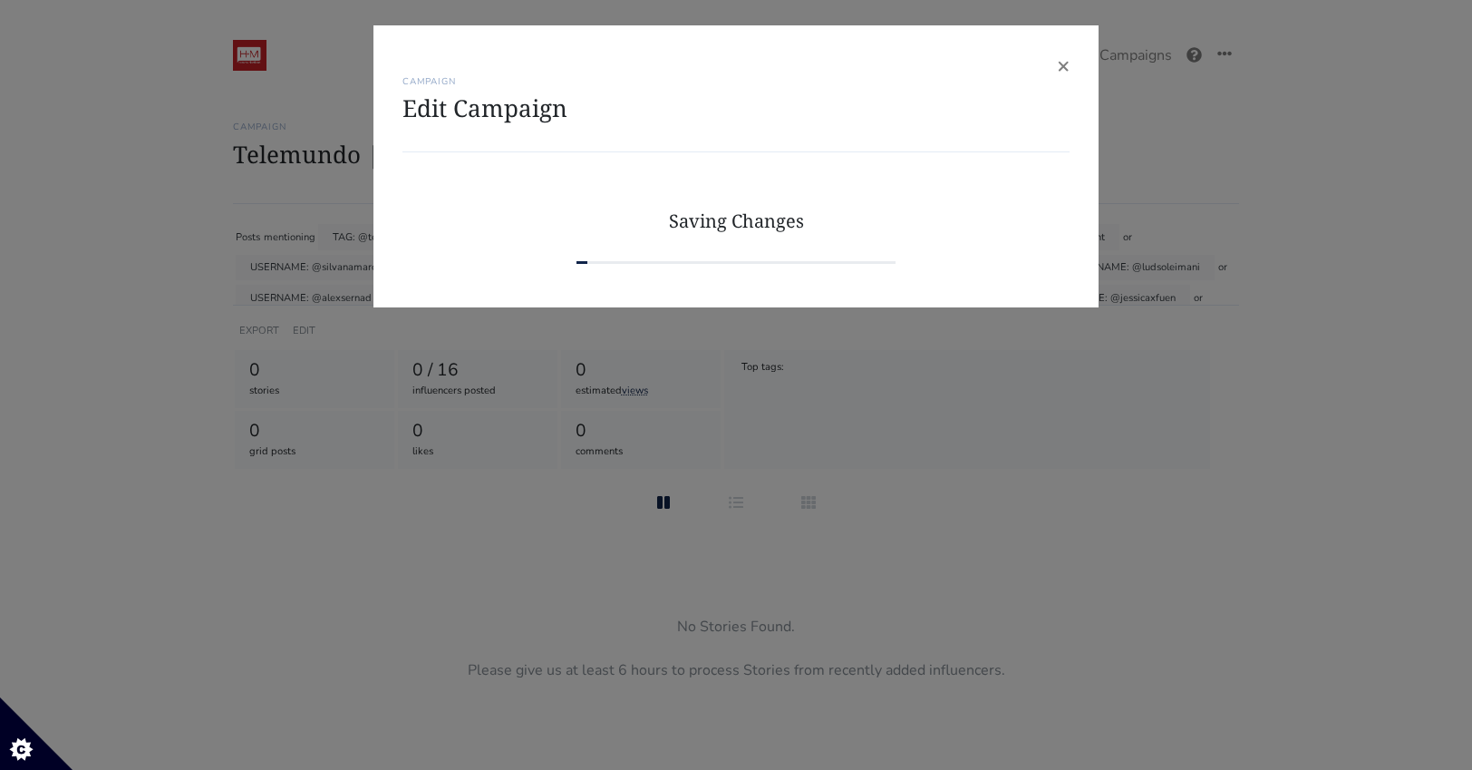
scroll to position [0, 0]
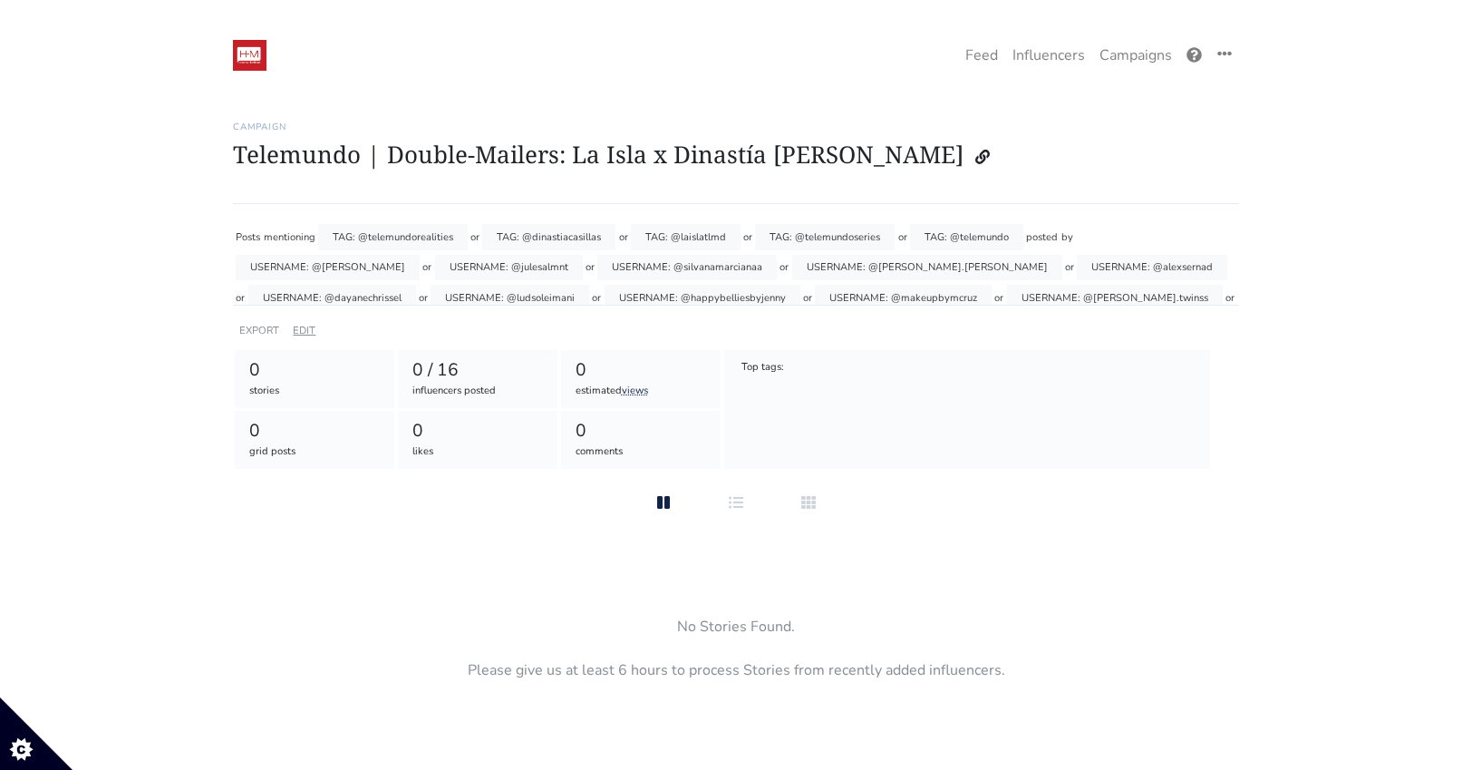
click at [296, 328] on link "EDIT" at bounding box center [304, 331] width 23 height 14
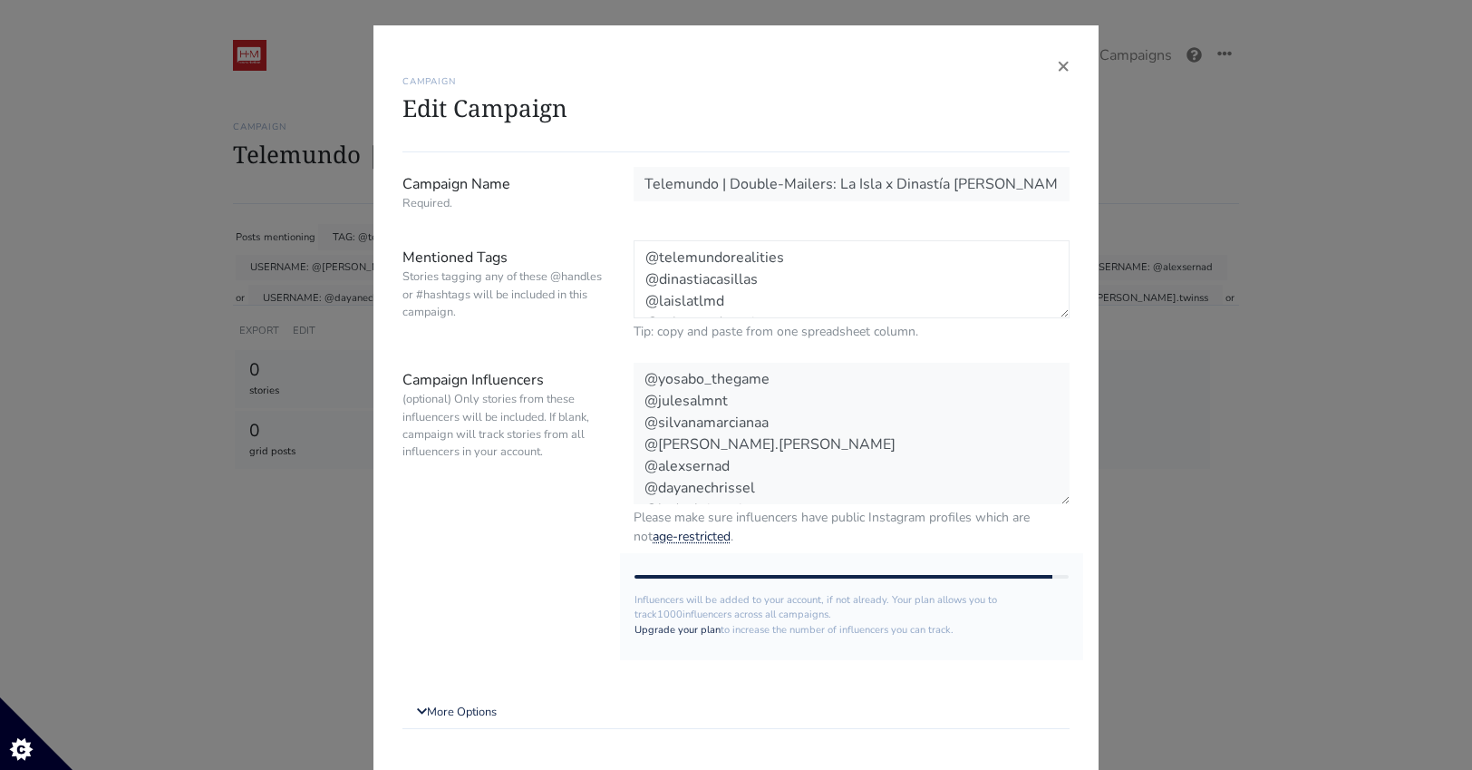
drag, startPoint x: 757, startPoint y: 300, endPoint x: 627, endPoint y: 235, distance: 145.1
click at [627, 235] on form "Campaign Name Required. Telemundo | Double-Mailers: La Isla x Dinastía Casillas…" at bounding box center [735, 487] width 667 height 640
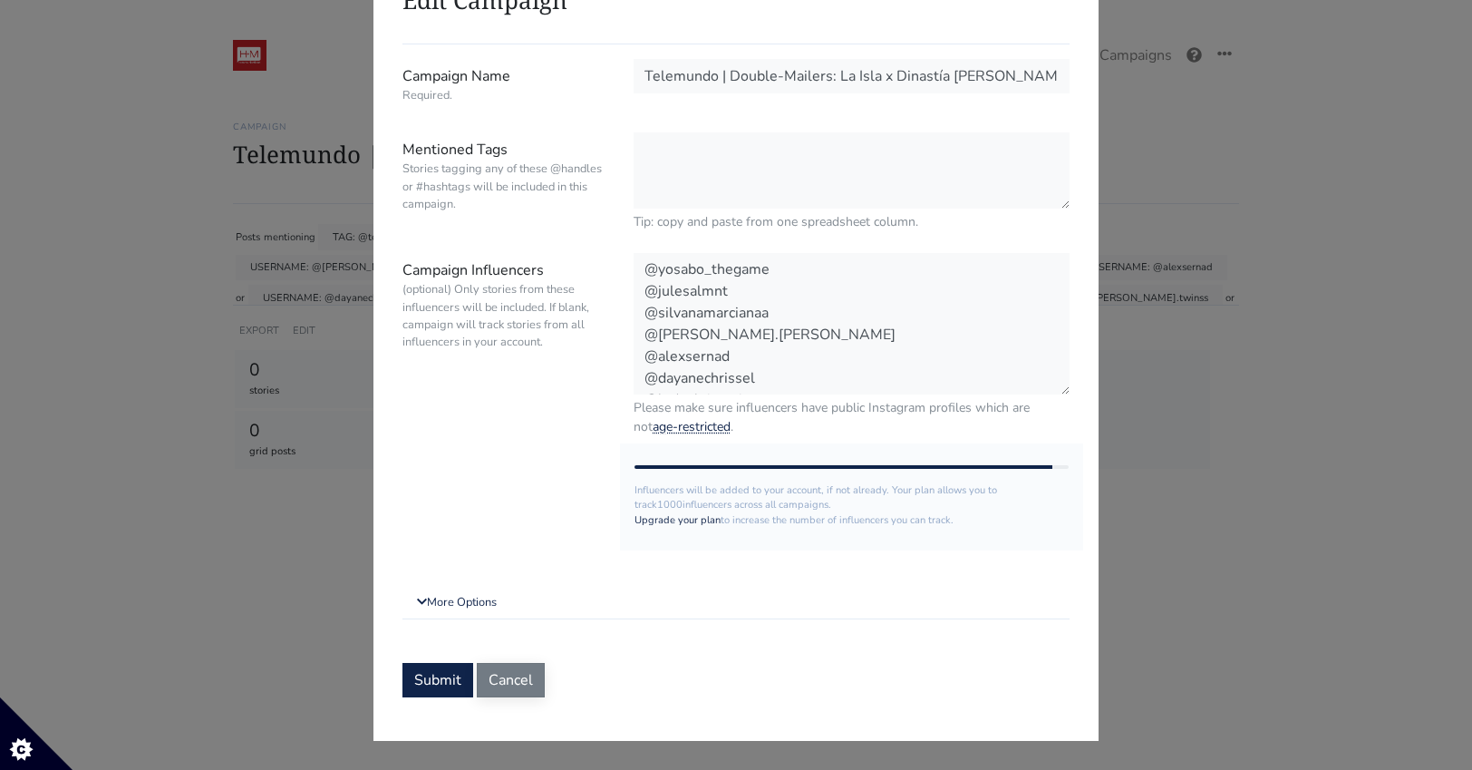
click at [518, 689] on button "Cancel" at bounding box center [511, 680] width 68 height 34
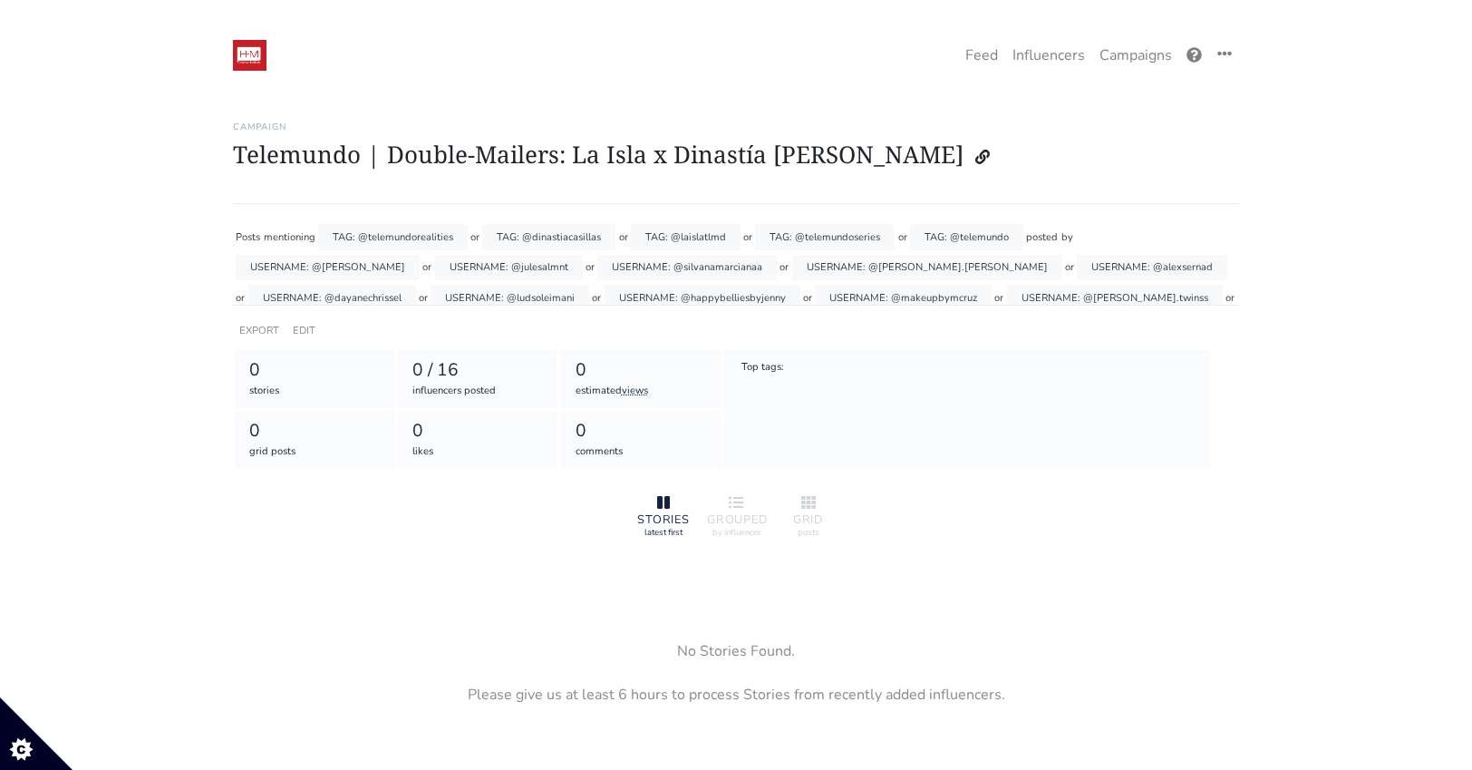
click at [301, 319] on div "EDIT" at bounding box center [304, 330] width 30 height 26
click at [303, 327] on link "EDIT" at bounding box center [304, 331] width 23 height 14
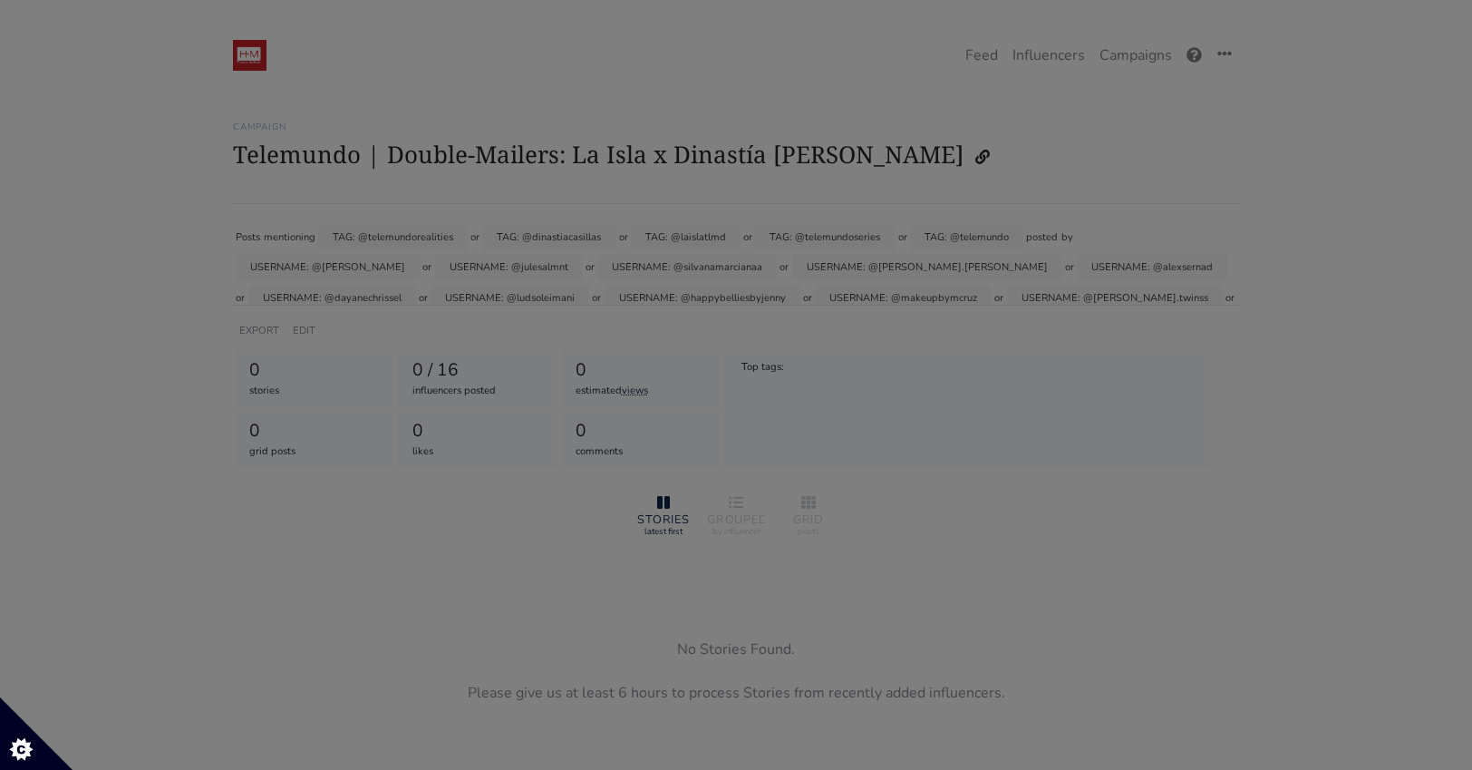
scroll to position [0, 0]
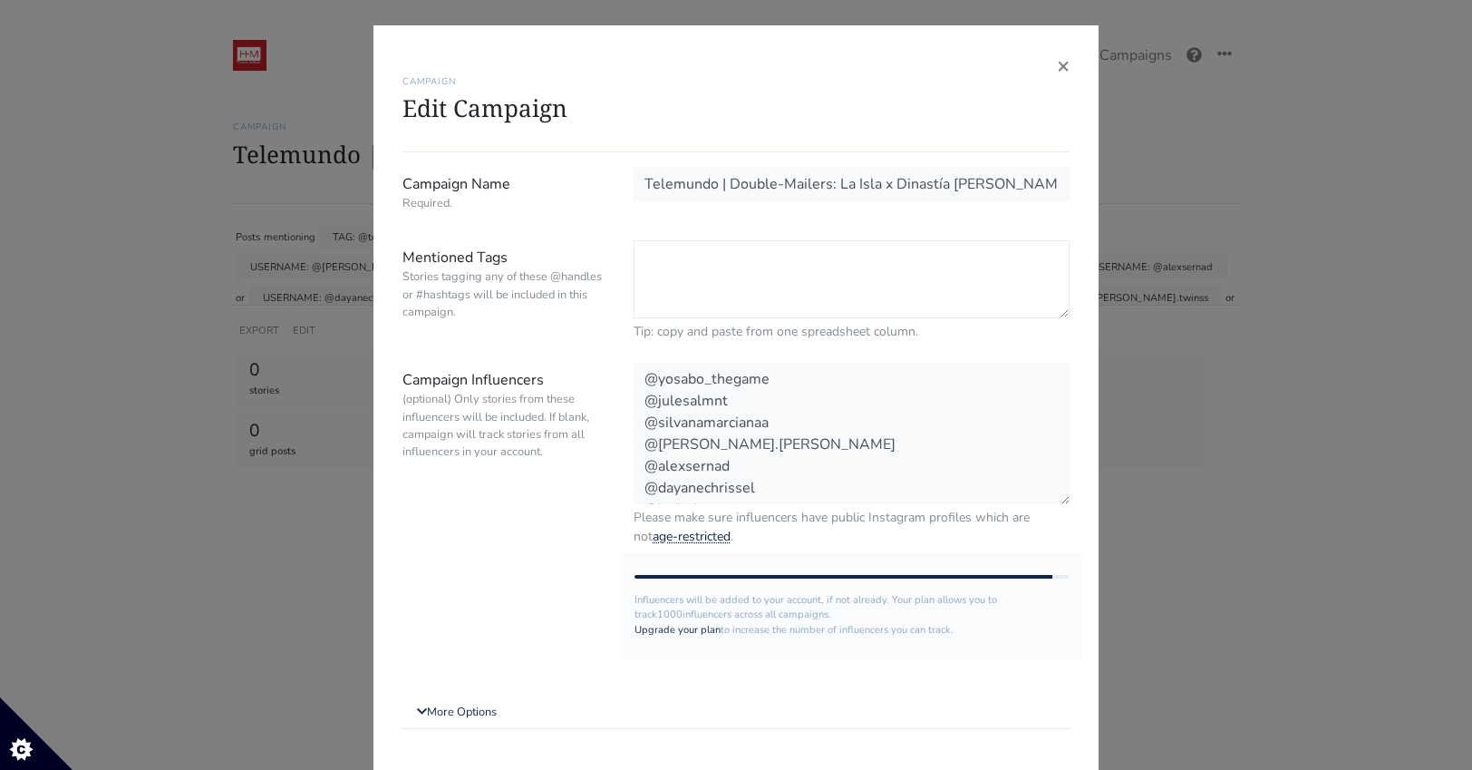
click at [724, 291] on textarea "@telemundorealities @dinastiacasillas @laislatlmd @telemundoseries @telemundo" at bounding box center [852, 279] width 436 height 78
click at [665, 275] on textarea "@telemundorealities @dinastiacasillas @laislatlmd @telemundoseries @telemundo" at bounding box center [852, 279] width 436 height 78
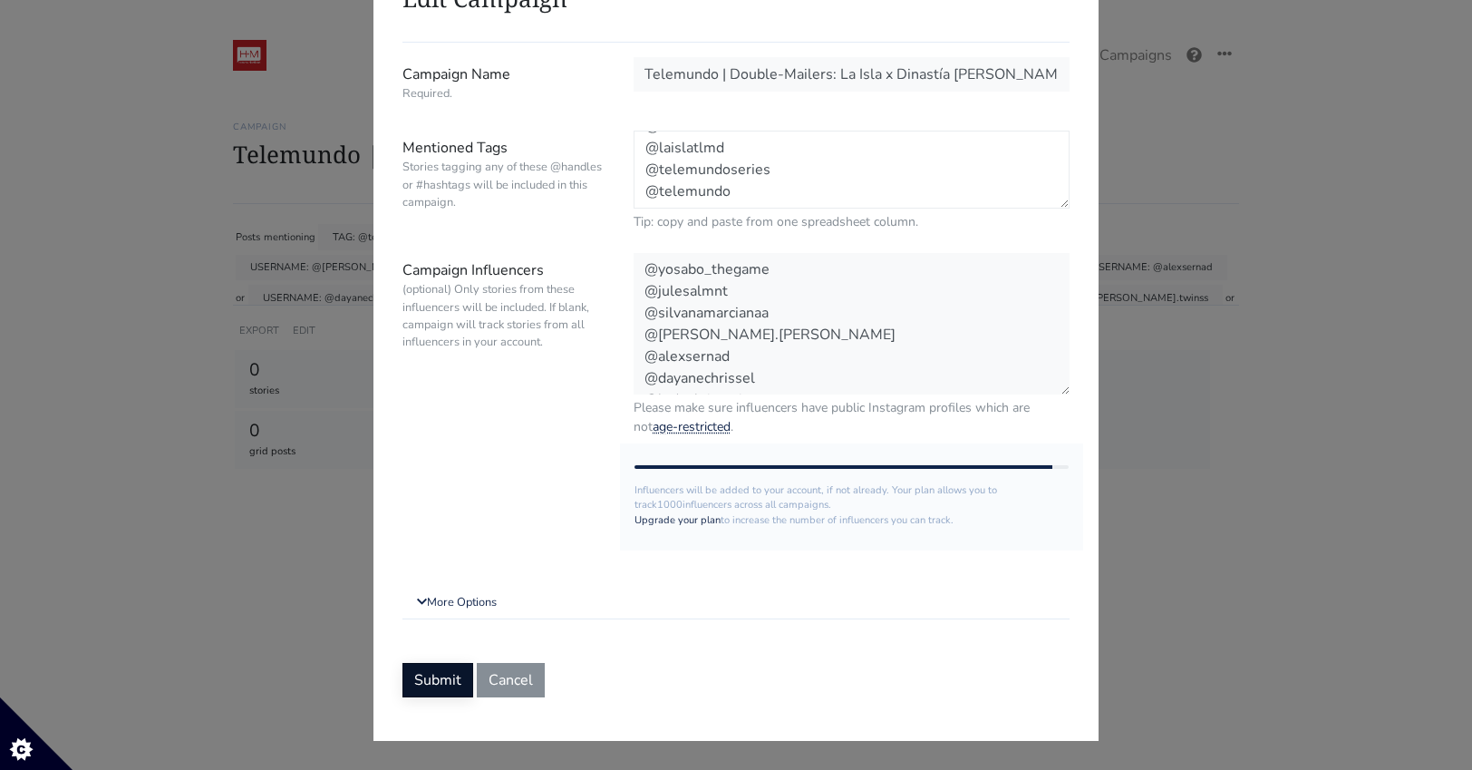
type textarea "@telemundorealities @dinastiacasillas @laislatlmd @telemundoseries @telemundo"
click at [441, 685] on button "Submit" at bounding box center [437, 680] width 71 height 34
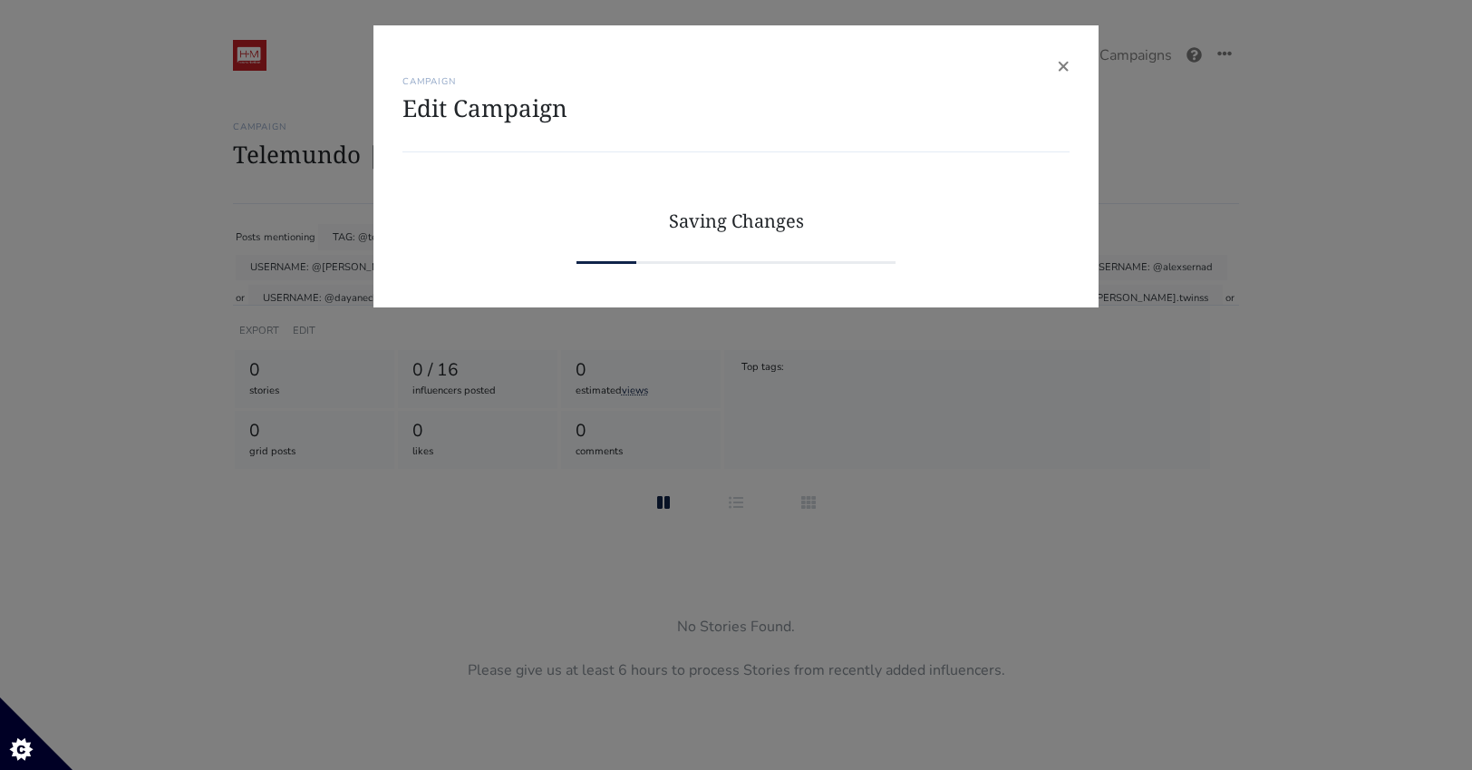
scroll to position [0, 0]
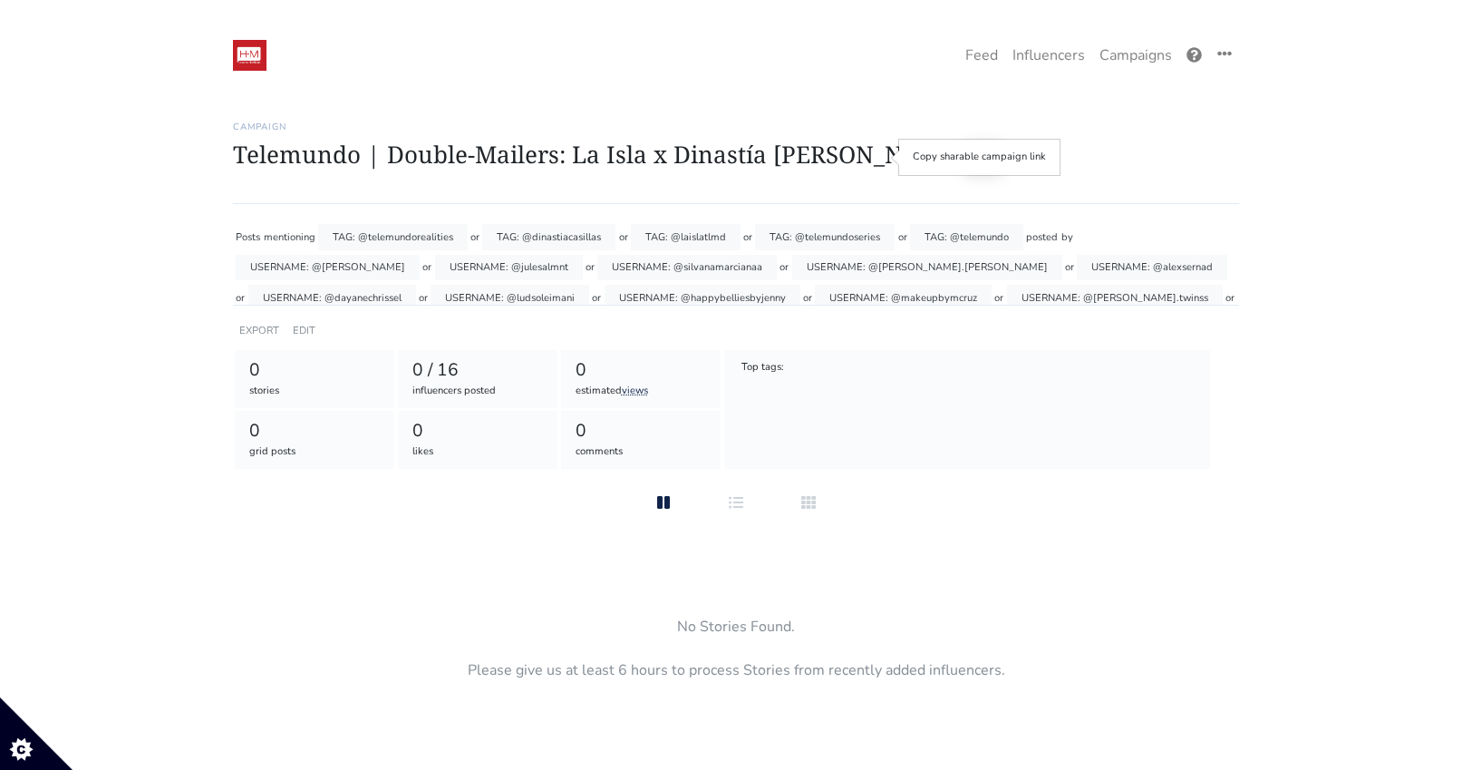
click at [964, 163] on button at bounding box center [983, 157] width 38 height 34
